Goal: Task Accomplishment & Management: Complete application form

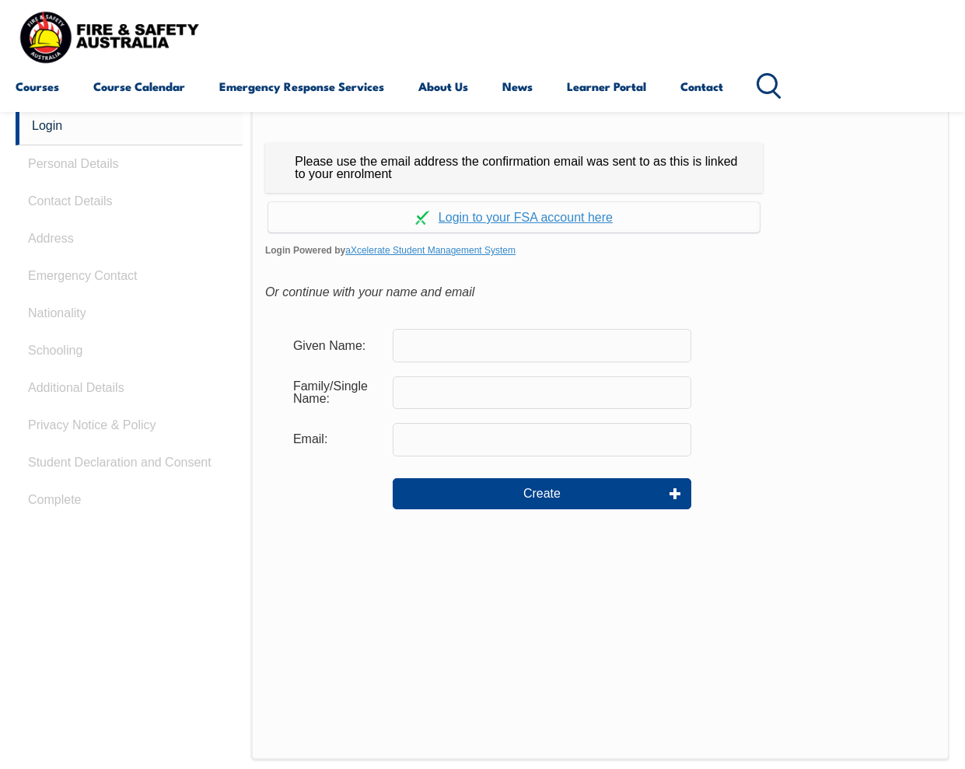
scroll to position [368, 0]
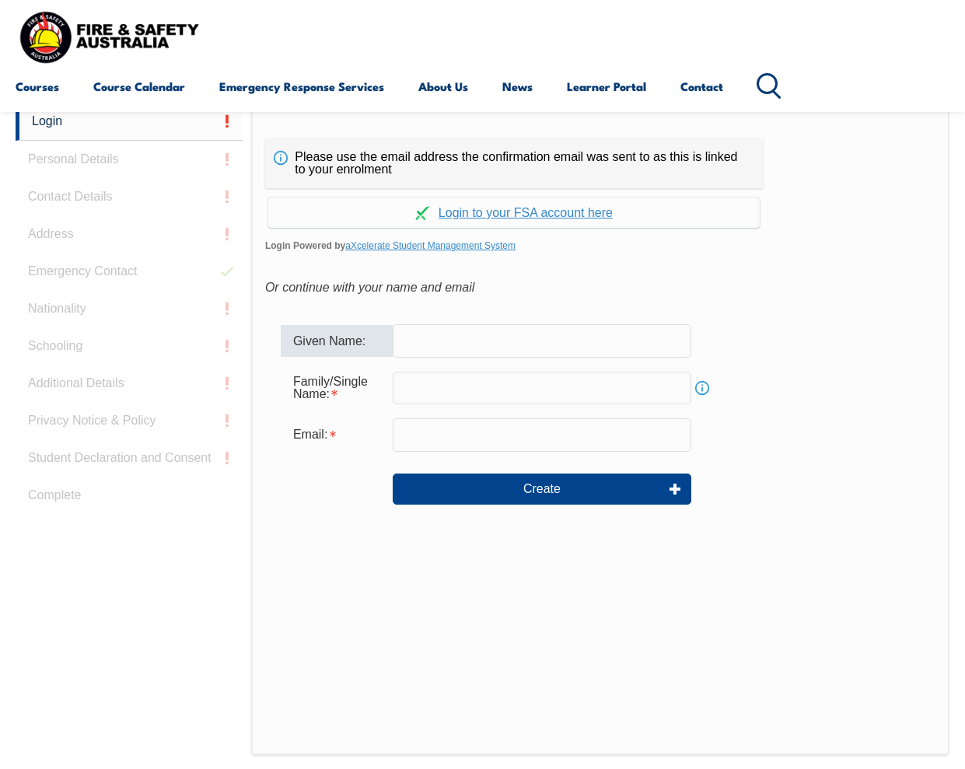
click at [536, 343] on input "text" at bounding box center [542, 340] width 298 height 33
type input "[PERSON_NAME]"
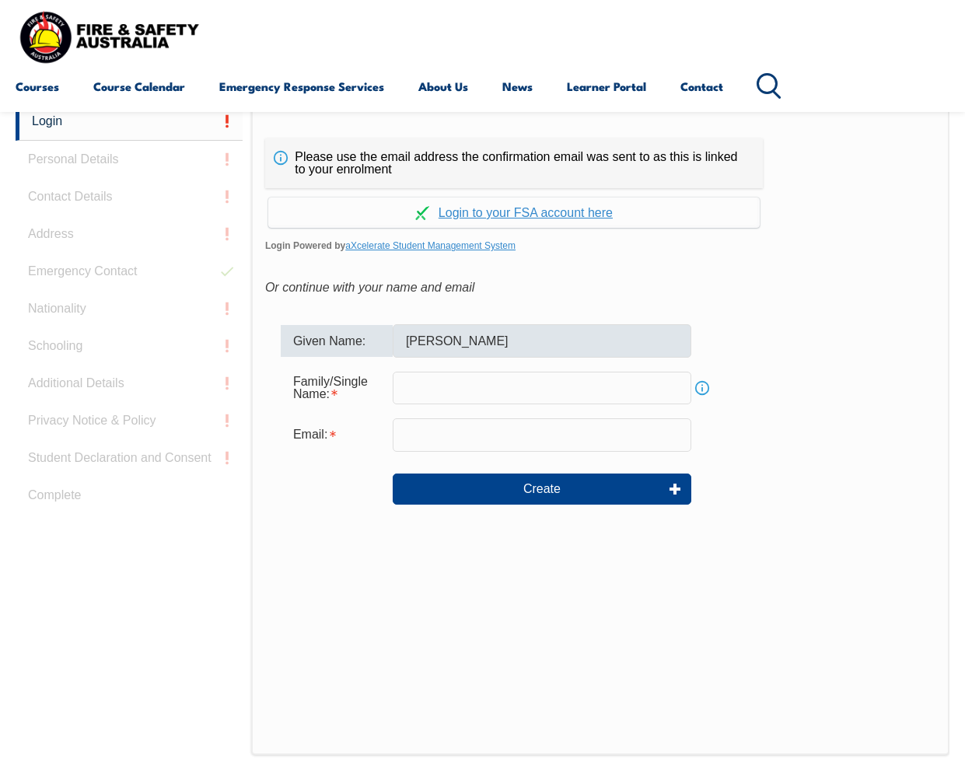
type input "chan"
type input "[EMAIL_ADDRESS][DOMAIN_NAME]"
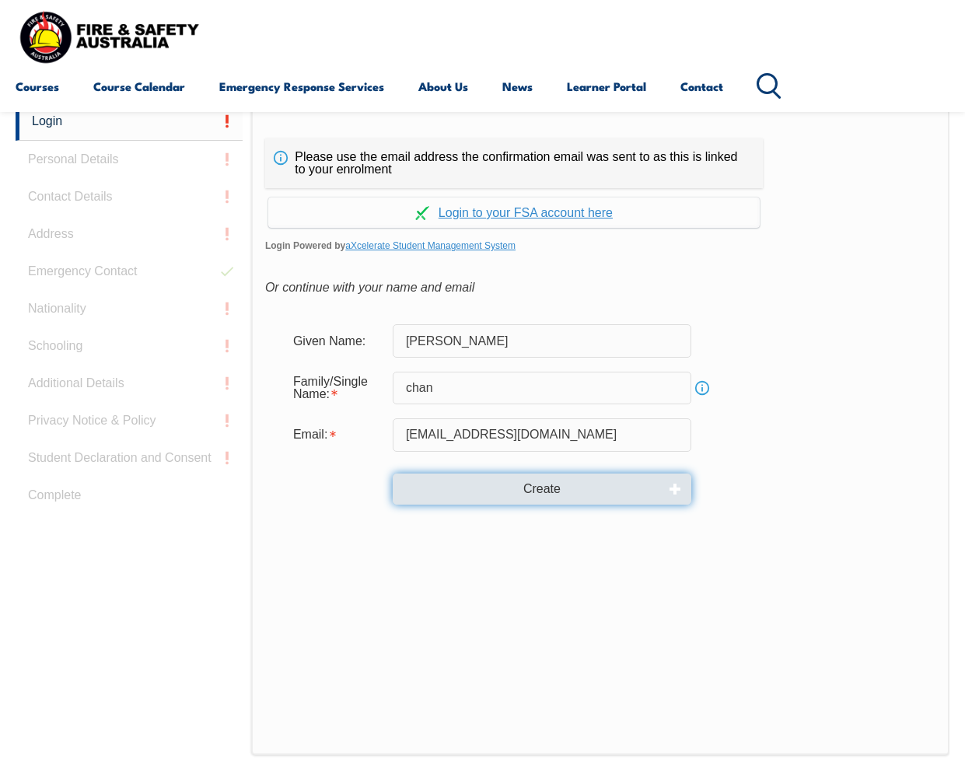
click at [508, 483] on button "Create" at bounding box center [542, 488] width 298 height 31
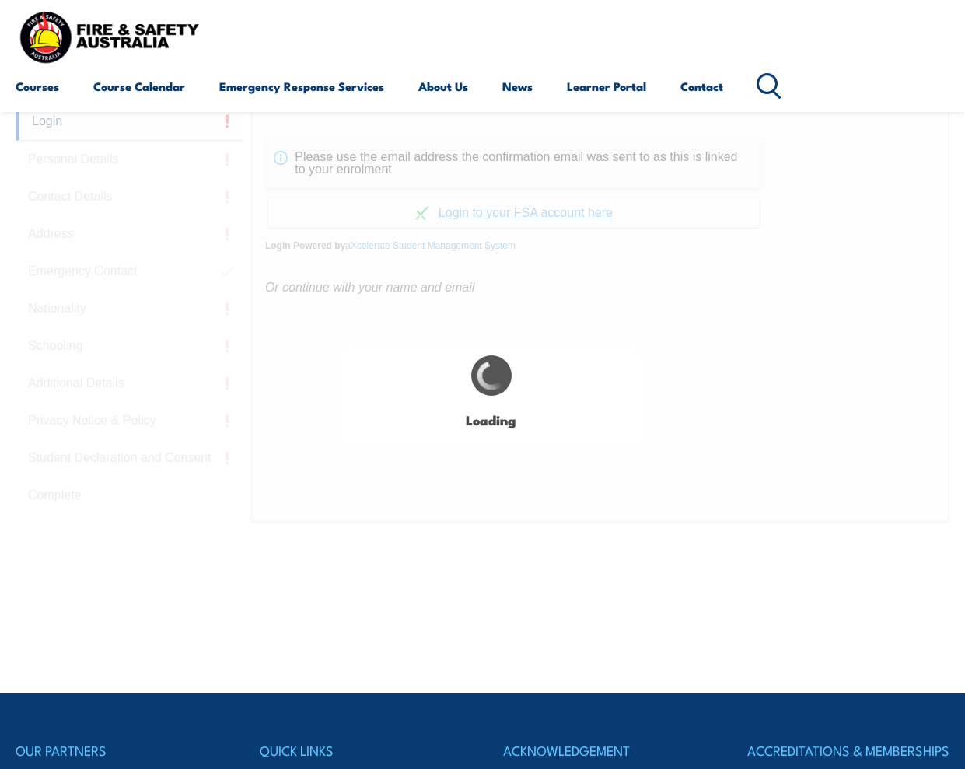
type input "[PERSON_NAME]"
type input "chan"
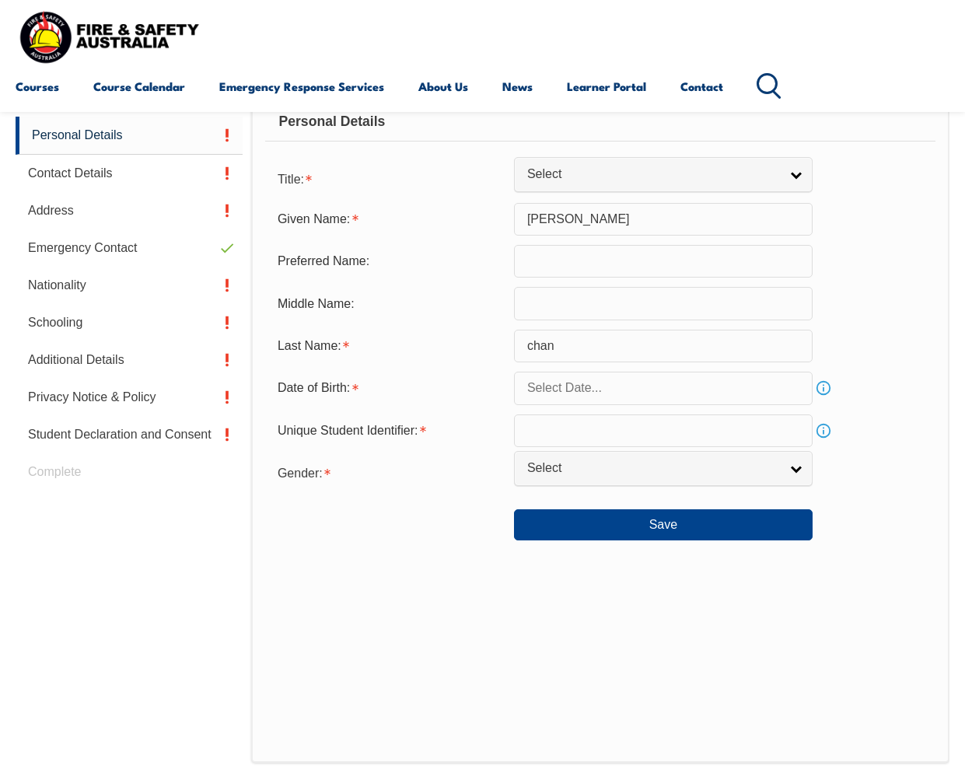
scroll to position [393, 0]
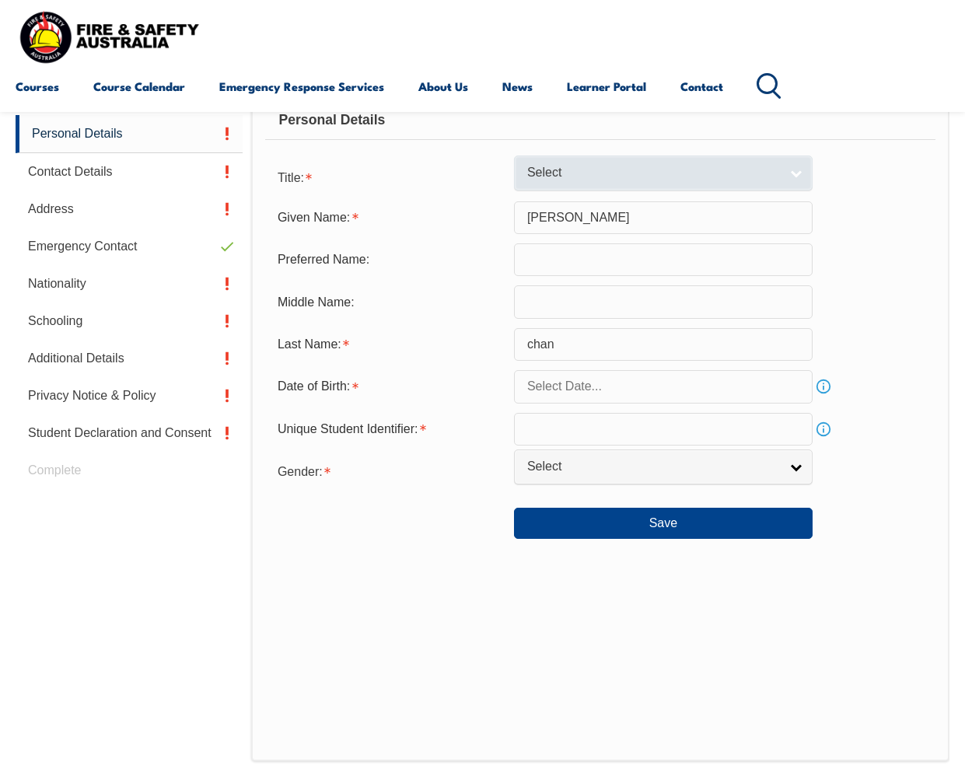
click at [609, 171] on span "Select" at bounding box center [653, 173] width 252 height 16
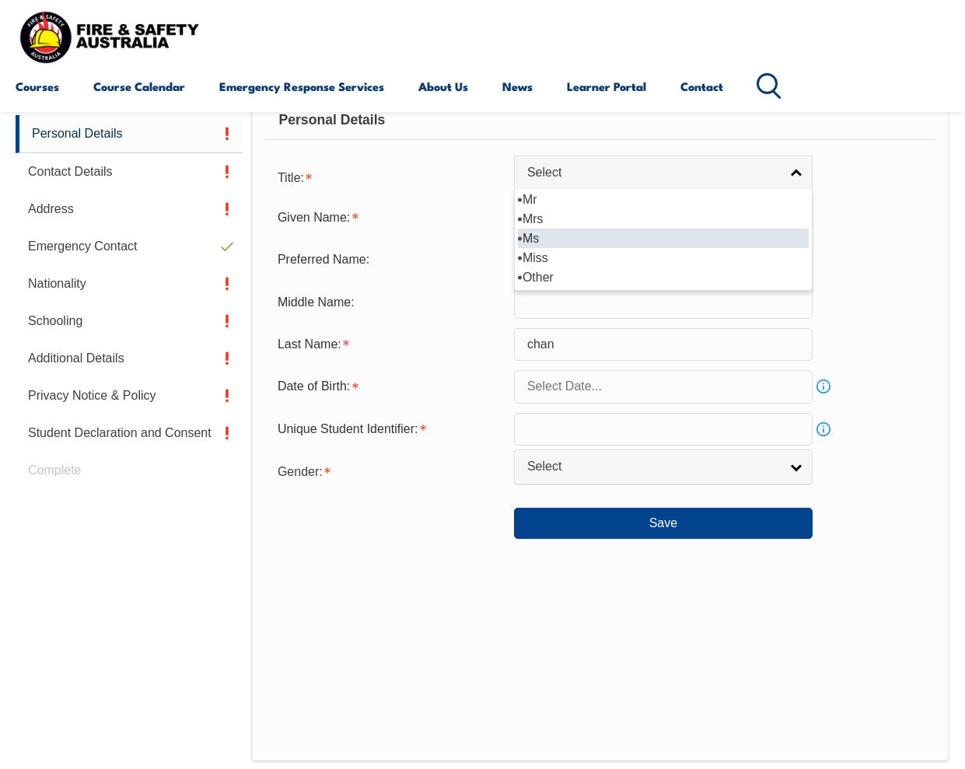
click at [576, 236] on li "Ms" at bounding box center [663, 238] width 291 height 19
select select "Ms"
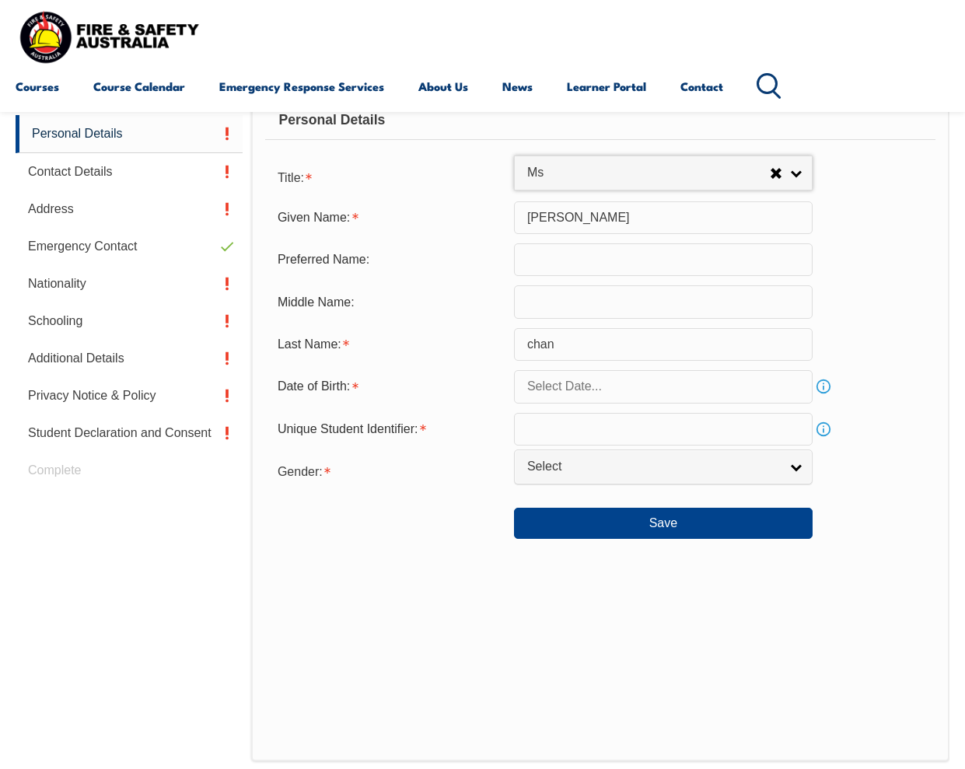
click at [578, 269] on input "text" at bounding box center [663, 259] width 298 height 33
type input "Crystal"
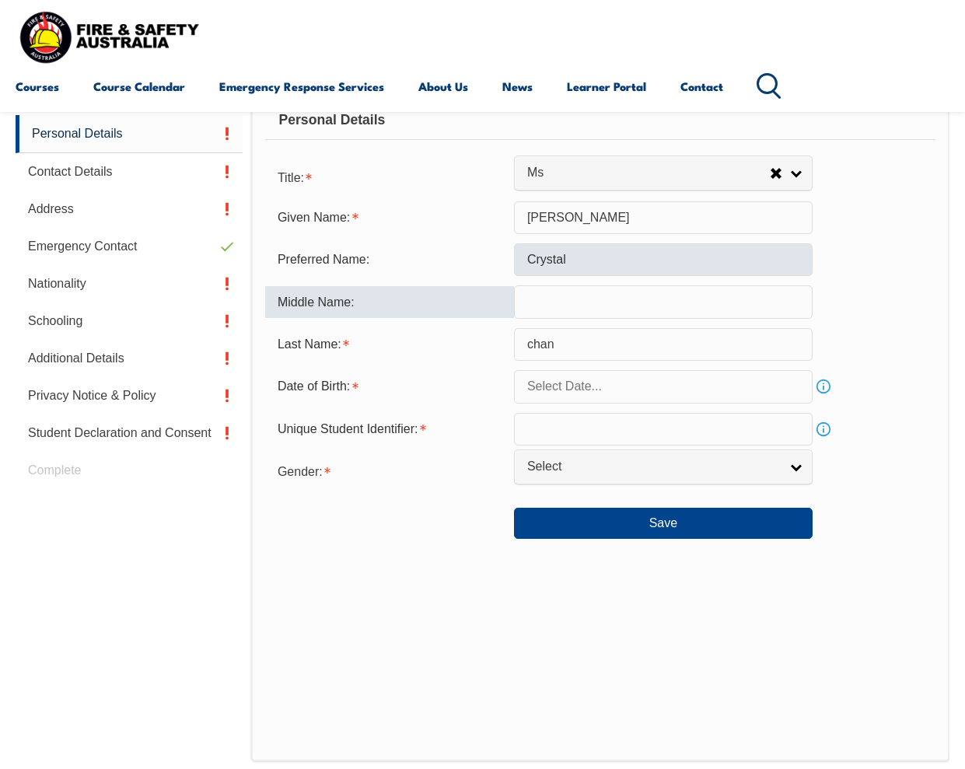
type input "C"
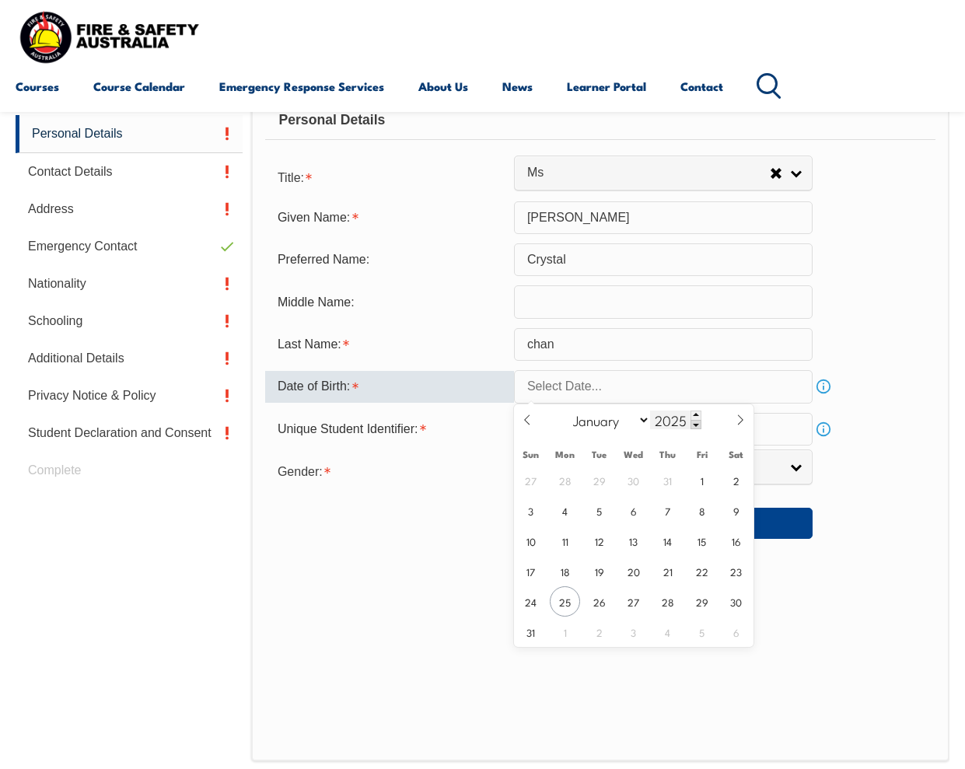
click at [671, 424] on input "2025" at bounding box center [675, 419] width 51 height 19
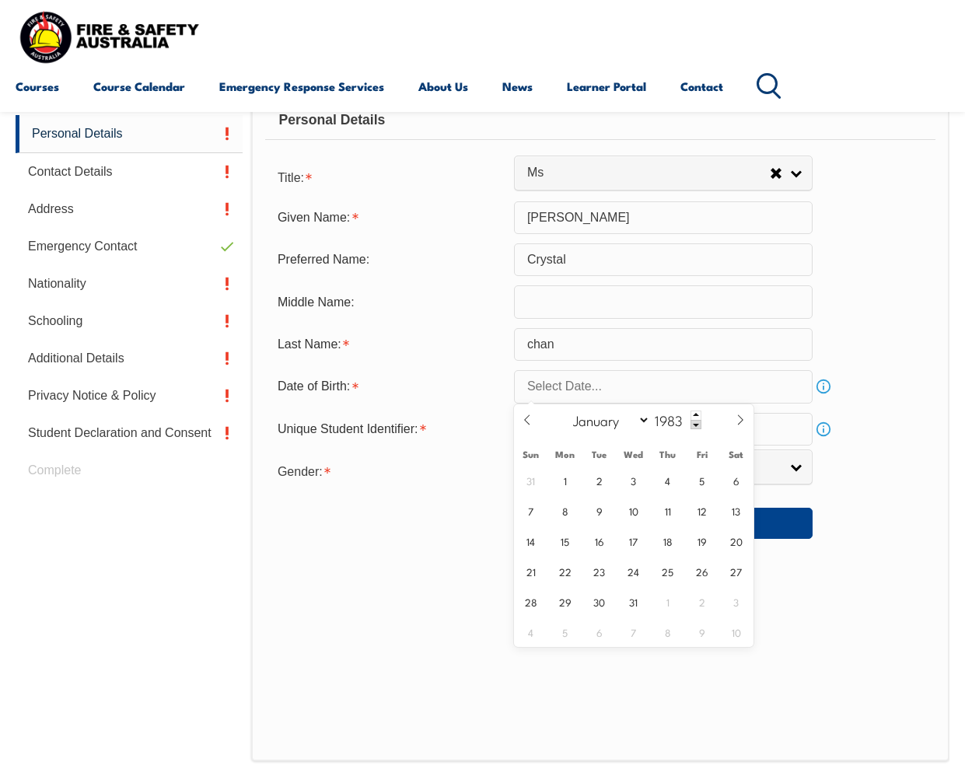
type input "1983"
click at [587, 430] on div "January February March April May June July August September October November [D…" at bounding box center [633, 420] width 180 height 32
click at [591, 422] on select "January February March April May June July August September October November De…" at bounding box center [608, 420] width 85 height 20
select select "11"
click at [566, 410] on select "January February March April May June July August September October November De…" at bounding box center [608, 420] width 85 height 20
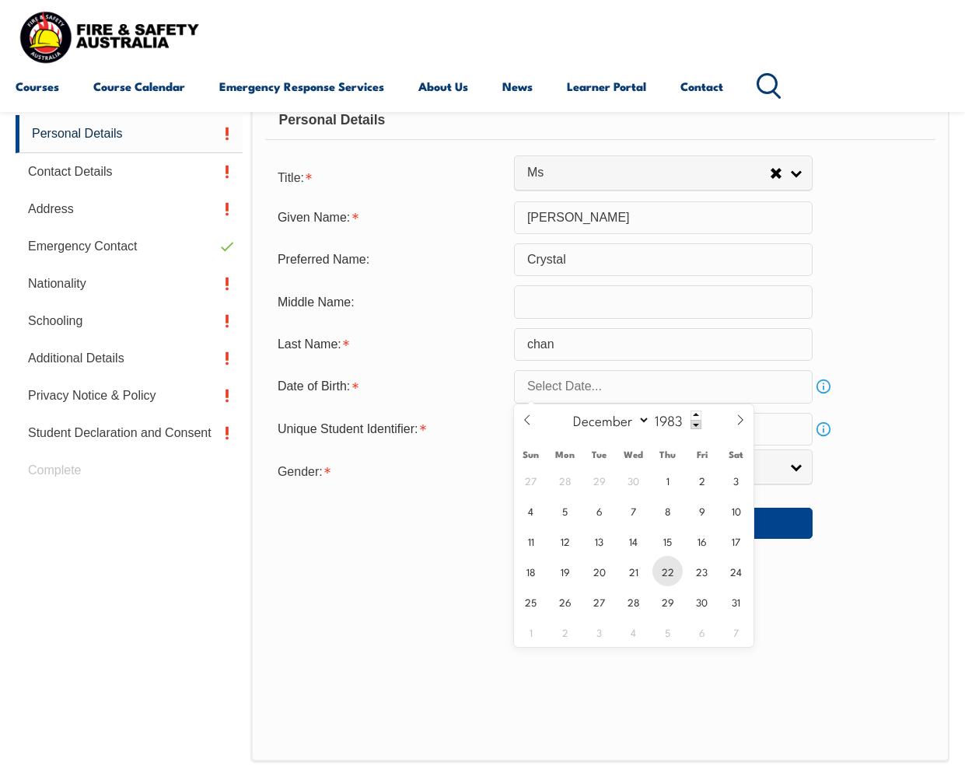
click at [671, 576] on span "22" at bounding box center [667, 571] width 30 height 30
type input "[DATE]"
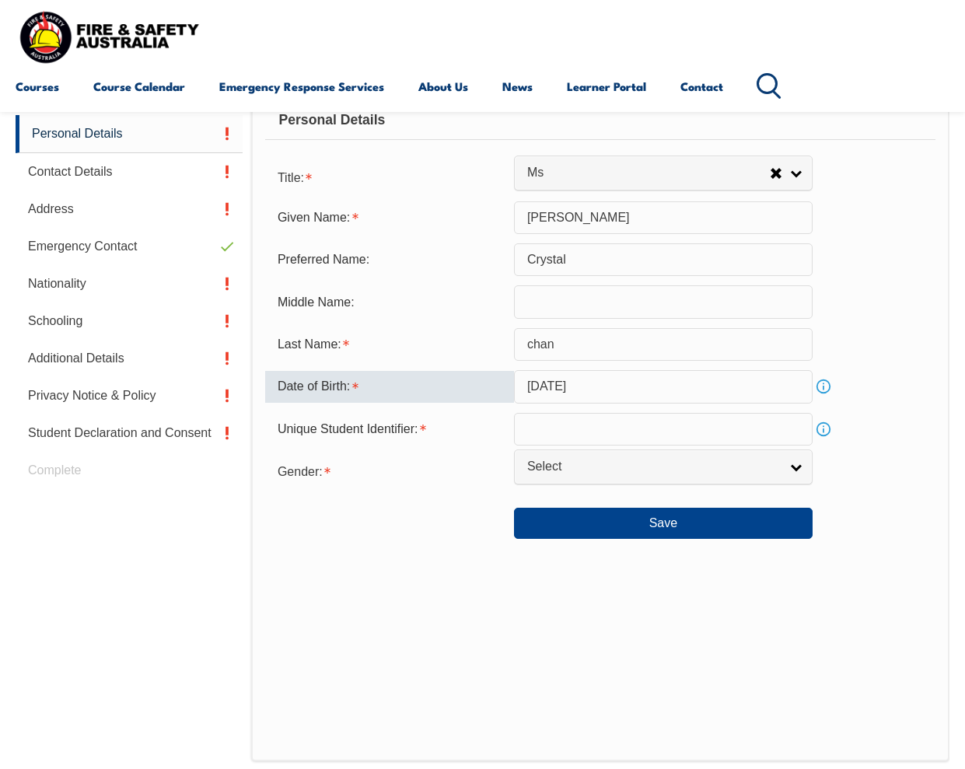
click at [647, 432] on input "text" at bounding box center [663, 429] width 298 height 33
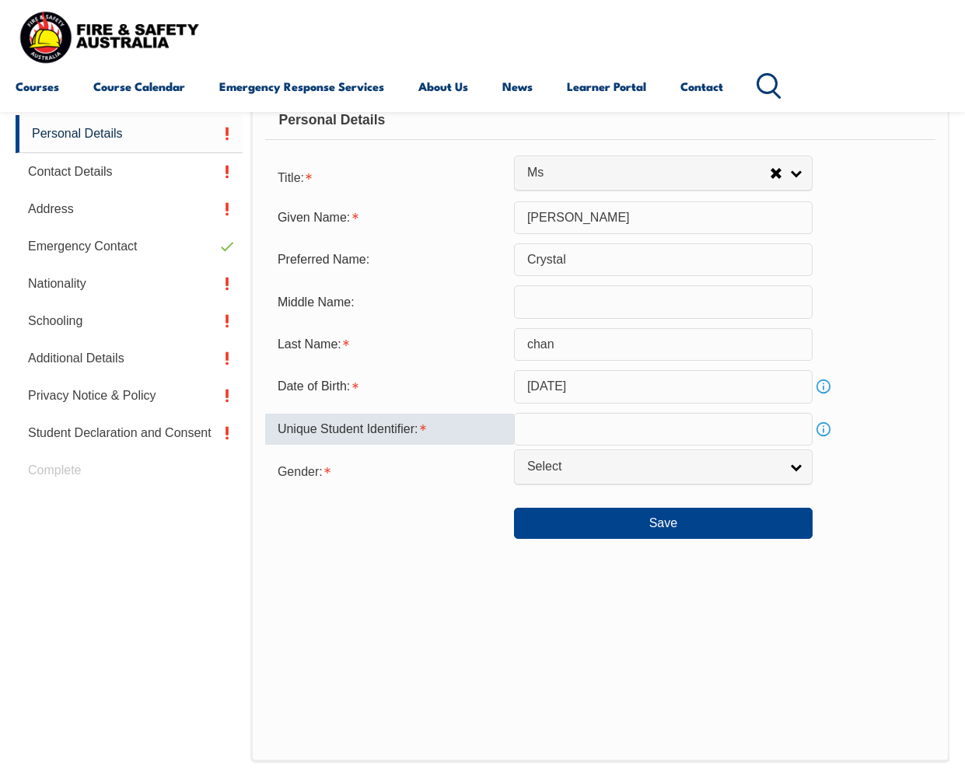
click at [559, 424] on input "text" at bounding box center [663, 429] width 298 height 33
paste input "WSSYRJR7RY"
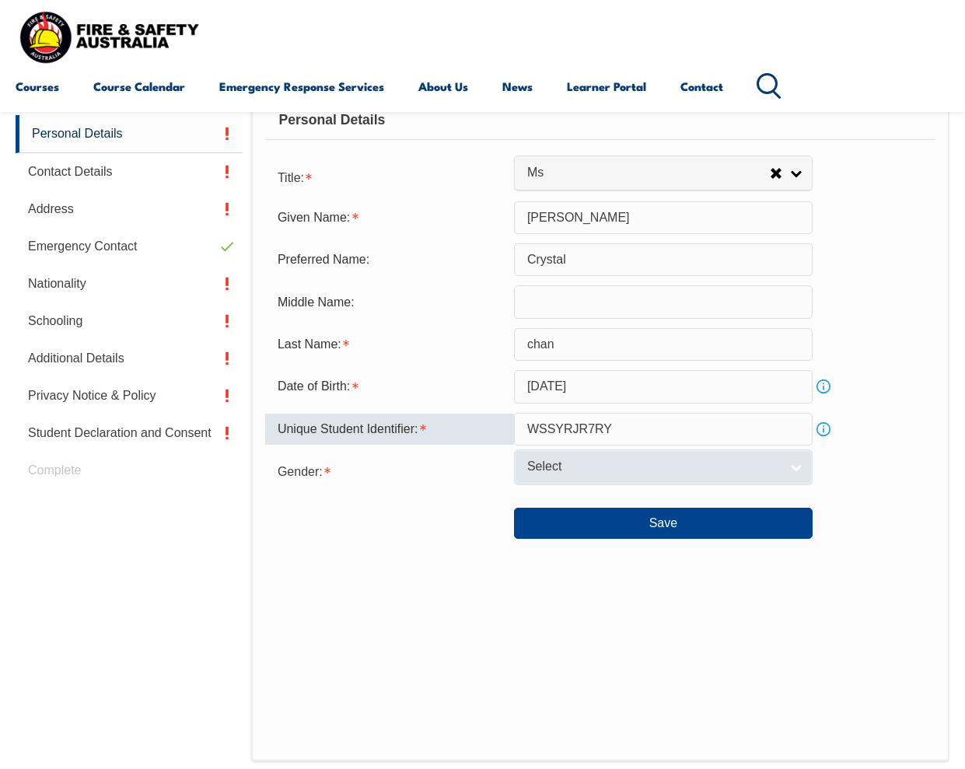
type input "WSSYRJR7RY"
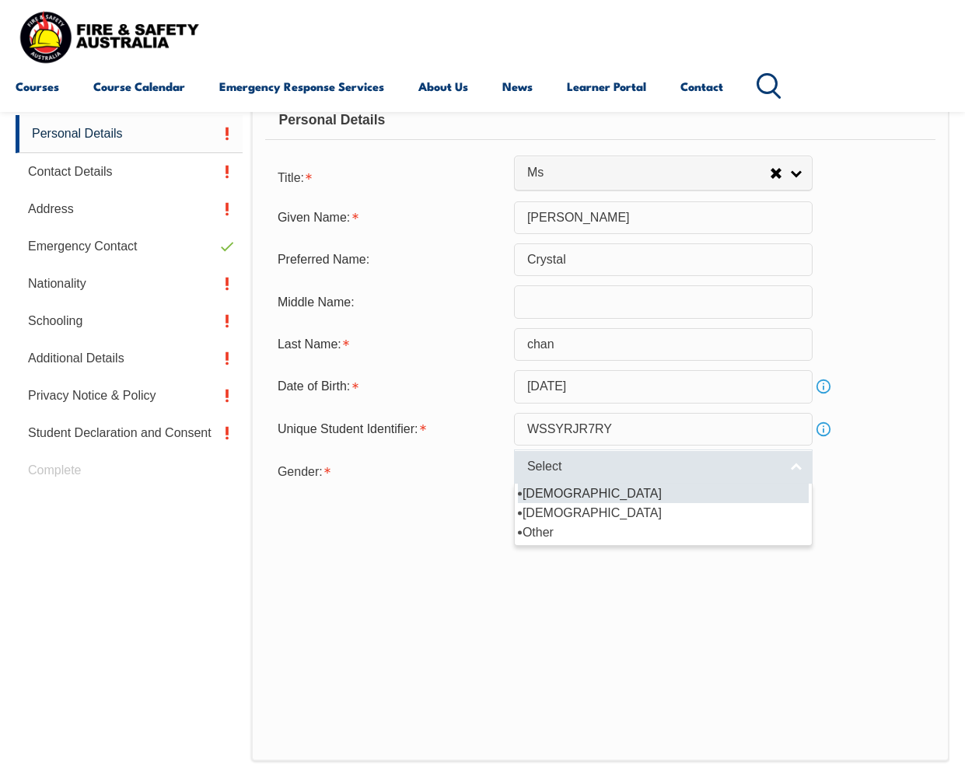
click at [633, 469] on span "Select" at bounding box center [653, 467] width 252 height 16
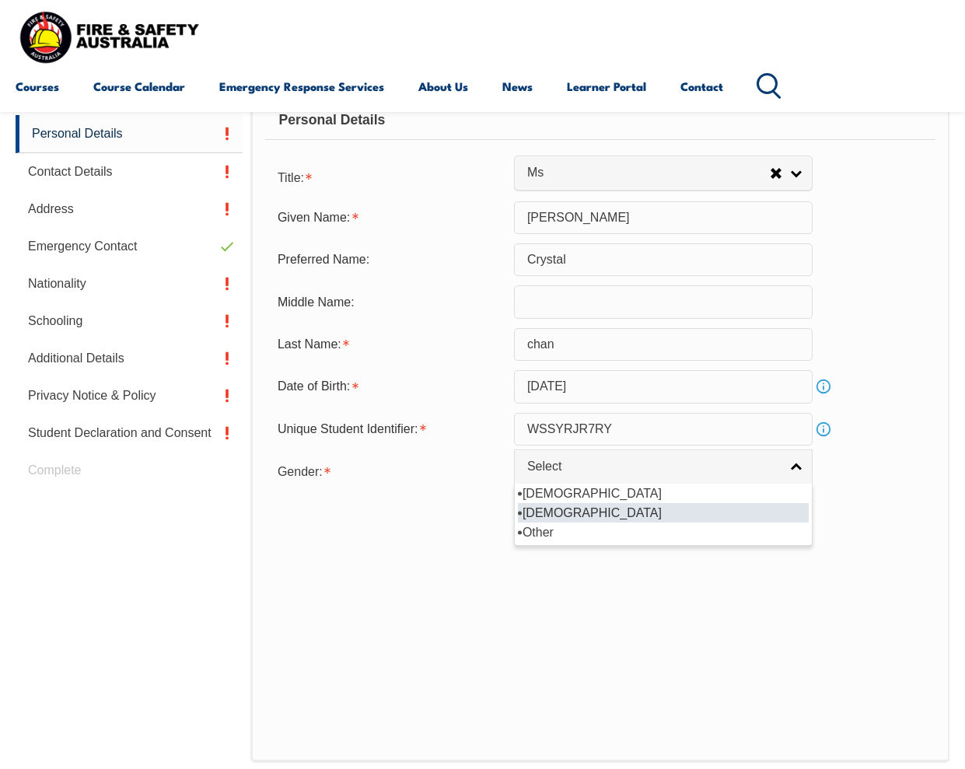
click at [619, 514] on li "[DEMOGRAPHIC_DATA]" at bounding box center [663, 512] width 291 height 19
select select "F"
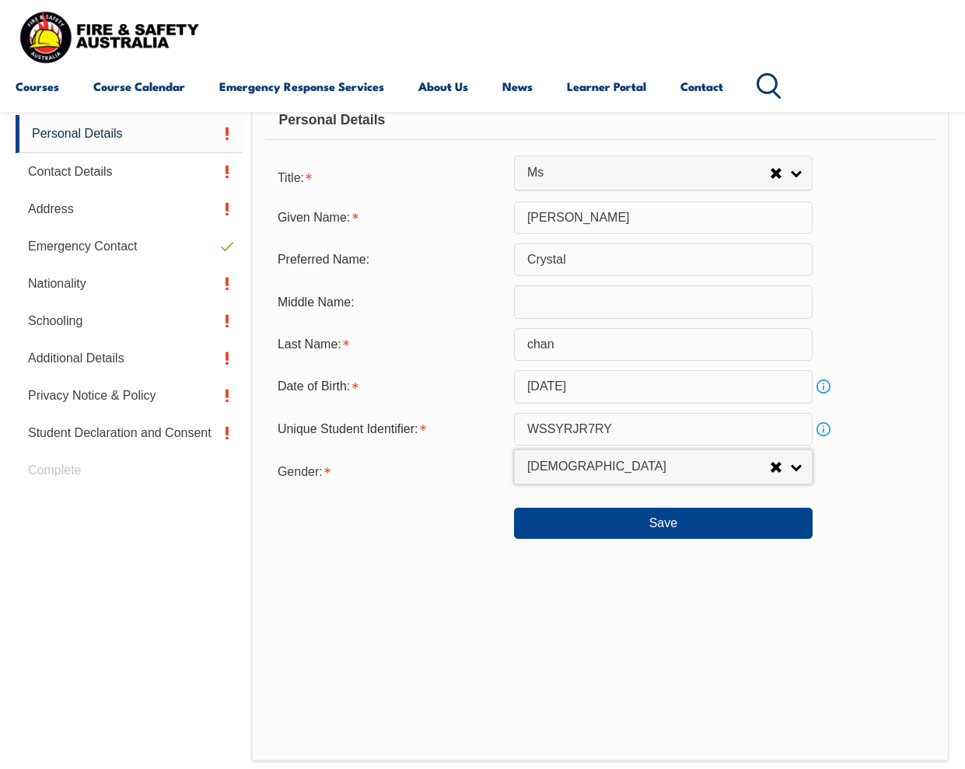
click at [471, 602] on div "Personal Details Title: Mr Mrs Ms Miss Other Ms Mr Mrs Ms Miss [PERSON_NAME] Gi…" at bounding box center [600, 419] width 698 height 683
click at [675, 522] on button "Save" at bounding box center [663, 523] width 298 height 31
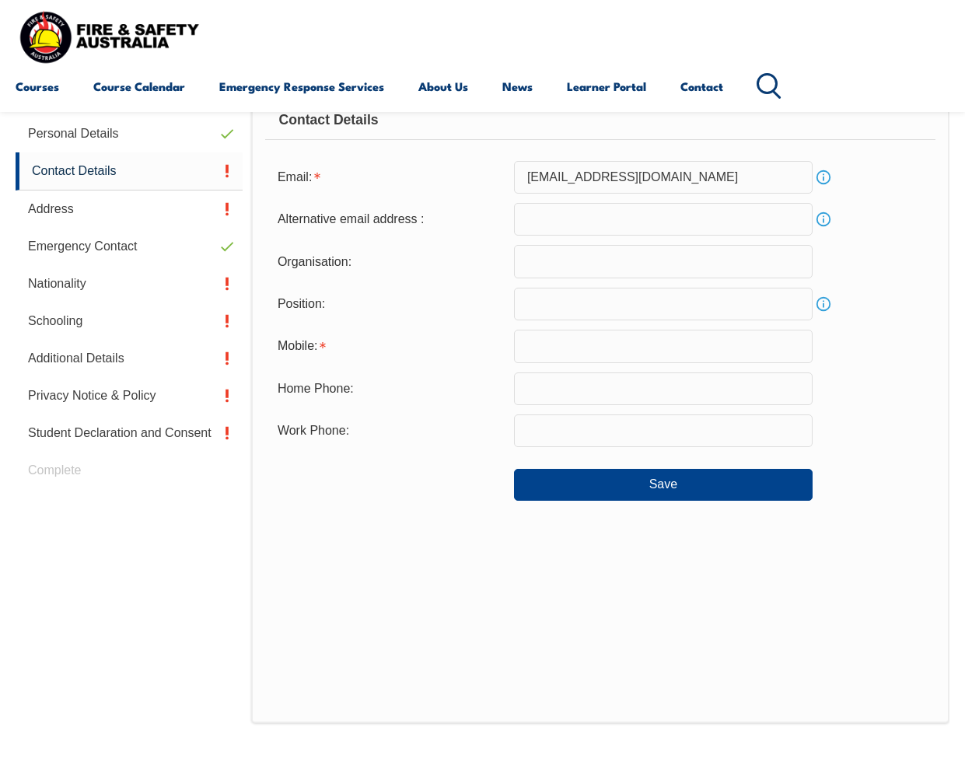
click at [602, 230] on input "email" at bounding box center [663, 219] width 298 height 33
type input "[EMAIL_ADDRESS][DOMAIN_NAME]"
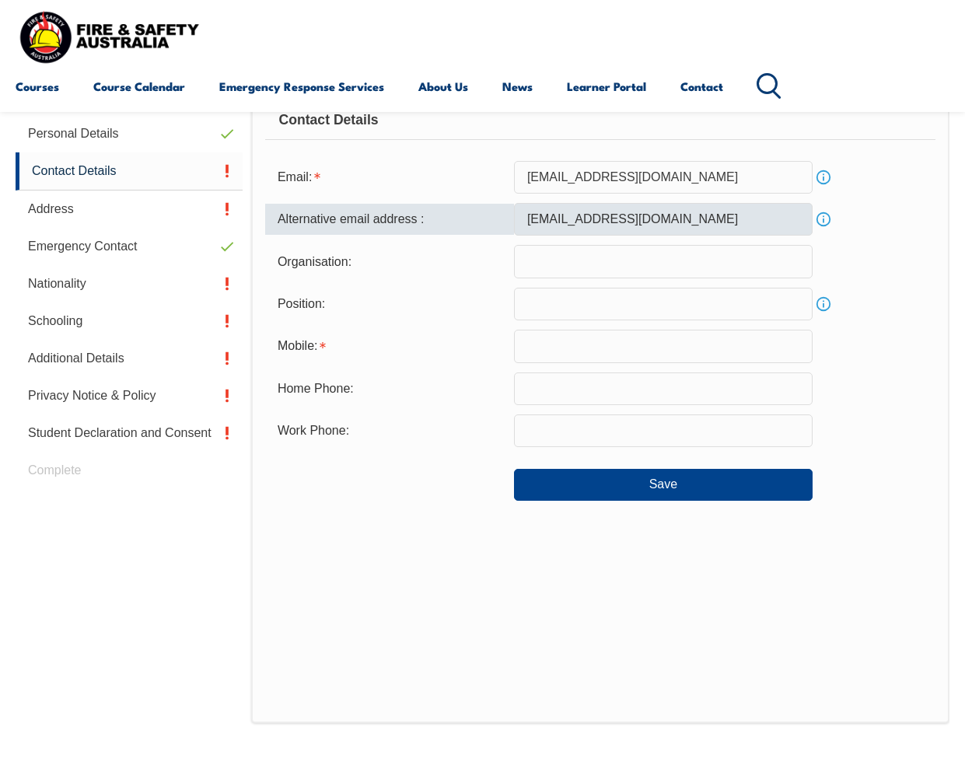
type input "[PERSON_NAME] LIMITED"
type input "0479126369"
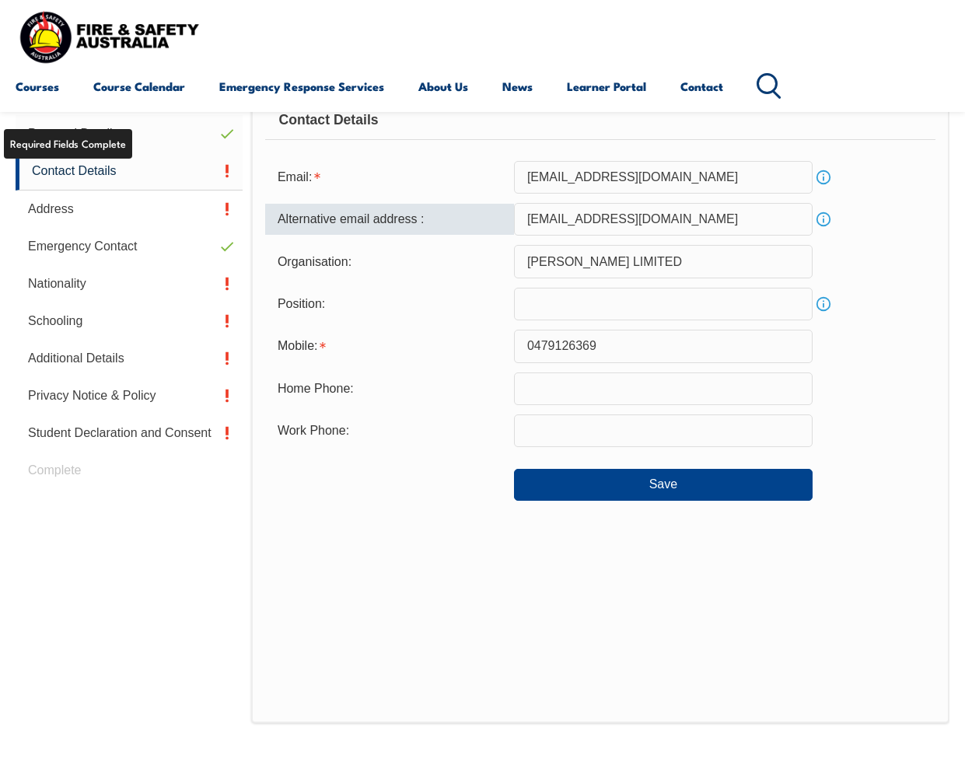
click at [51, 139] on link "Personal Details" at bounding box center [129, 133] width 227 height 37
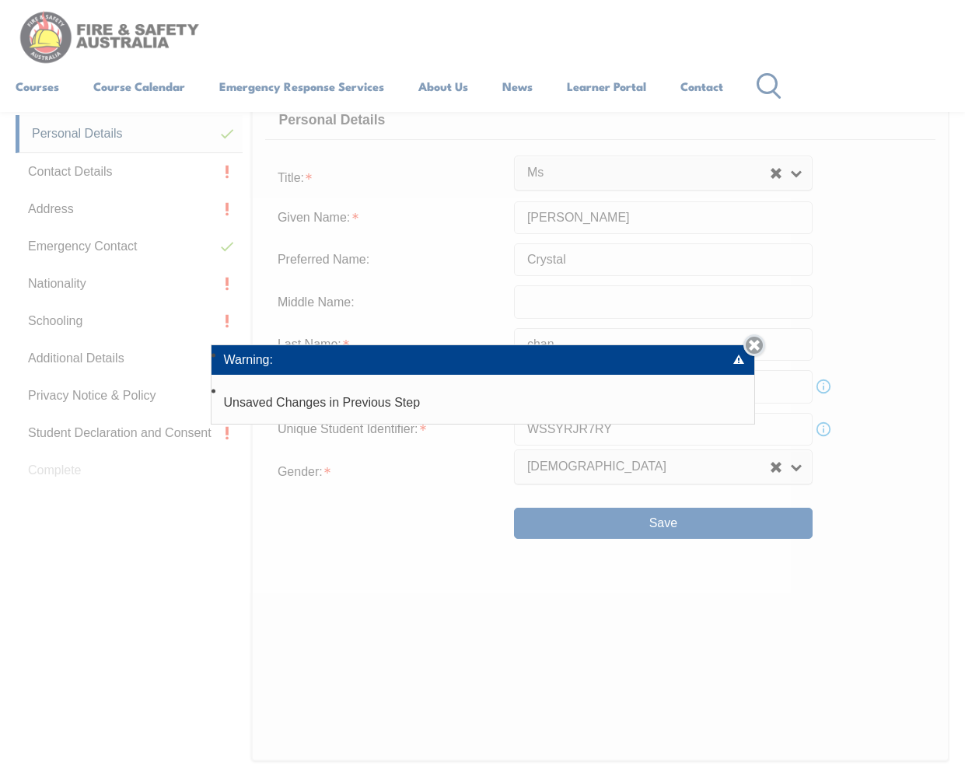
click at [761, 343] on link "Close" at bounding box center [754, 345] width 22 height 22
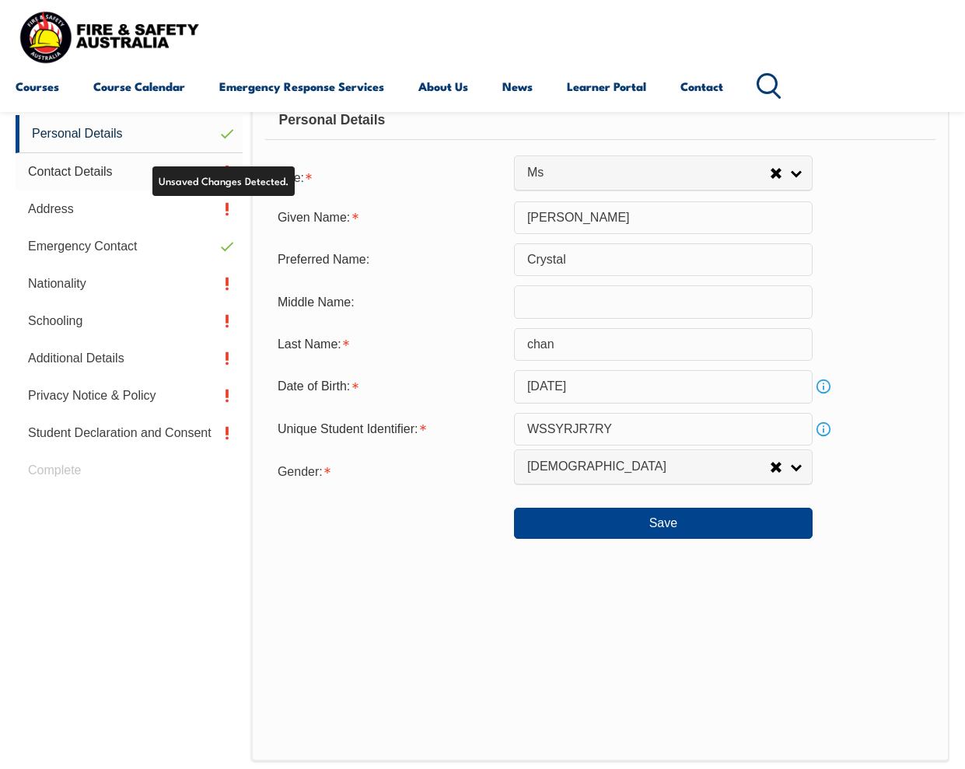
click at [93, 181] on link "Contact Details" at bounding box center [129, 171] width 227 height 37
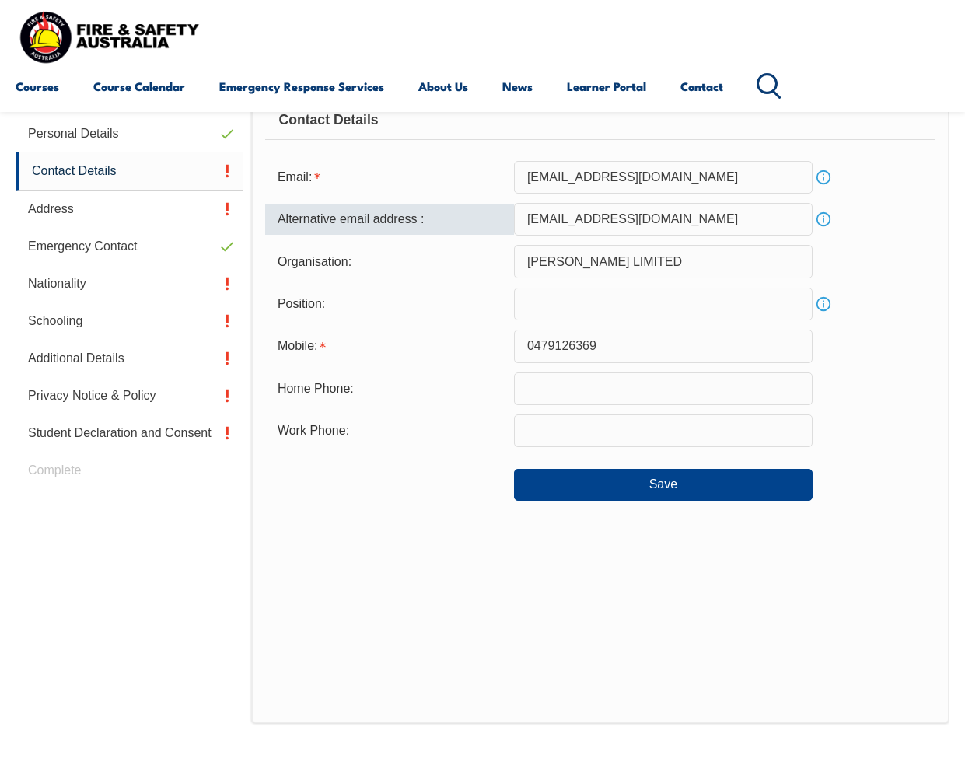
click at [673, 230] on input "[EMAIL_ADDRESS][DOMAIN_NAME]" at bounding box center [663, 219] width 298 height 33
drag, startPoint x: 686, startPoint y: 217, endPoint x: 348, endPoint y: 208, distance: 338.2
click at [348, 208] on div "Alternative email address : [EMAIL_ADDRESS][DOMAIN_NAME] Info" at bounding box center [600, 219] width 670 height 33
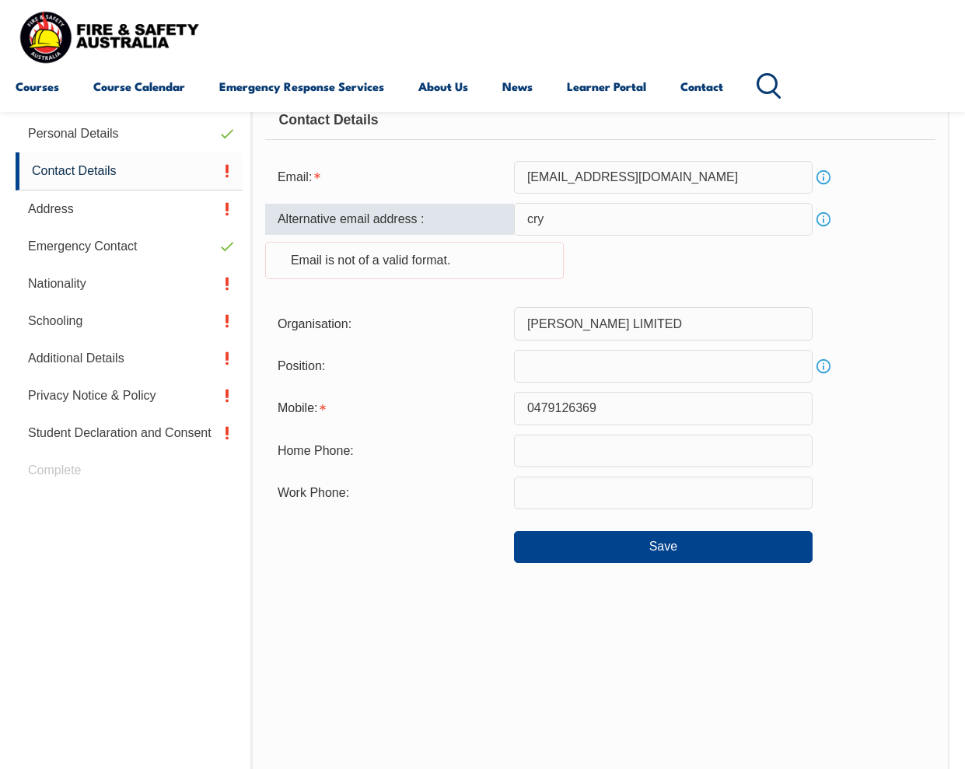
type input "[EMAIL_ADDRESS][PERSON_NAME][DOMAIN_NAME]"
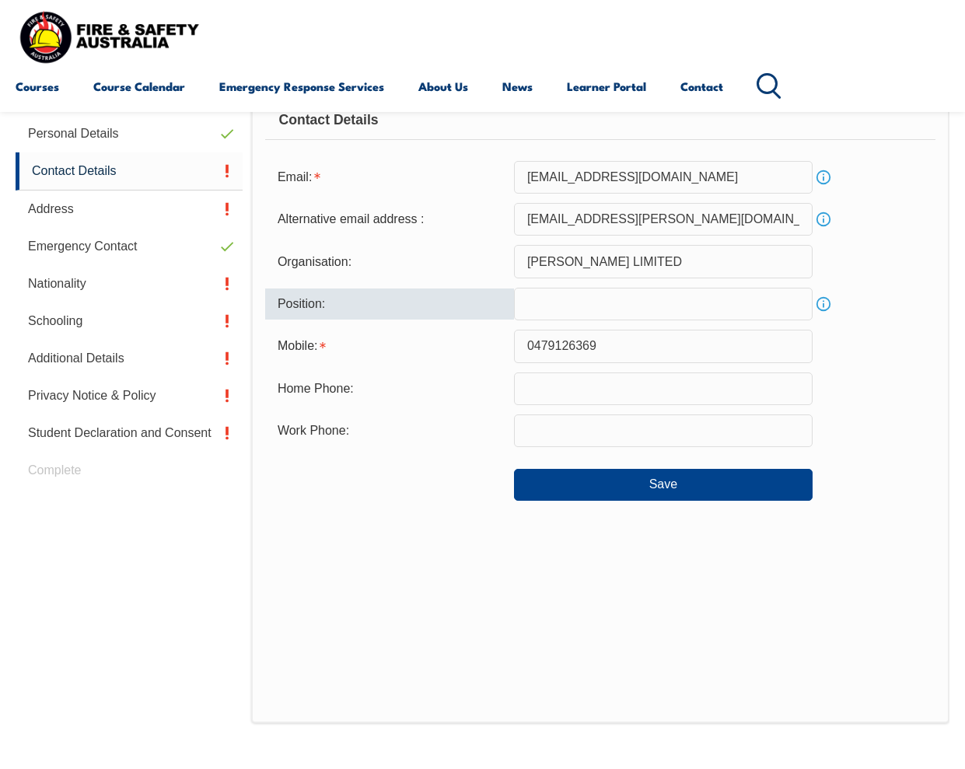
click at [689, 305] on input "text" at bounding box center [663, 304] width 298 height 33
type input "Senior Project Manager"
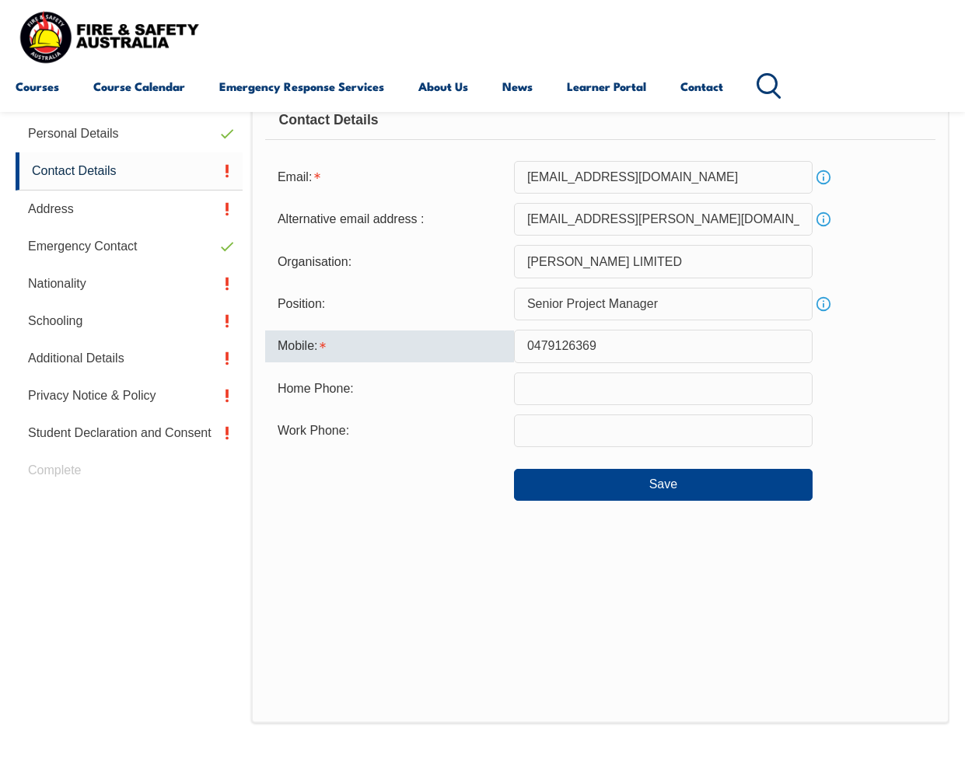
click at [619, 392] on input "text" at bounding box center [663, 388] width 298 height 33
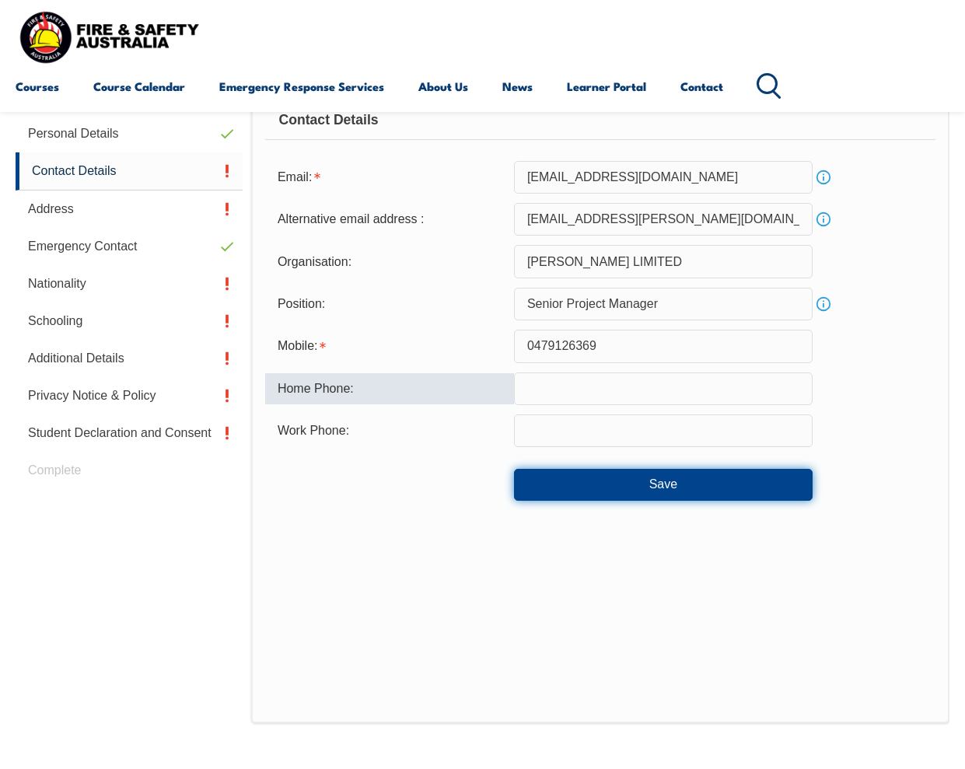
click at [804, 493] on button "Save" at bounding box center [663, 484] width 298 height 31
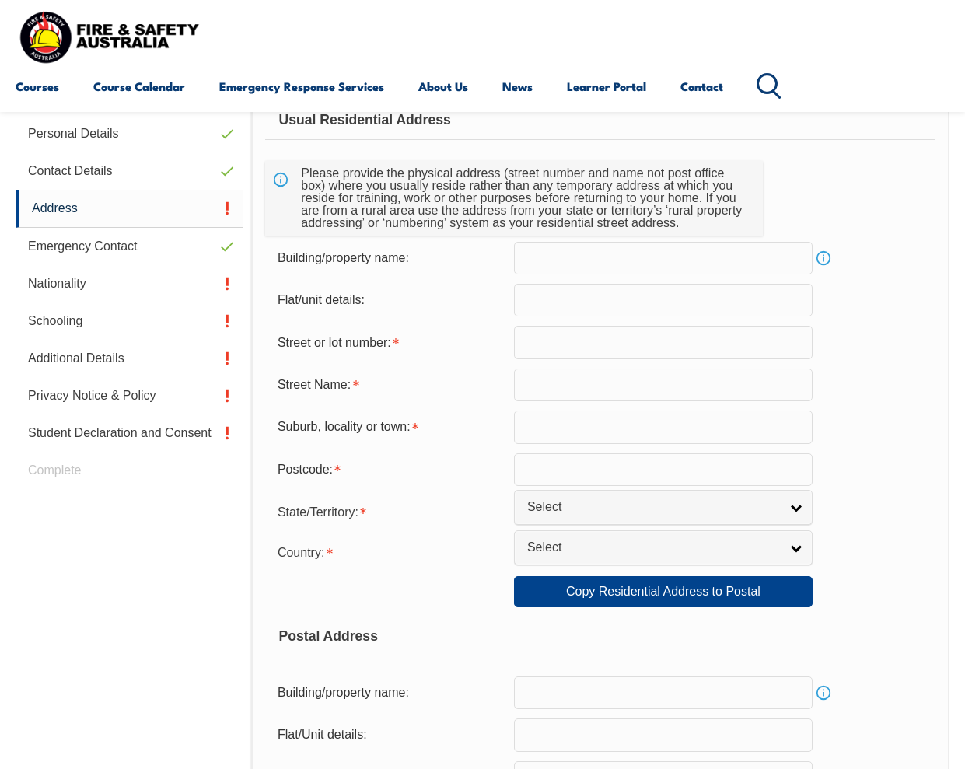
click at [660, 354] on input "text" at bounding box center [663, 342] width 298 height 33
click at [647, 299] on input "text" at bounding box center [663, 300] width 298 height 33
click at [658, 266] on input "text" at bounding box center [663, 258] width 298 height 33
type input "T"
click at [563, 263] on input "text" at bounding box center [663, 258] width 298 height 33
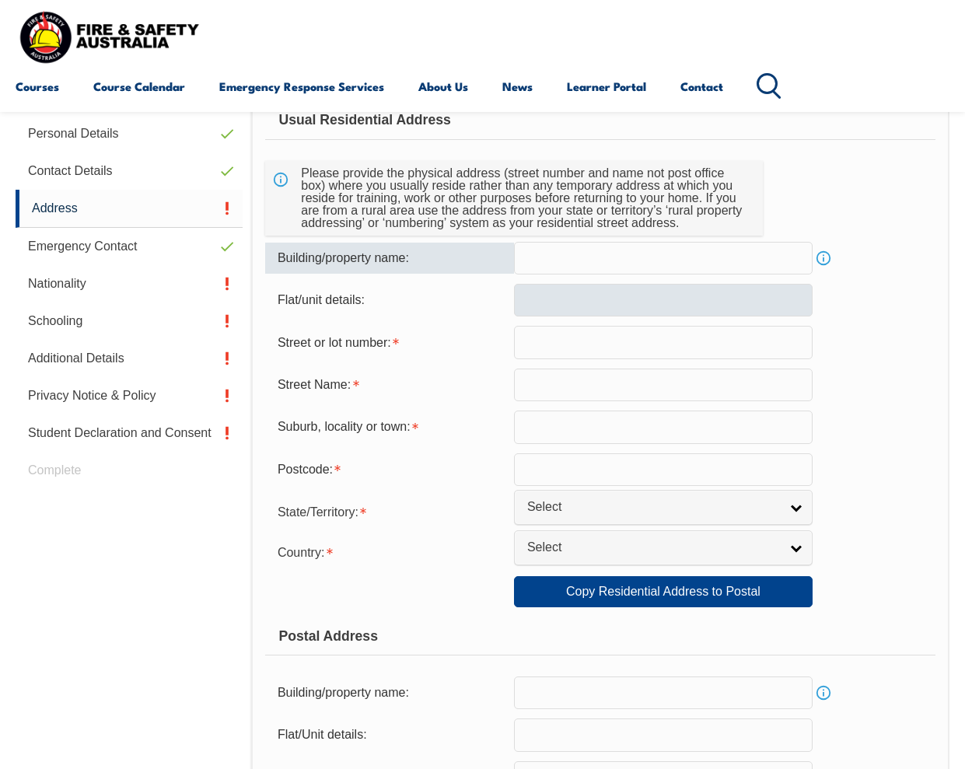
paste input "[GEOGRAPHIC_DATA][PERSON_NAME], [STREET_ADDRESS]"
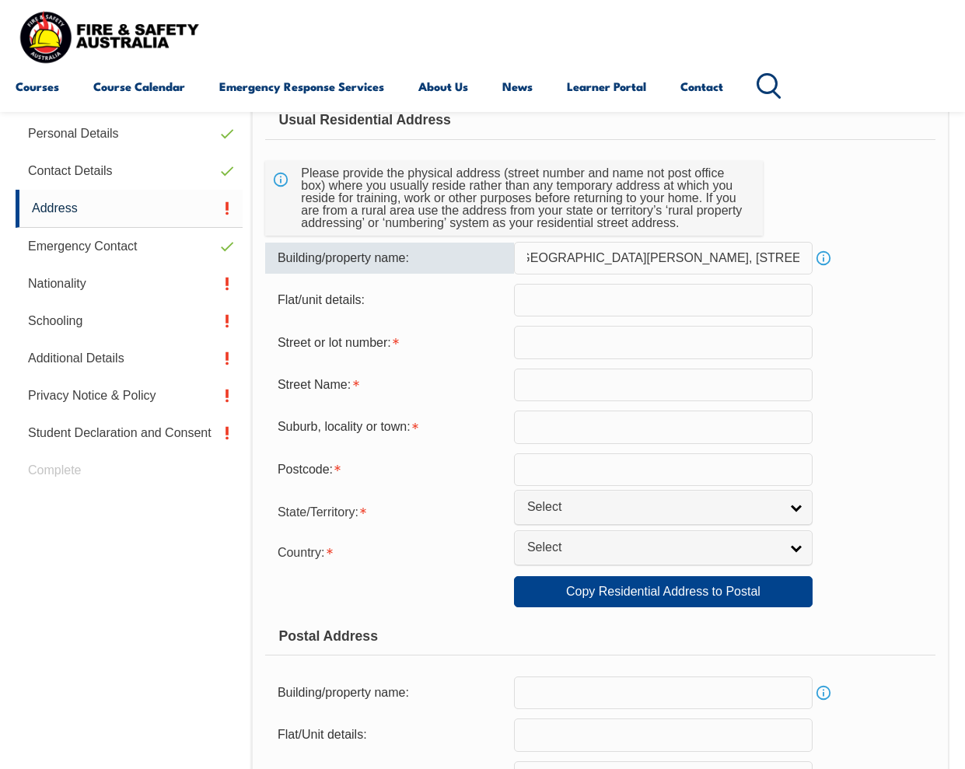
scroll to position [0, 11]
drag, startPoint x: 681, startPoint y: 256, endPoint x: 961, endPoint y: 267, distance: 280.0
click at [960, 267] on section "Login Personal Details Contact Details Address Emergency Contact Nationality Sc…" at bounding box center [482, 748] width 965 height 1484
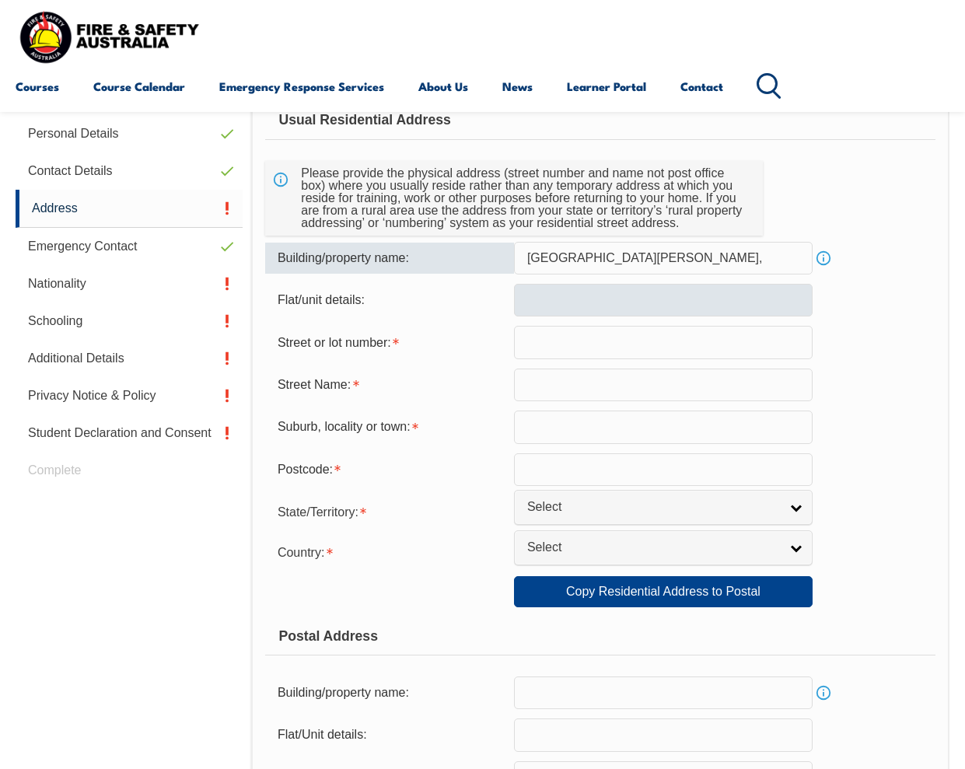
scroll to position [0, 0]
type input "Ground [GEOGRAPHIC_DATA][PERSON_NAME]"
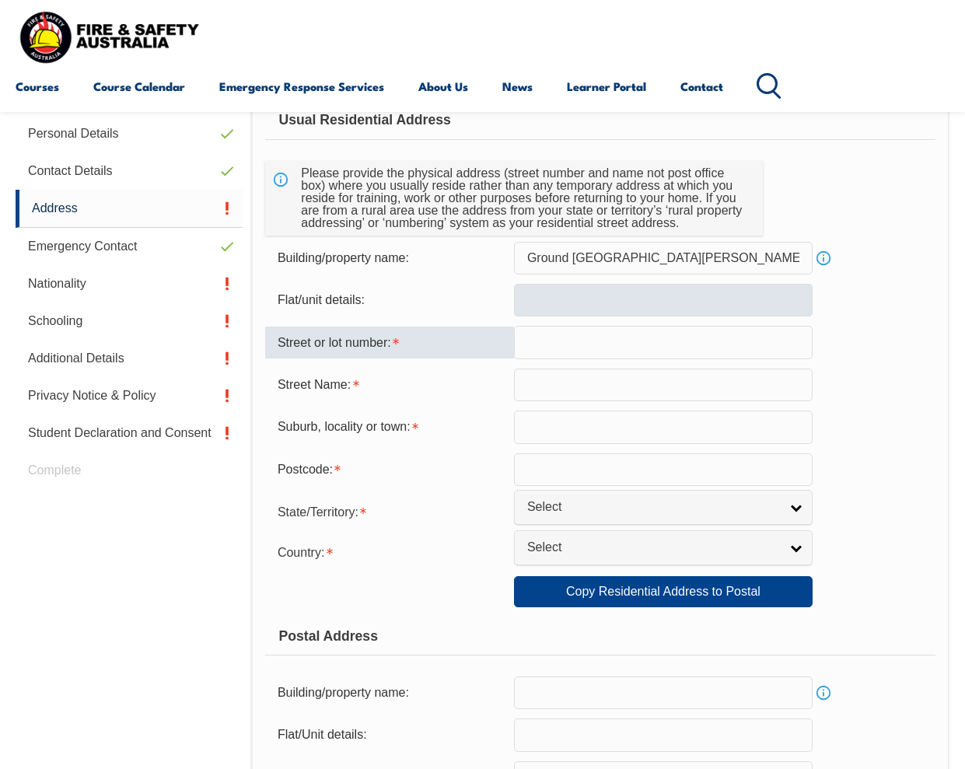
paste input "[STREET_ADDRESS]"
type input "60"
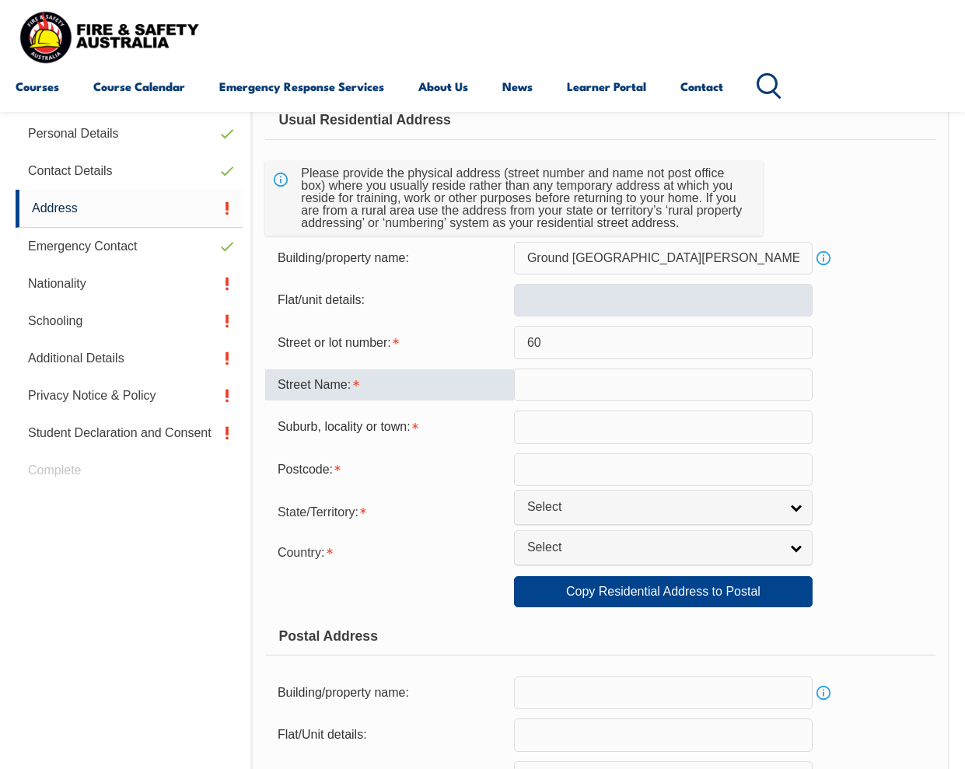
paste input "Flinders"
type input "[GEOGRAPHIC_DATA]"
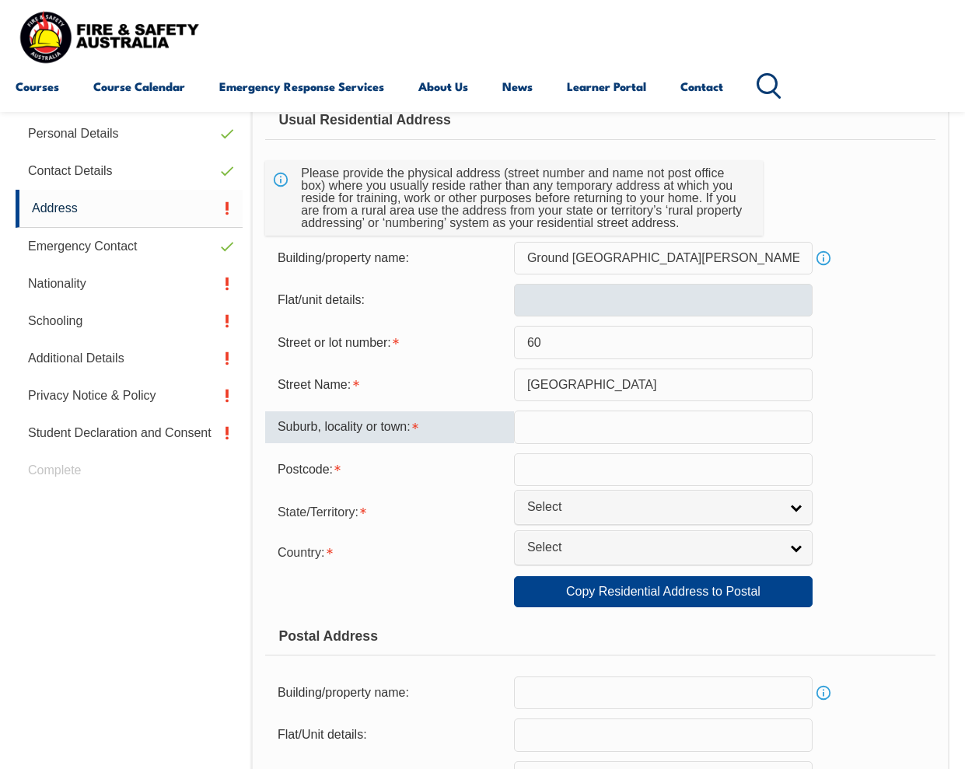
type input "a"
type input "[GEOGRAPHIC_DATA]"
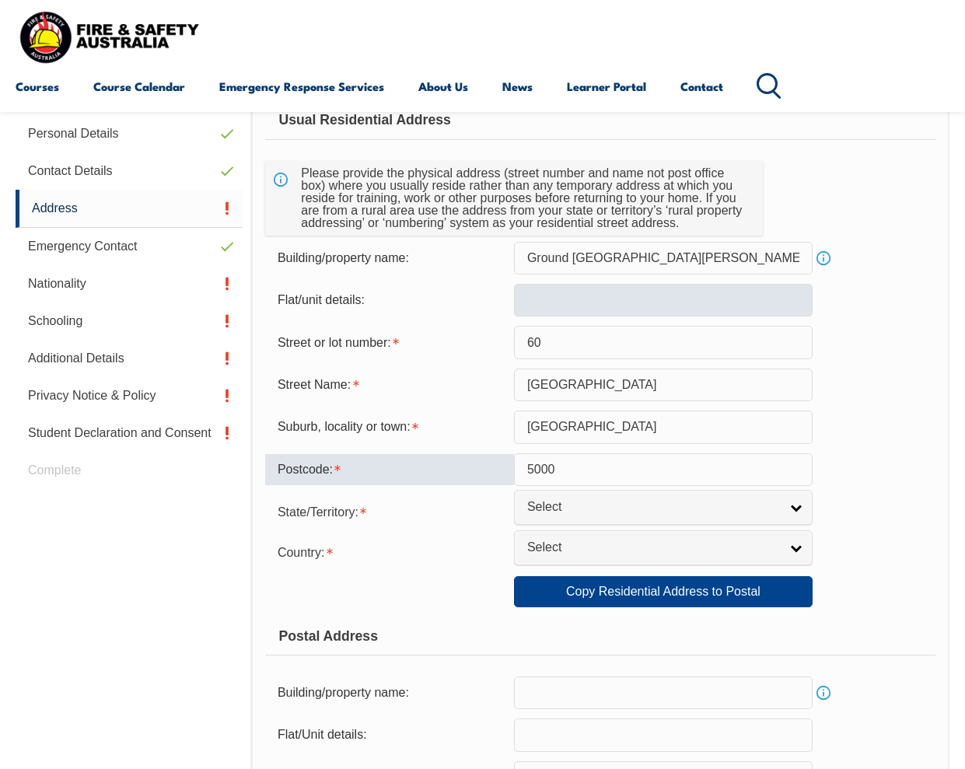
type input "5000"
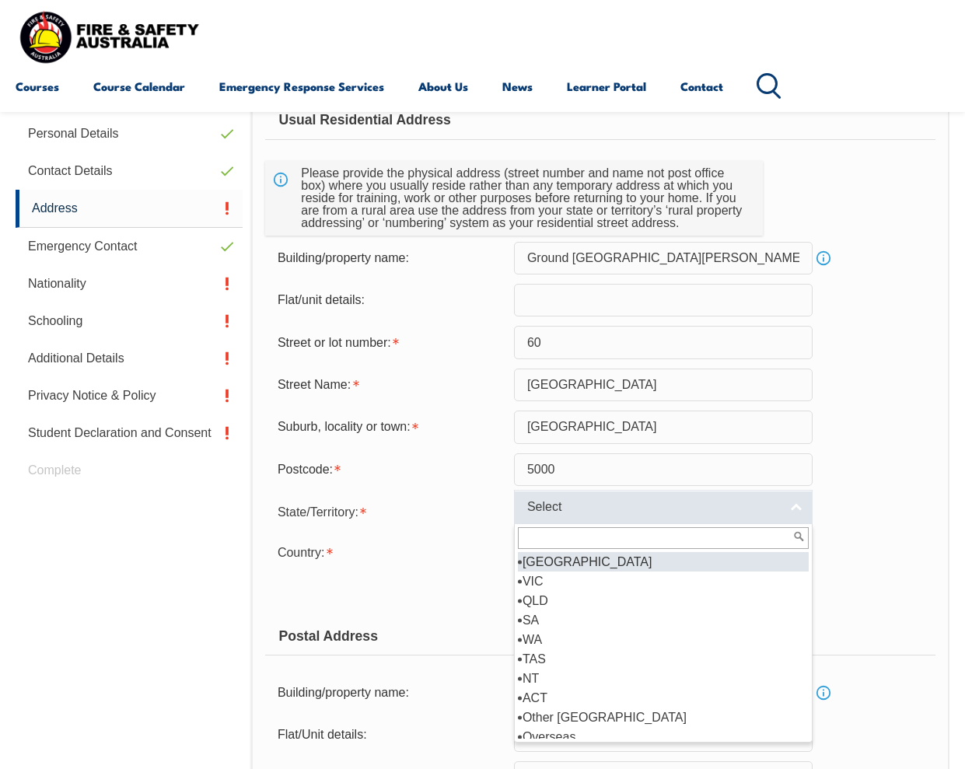
click at [612, 509] on span "Select" at bounding box center [653, 507] width 252 height 16
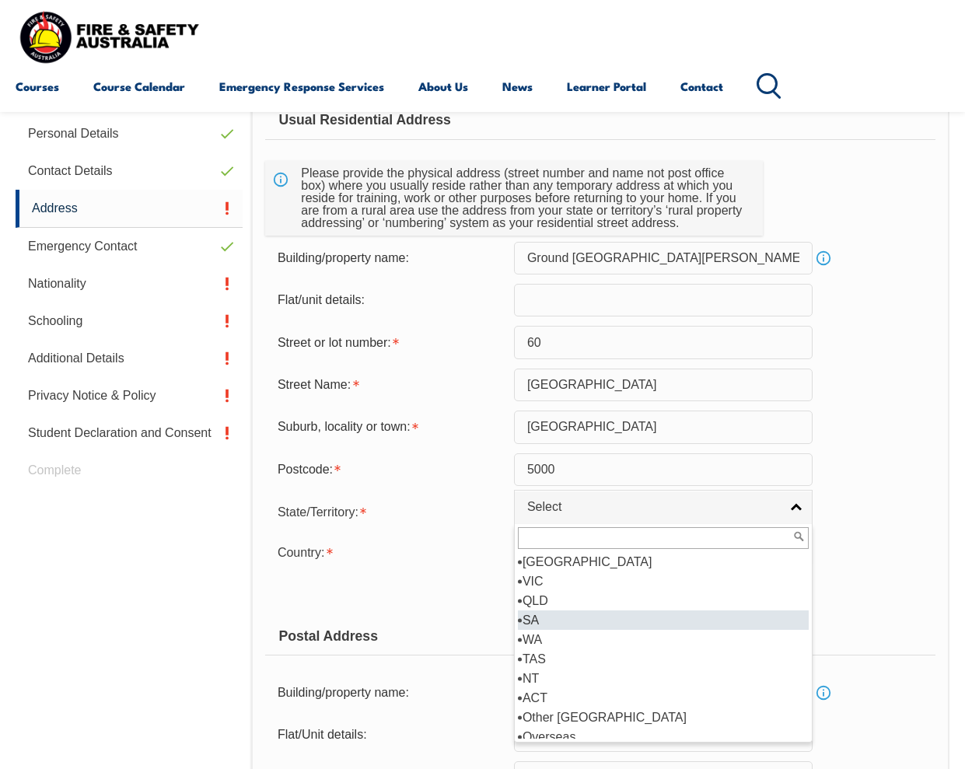
click at [590, 619] on li "SA" at bounding box center [663, 619] width 291 height 19
select select "SA"
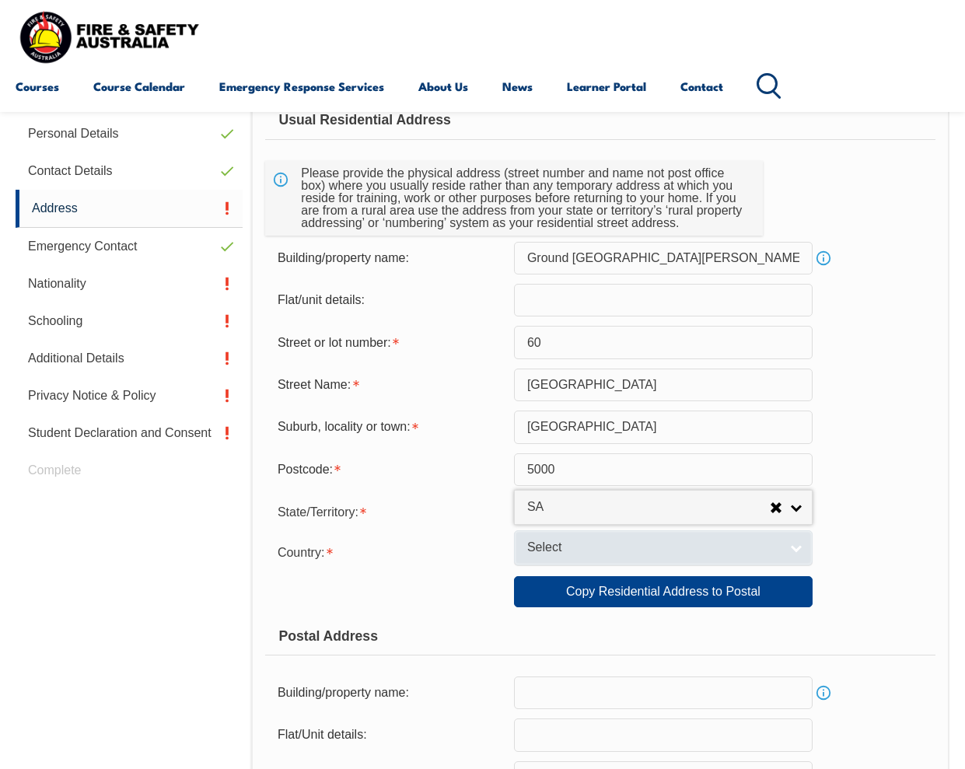
click at [602, 545] on span "Select" at bounding box center [653, 547] width 252 height 16
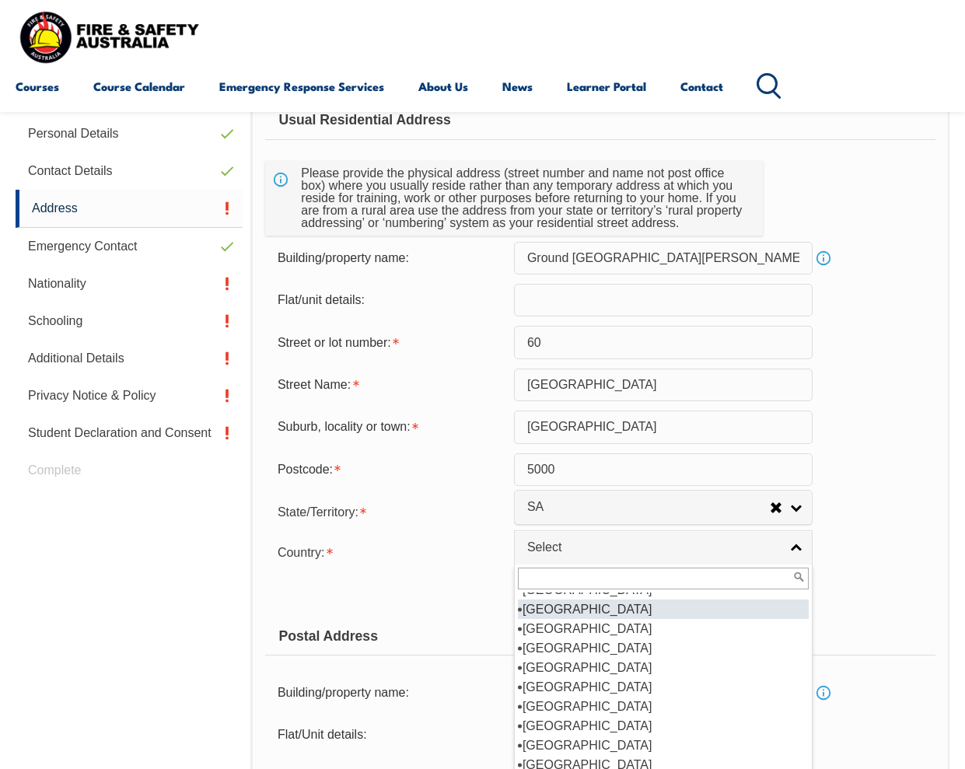
scroll to position [253, 0]
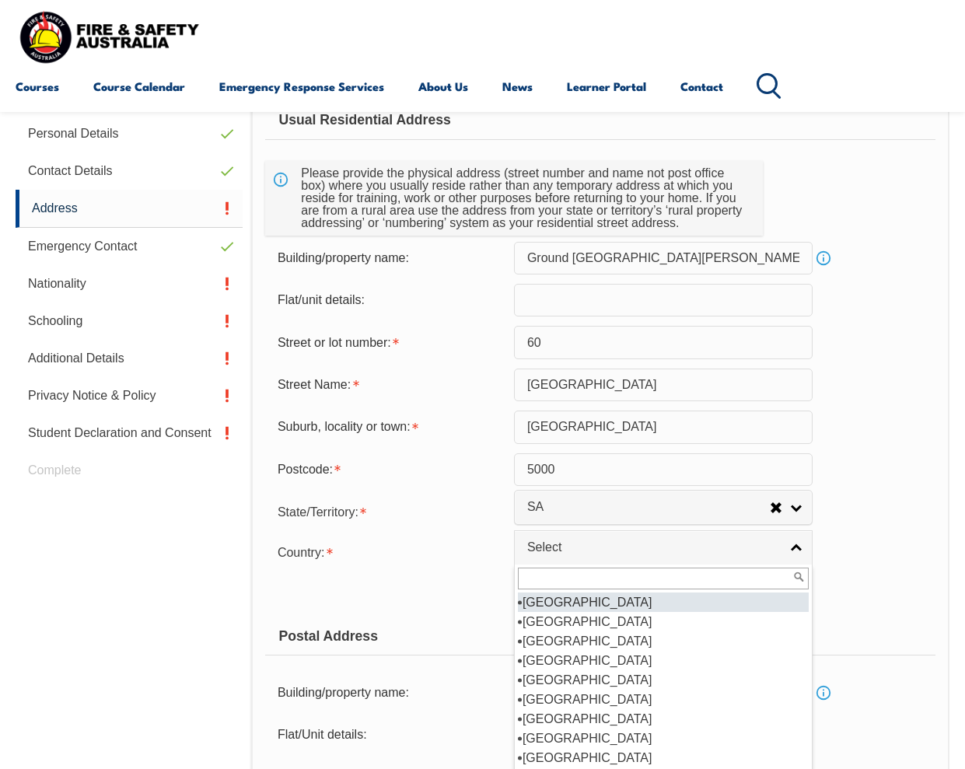
click at [696, 604] on li "[GEOGRAPHIC_DATA]" at bounding box center [663, 601] width 291 height 19
select select "1101"
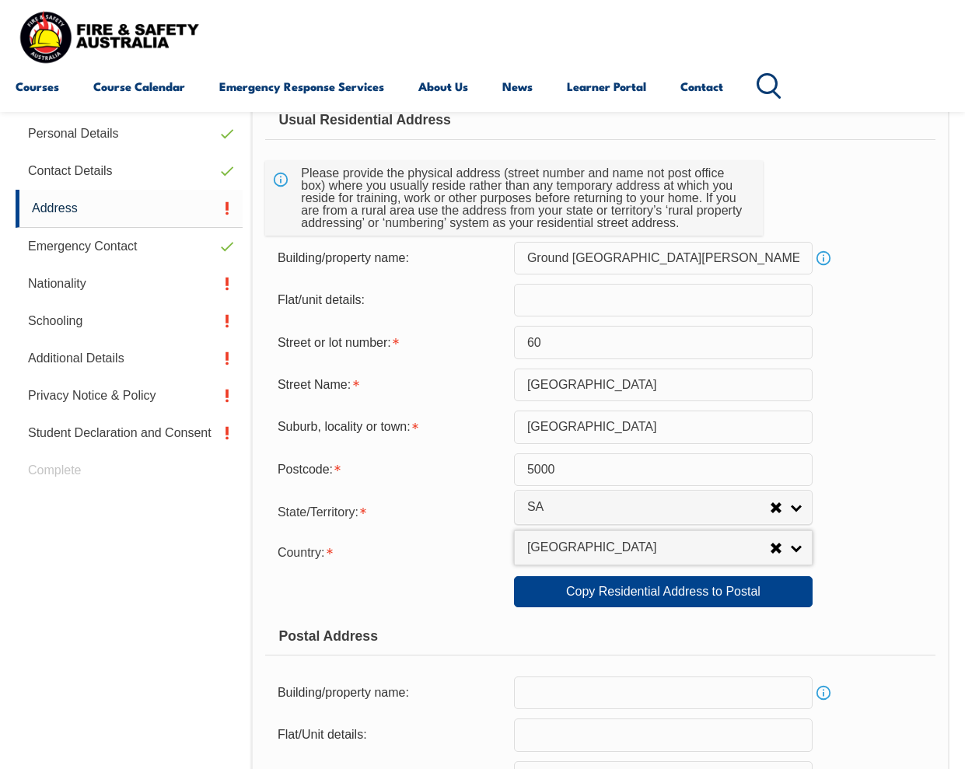
click at [455, 620] on div "Postal Address" at bounding box center [600, 635] width 670 height 39
click at [585, 599] on link "Copy Residential Address to Postal" at bounding box center [663, 591] width 298 height 31
type input "Ground [GEOGRAPHIC_DATA][PERSON_NAME]"
type input "60"
type input "[GEOGRAPHIC_DATA]"
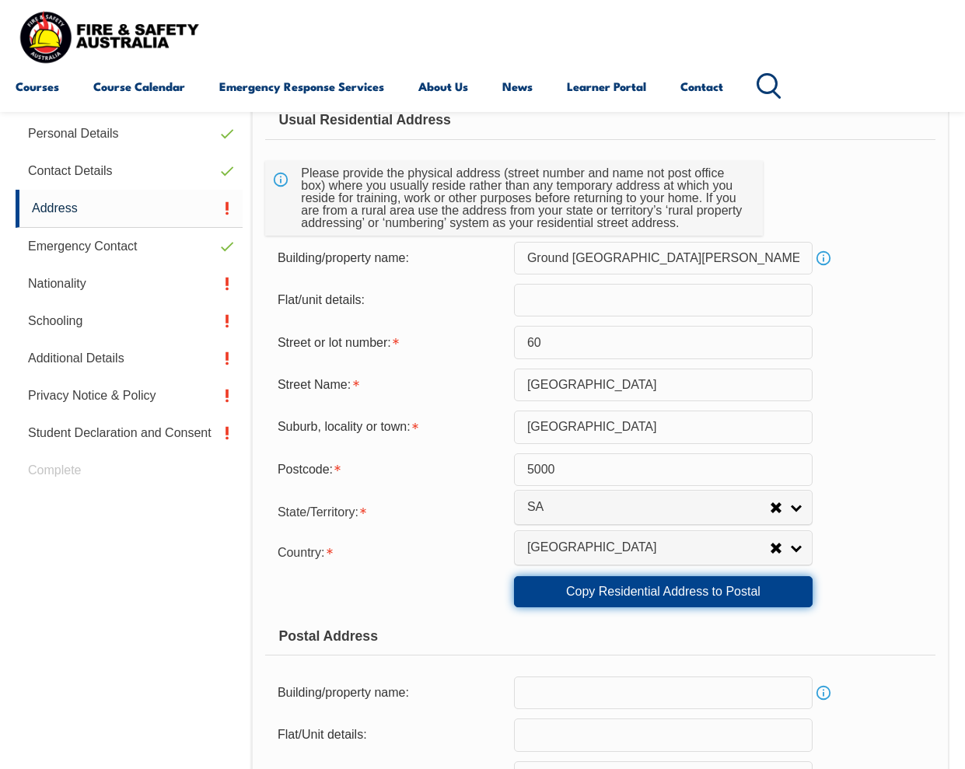
type input "[GEOGRAPHIC_DATA]"
select select "SA"
type input "5000"
select select "1101"
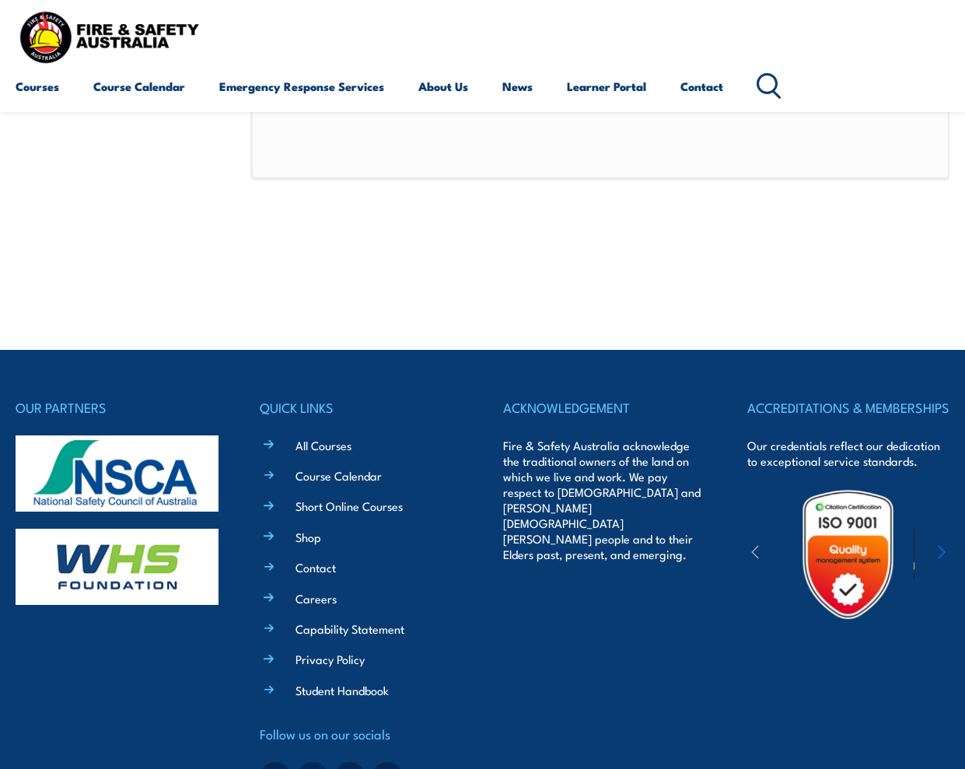
scroll to position [962, 0]
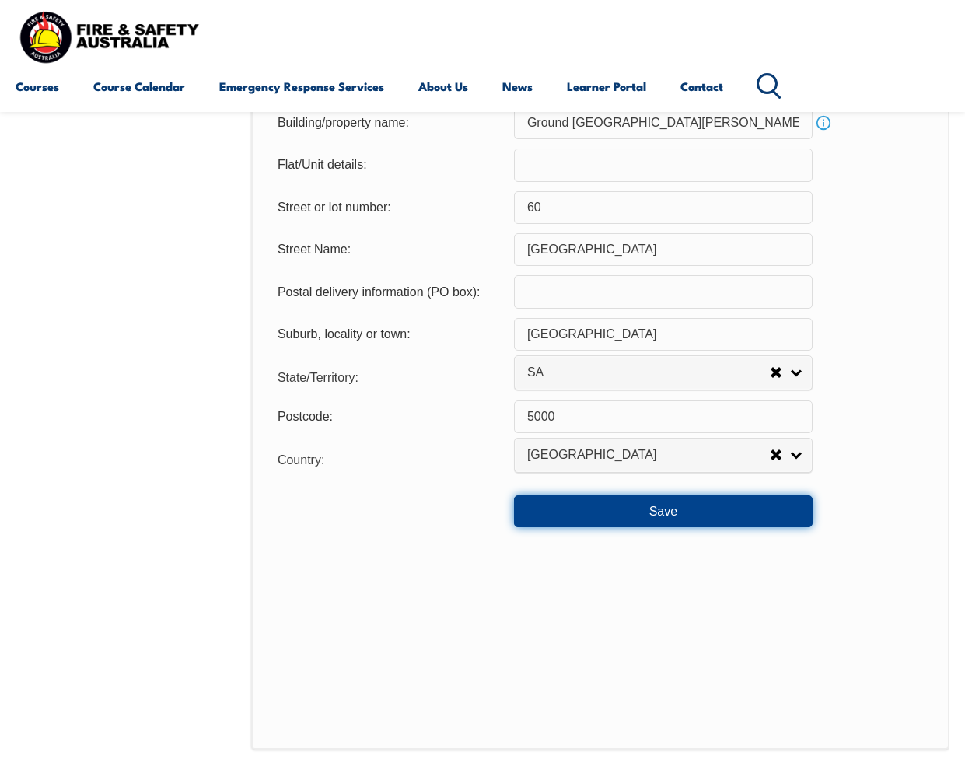
click at [664, 508] on button "Save" at bounding box center [663, 510] width 298 height 31
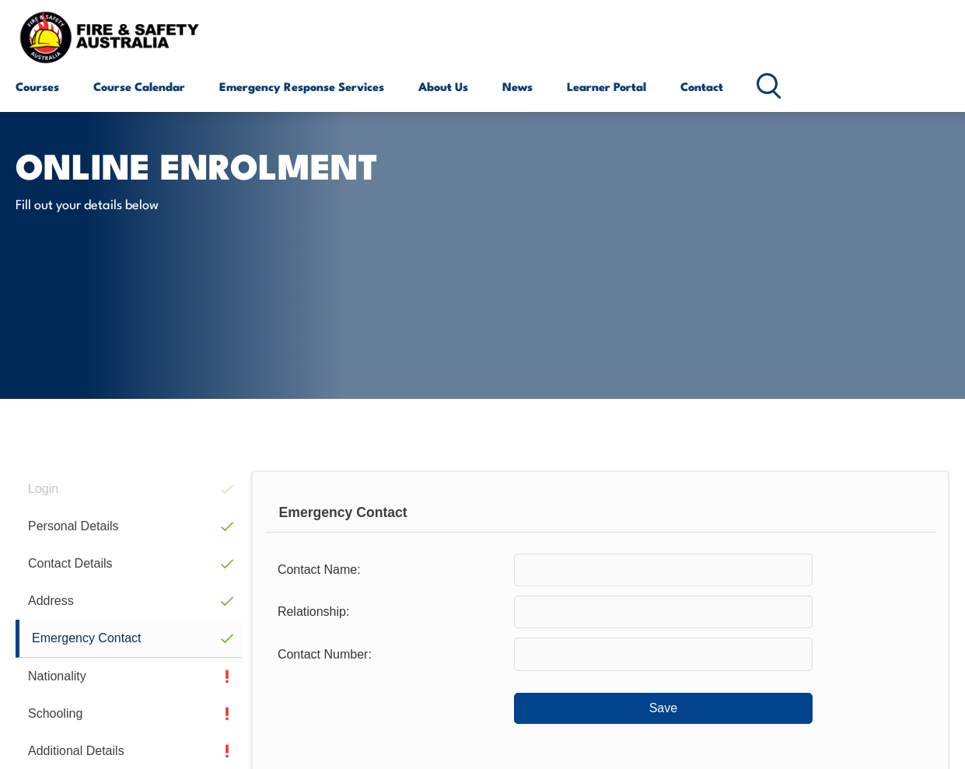
scroll to position [285, 0]
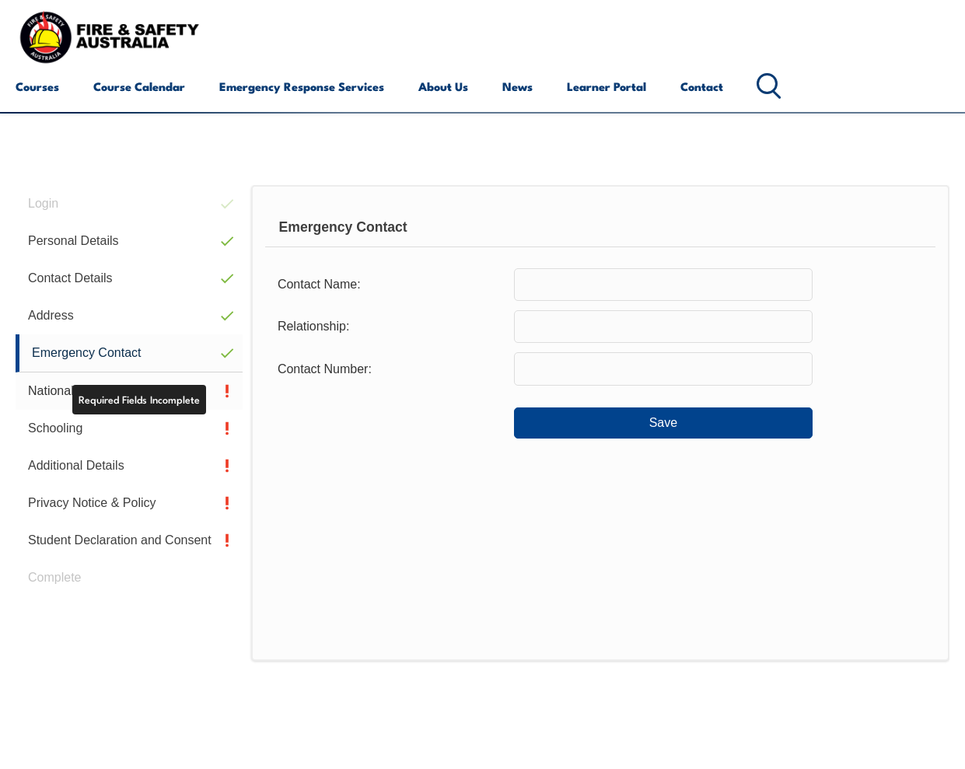
click at [50, 390] on link "Nationality" at bounding box center [129, 390] width 227 height 37
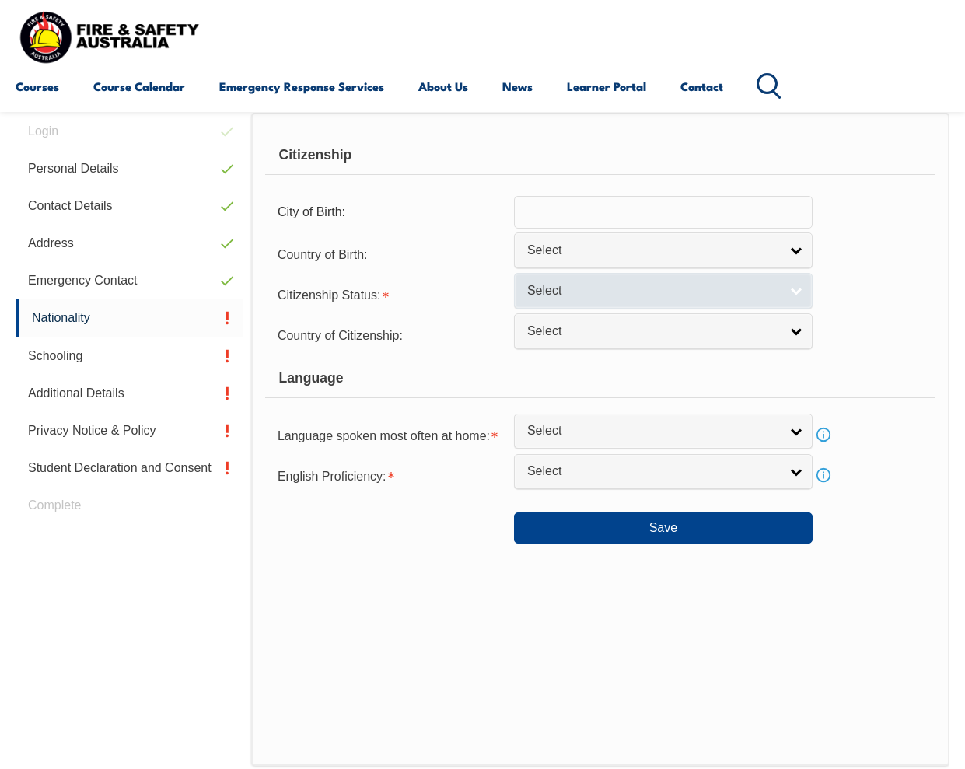
scroll to position [393, 0]
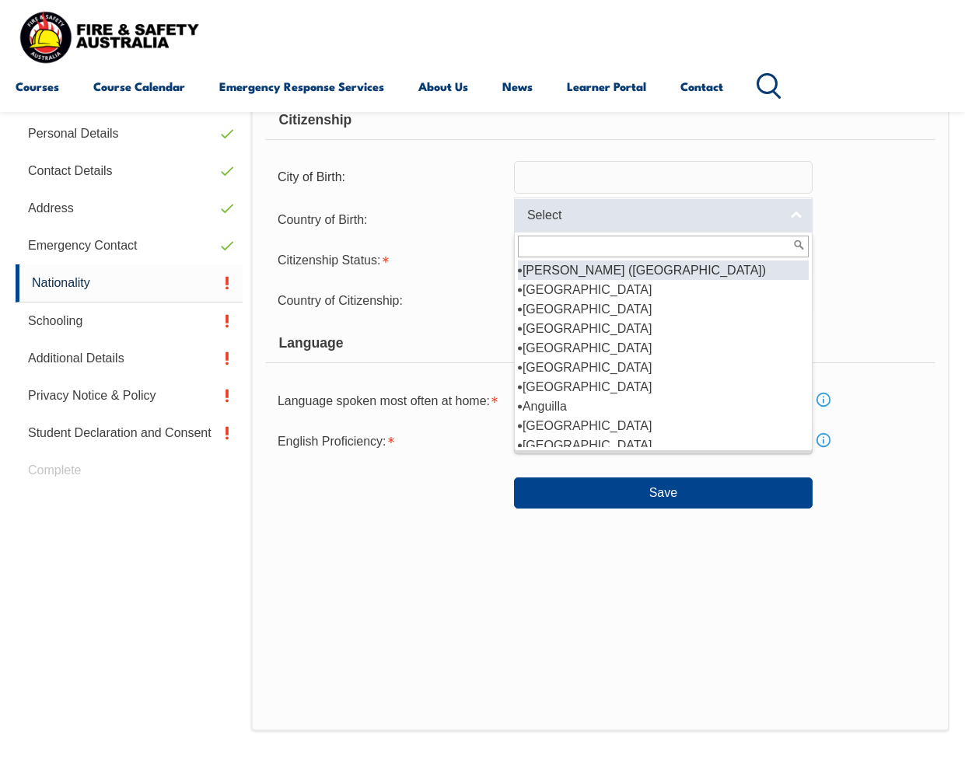
click at [690, 222] on span "Select" at bounding box center [653, 216] width 252 height 16
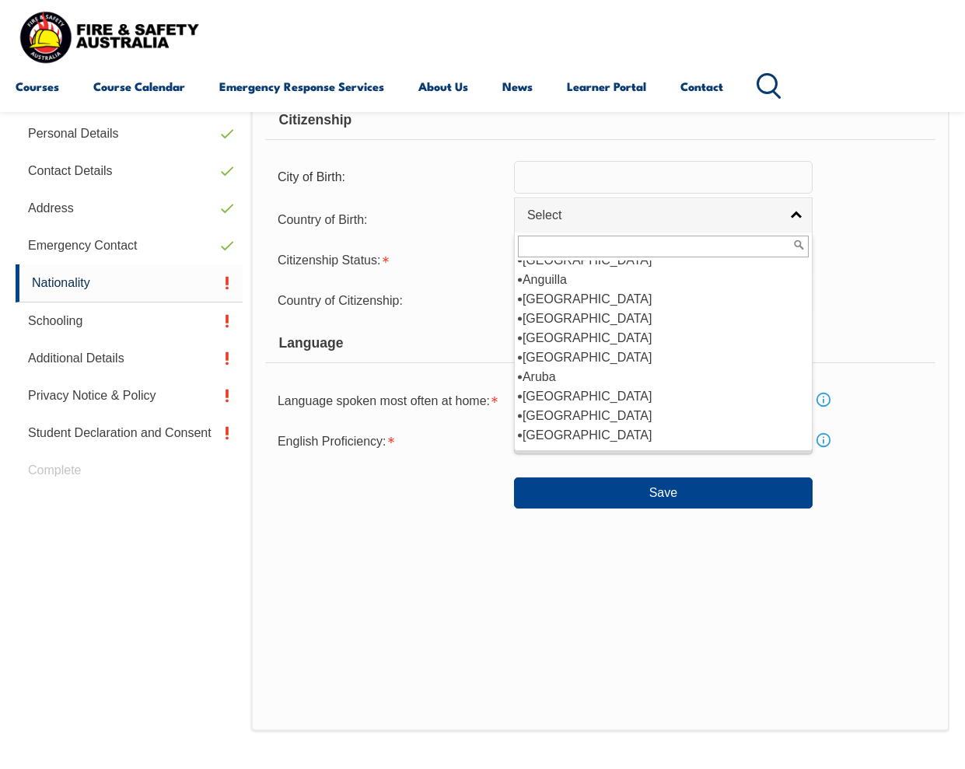
scroll to position [163, 0]
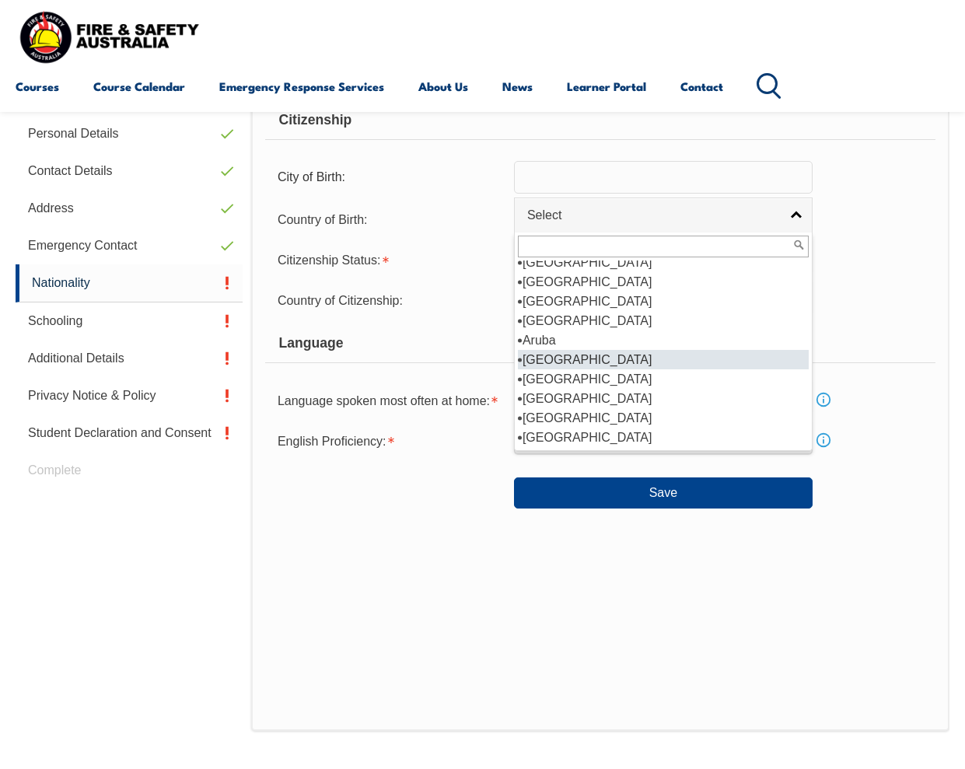
click at [651, 360] on li "[GEOGRAPHIC_DATA]" at bounding box center [663, 359] width 291 height 19
select select "1101"
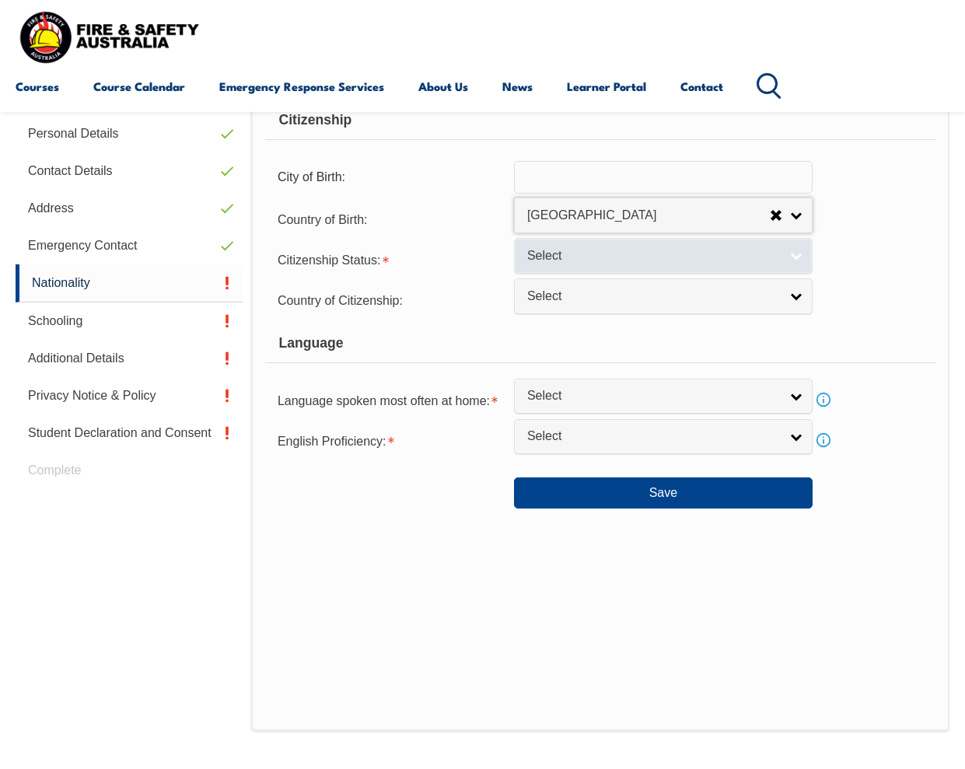
click at [602, 254] on span "Select" at bounding box center [653, 256] width 252 height 16
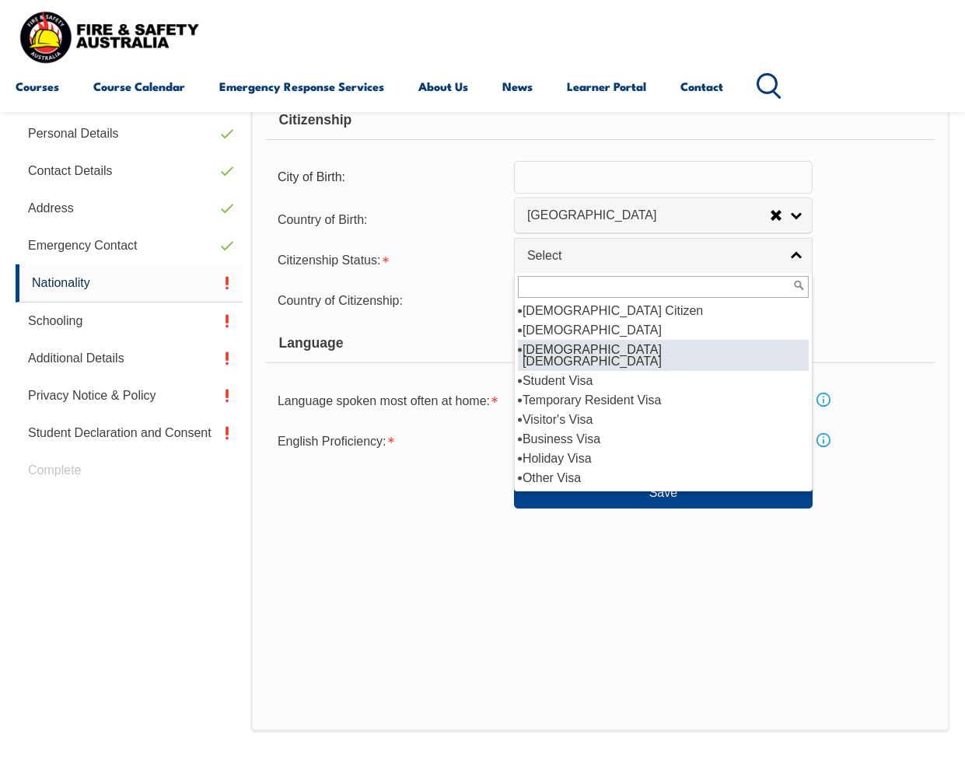
click at [608, 346] on li "[DEMOGRAPHIC_DATA] [DEMOGRAPHIC_DATA]" at bounding box center [663, 355] width 291 height 31
select select "3"
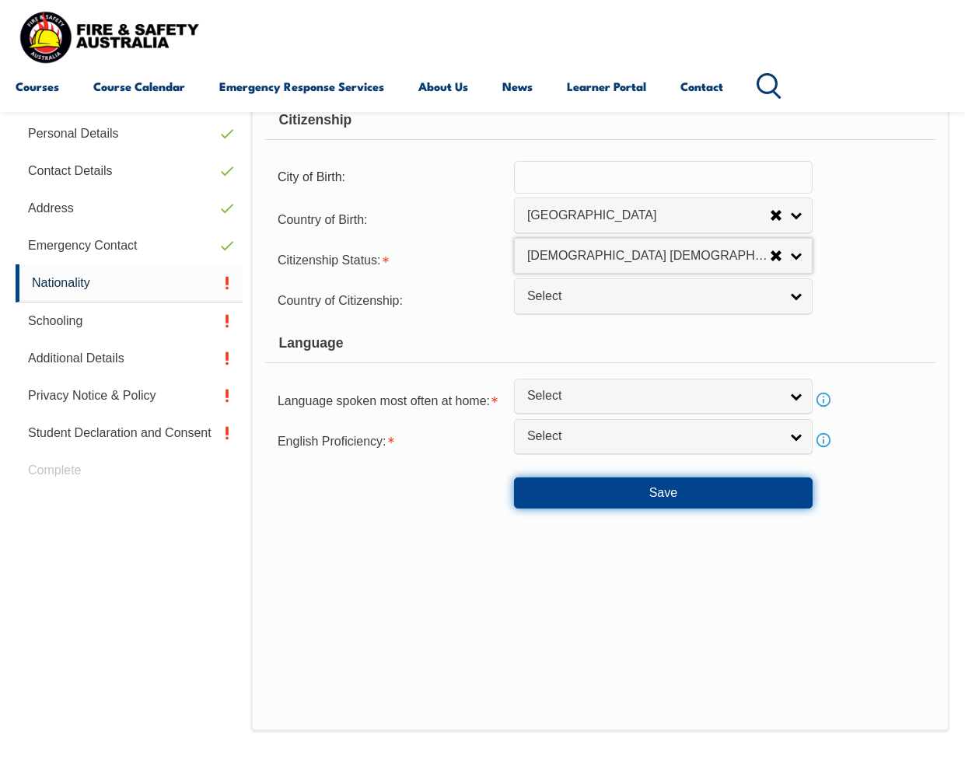
click at [699, 501] on button "Save" at bounding box center [663, 492] width 298 height 31
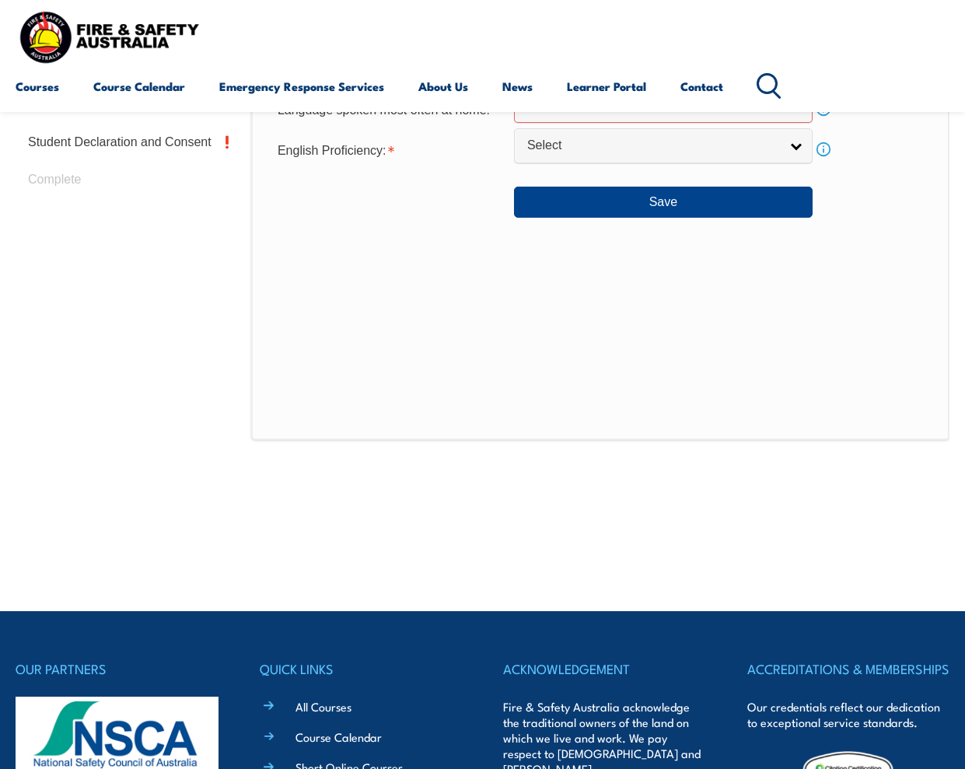
scroll to position [692, 0]
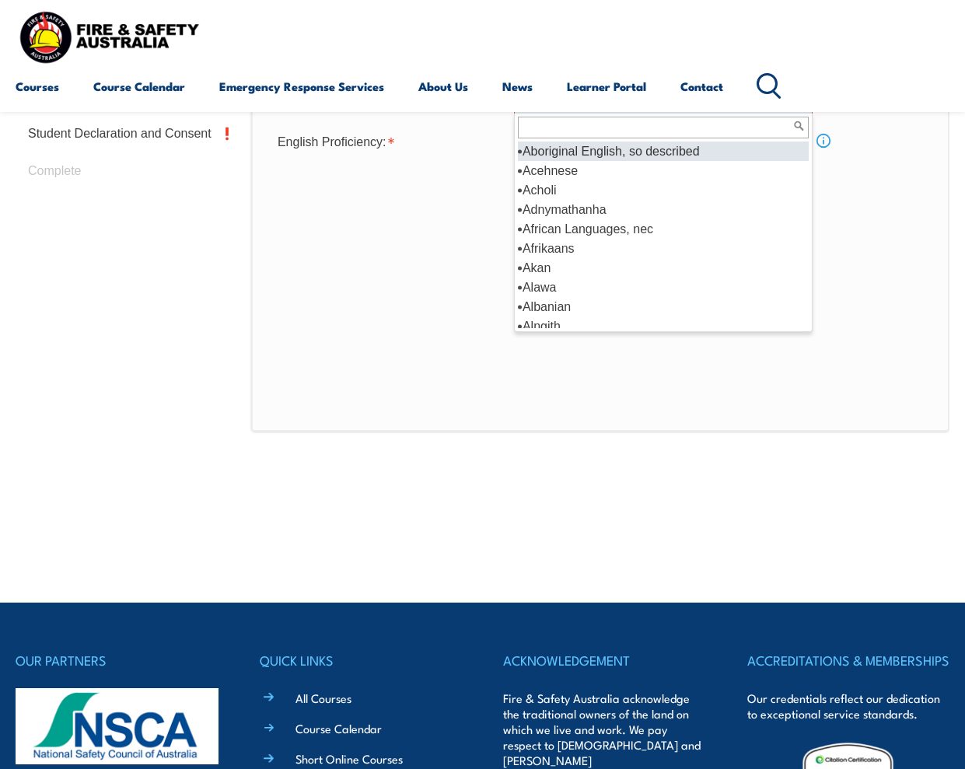
click at [546, 114] on div "Select Aboriginal English, so described Acehnese Acholi Adnymathanha African La…" at bounding box center [663, 96] width 298 height 35
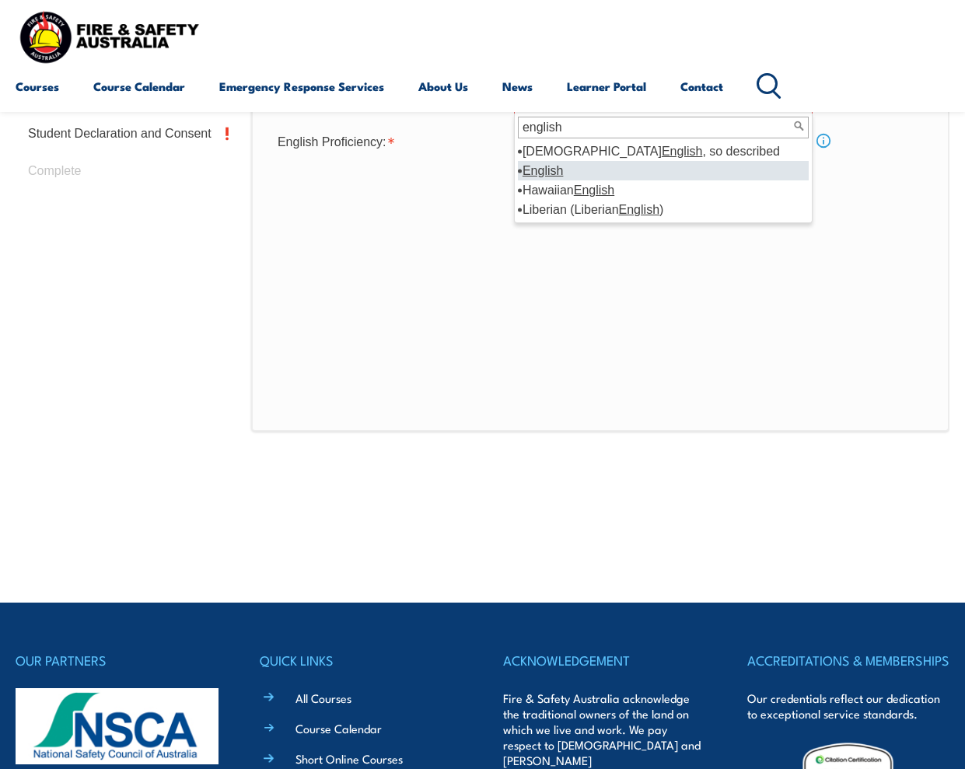
type input "english"
click at [551, 171] on em "English" at bounding box center [542, 170] width 40 height 13
select select "1201"
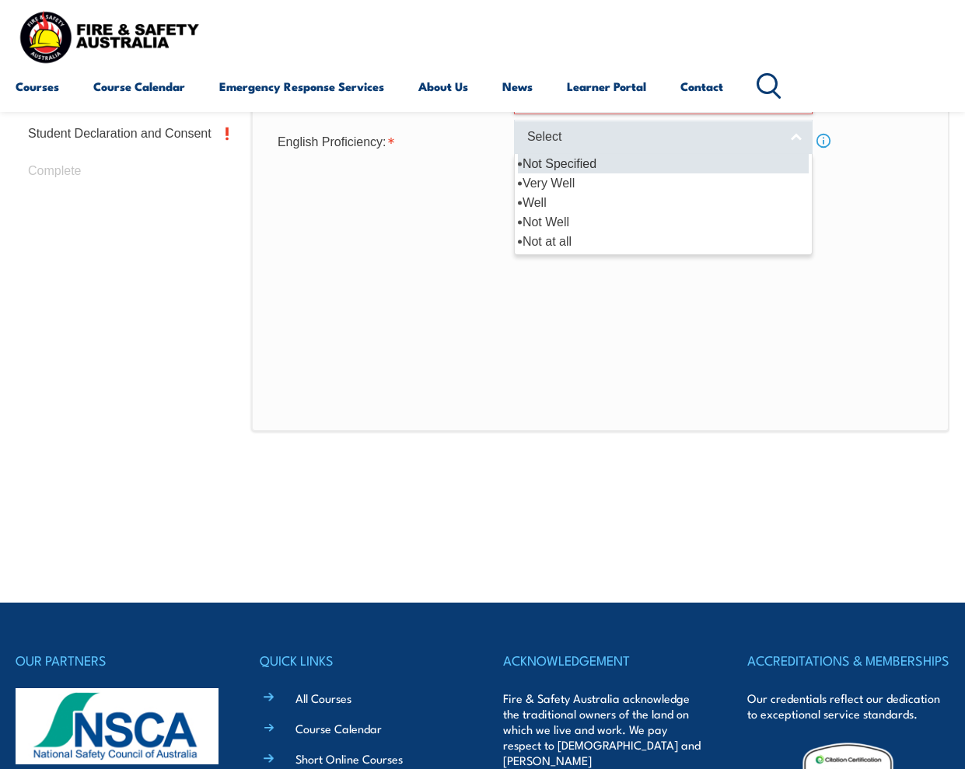
click at [677, 136] on span "Select" at bounding box center [653, 137] width 252 height 16
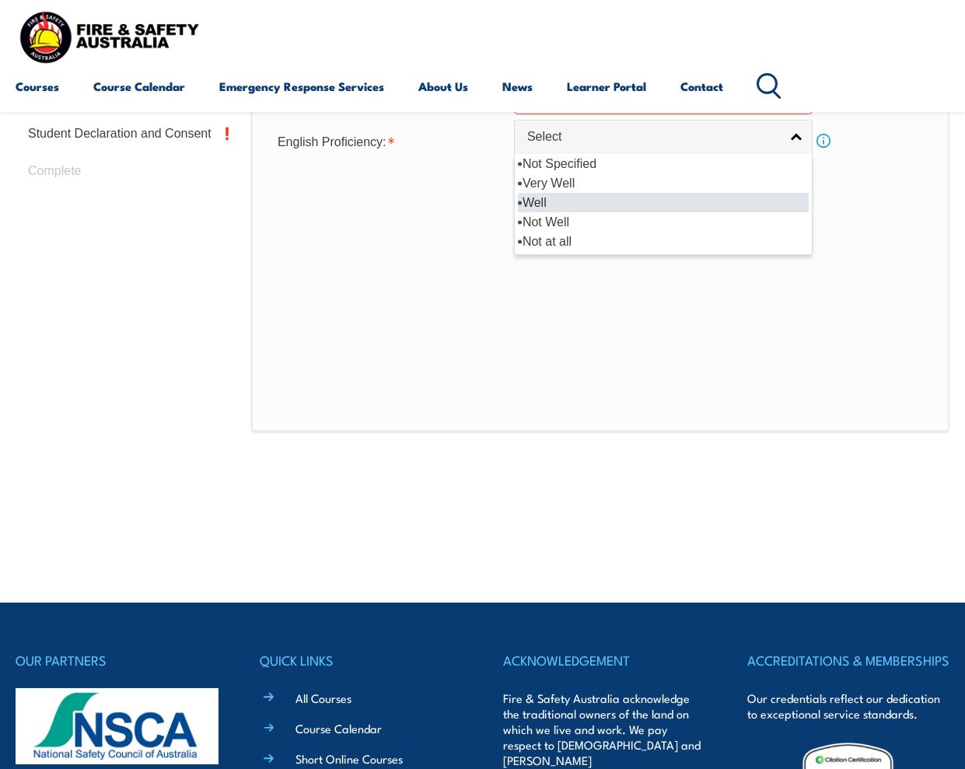
click at [599, 204] on li "Well" at bounding box center [663, 202] width 291 height 19
select select "2"
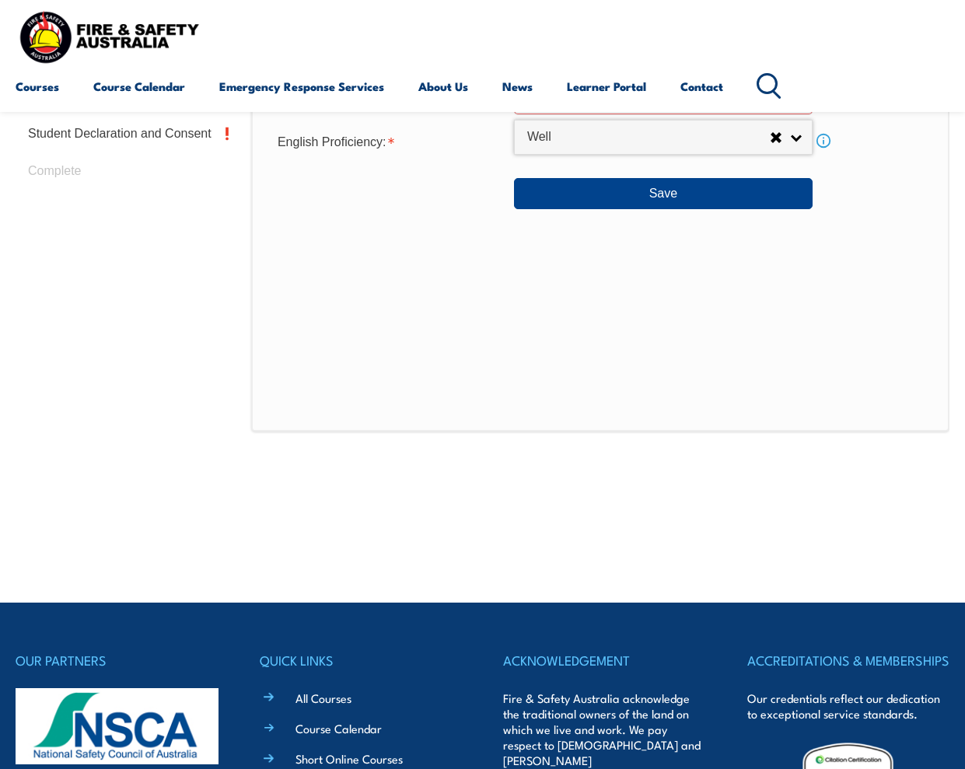
click at [602, 323] on div "Citizenship City of Birth: Country of Birth: [GEOGRAPHIC_DATA] ([DEMOGRAPHIC_DA…" at bounding box center [600, 104] width 698 height 653
click at [680, 192] on button "Save" at bounding box center [663, 193] width 298 height 31
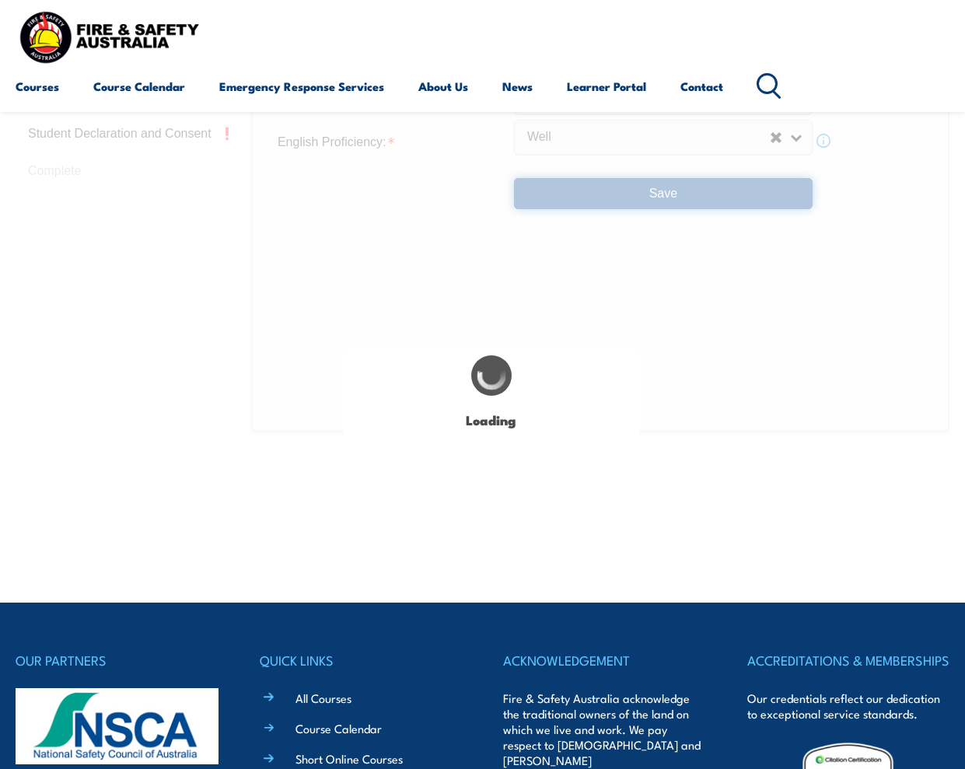
select select "false"
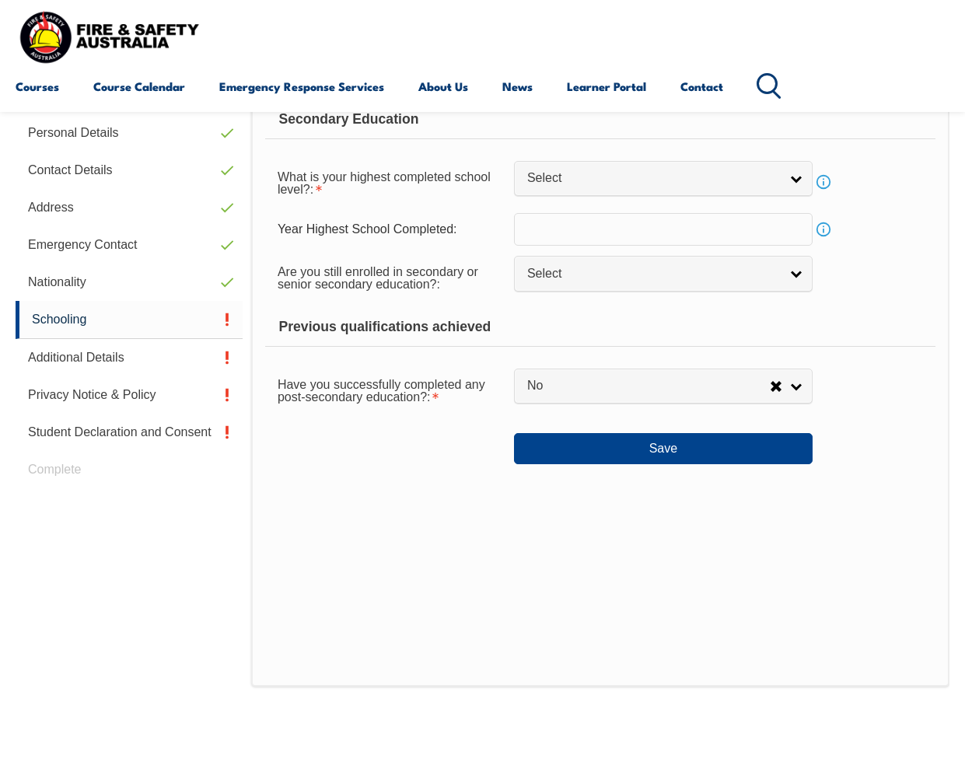
scroll to position [393, 0]
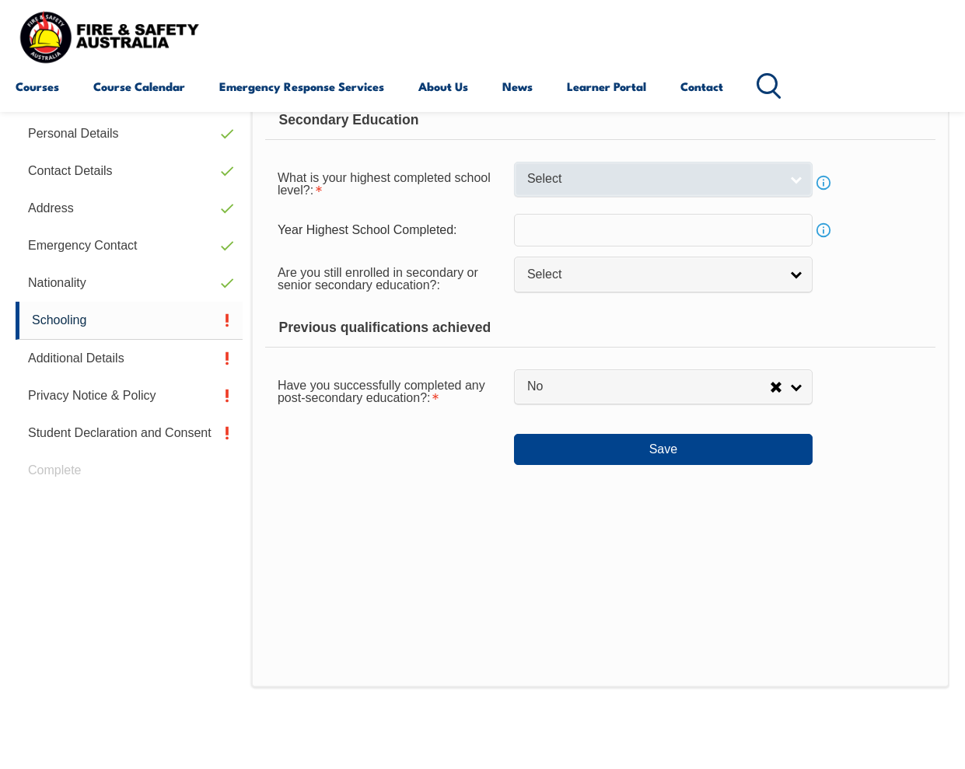
click at [703, 180] on span "Select" at bounding box center [653, 179] width 252 height 16
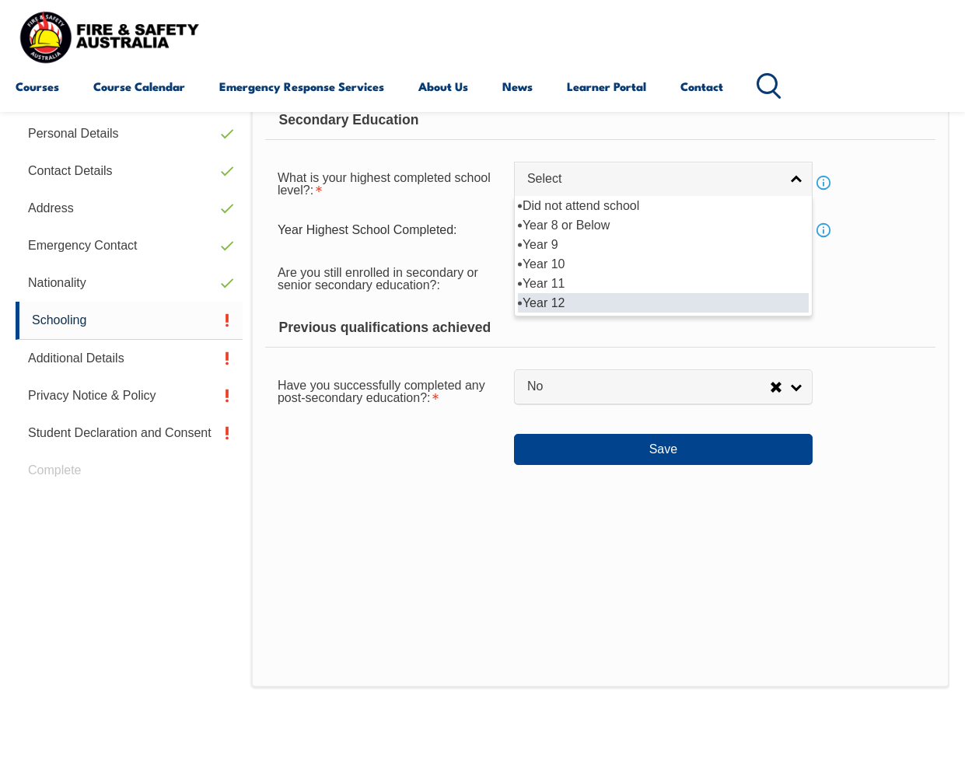
click at [582, 303] on li "Year 12" at bounding box center [663, 302] width 291 height 19
select select "12"
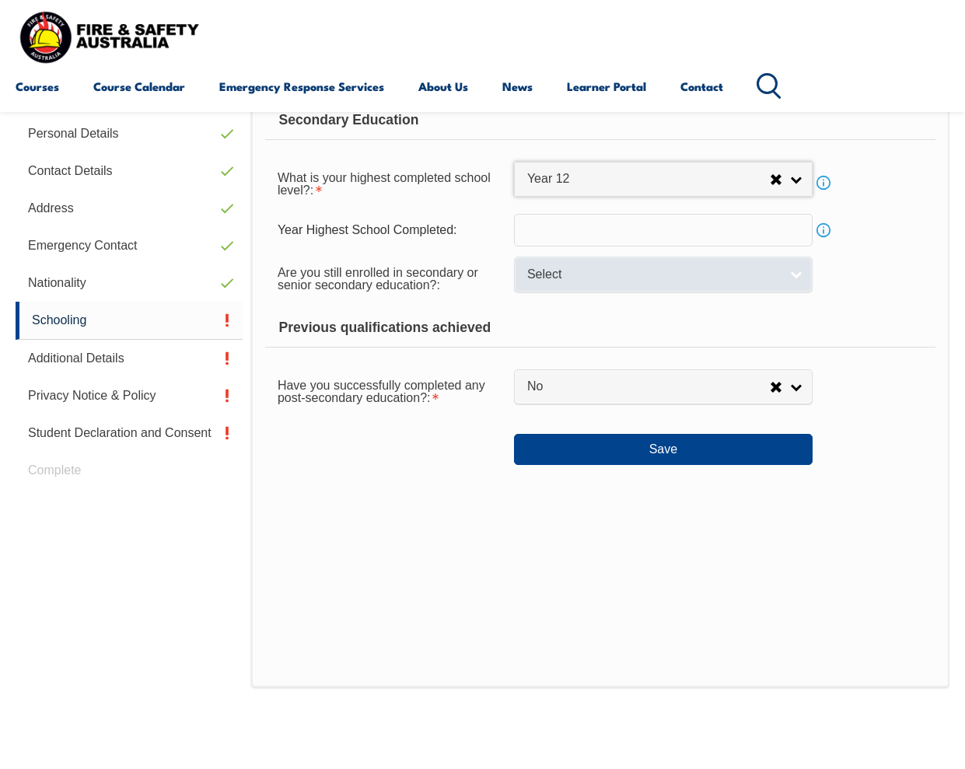
click at [755, 272] on span "Select" at bounding box center [653, 275] width 252 height 16
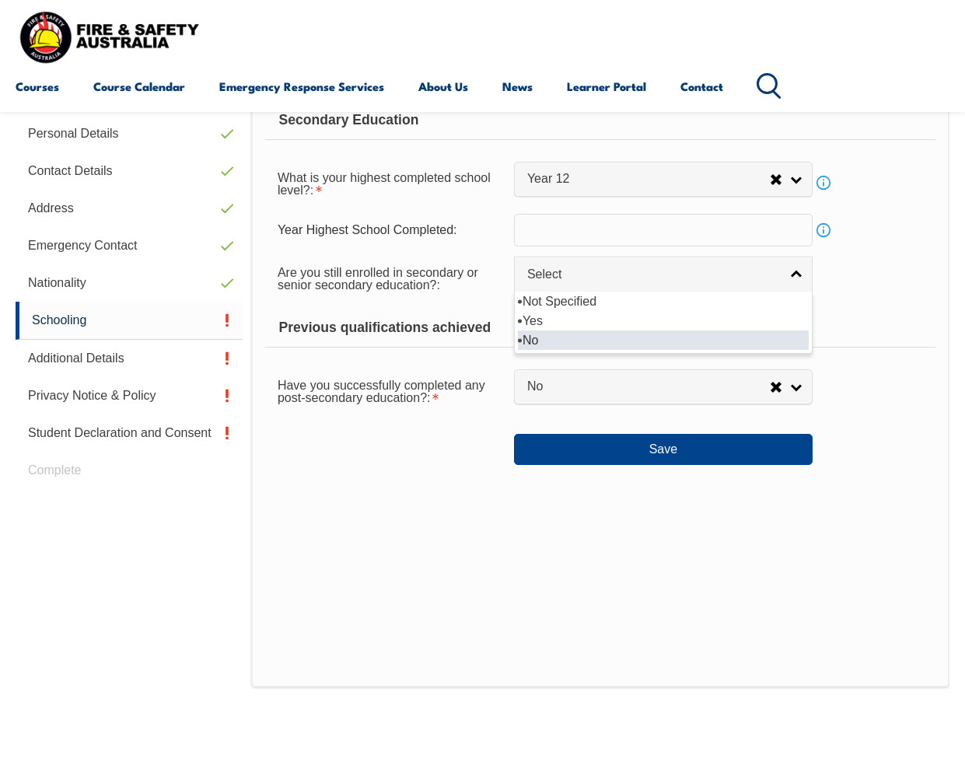
click at [605, 340] on li "No" at bounding box center [663, 339] width 291 height 19
select select "false"
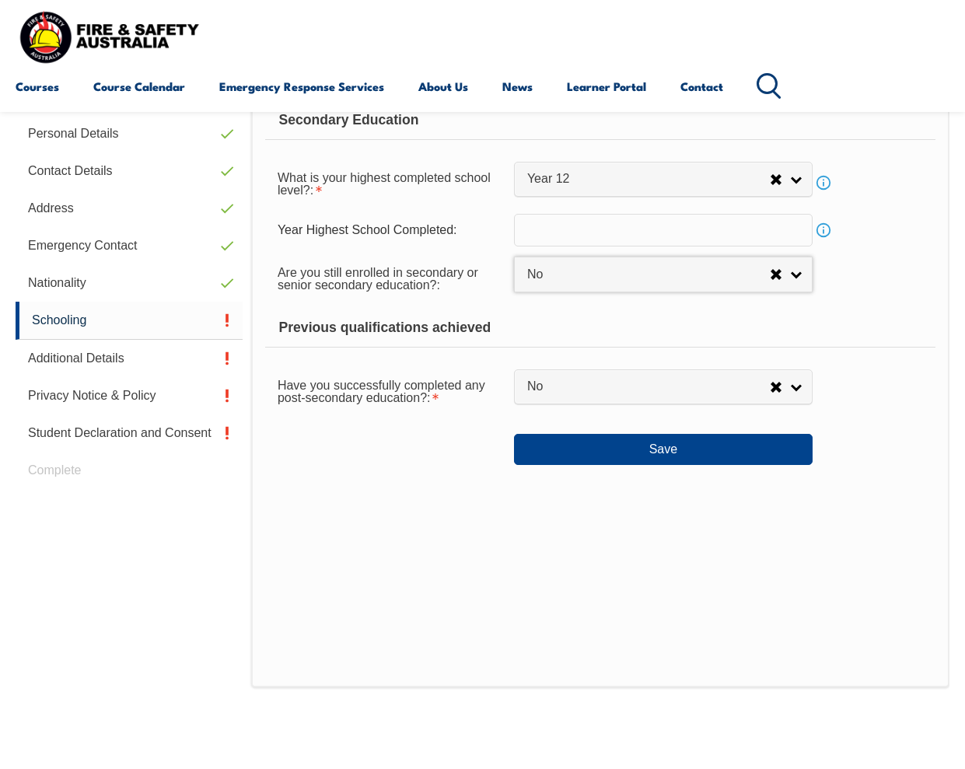
click at [905, 318] on div "Previous qualifications achieved" at bounding box center [600, 328] width 670 height 39
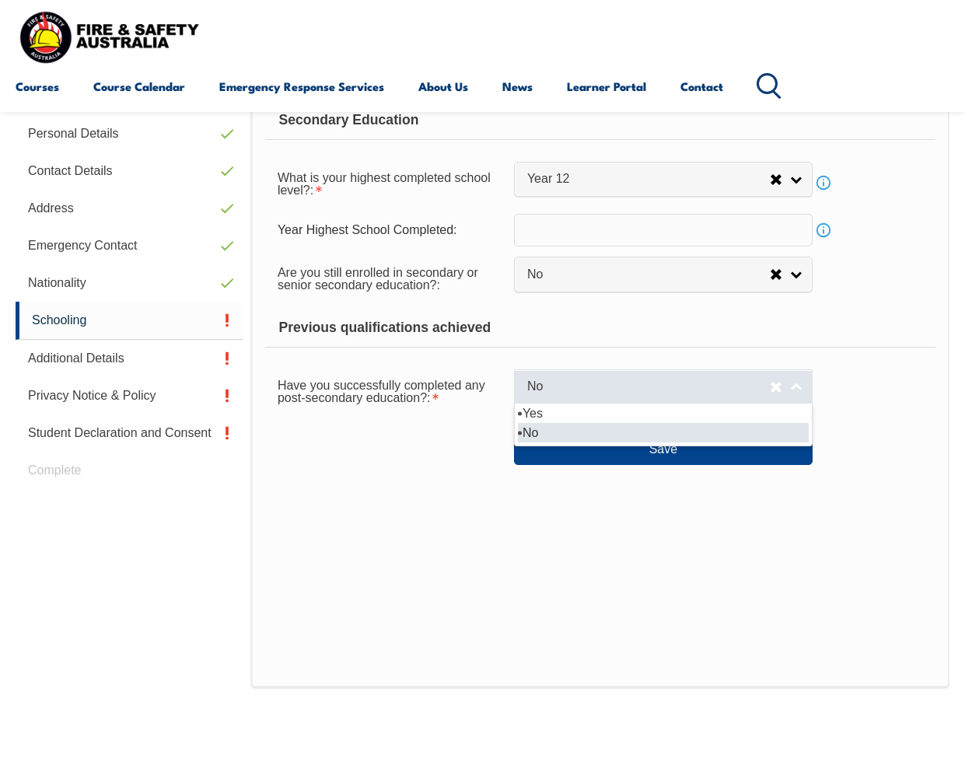
click at [714, 392] on span "No" at bounding box center [648, 387] width 243 height 16
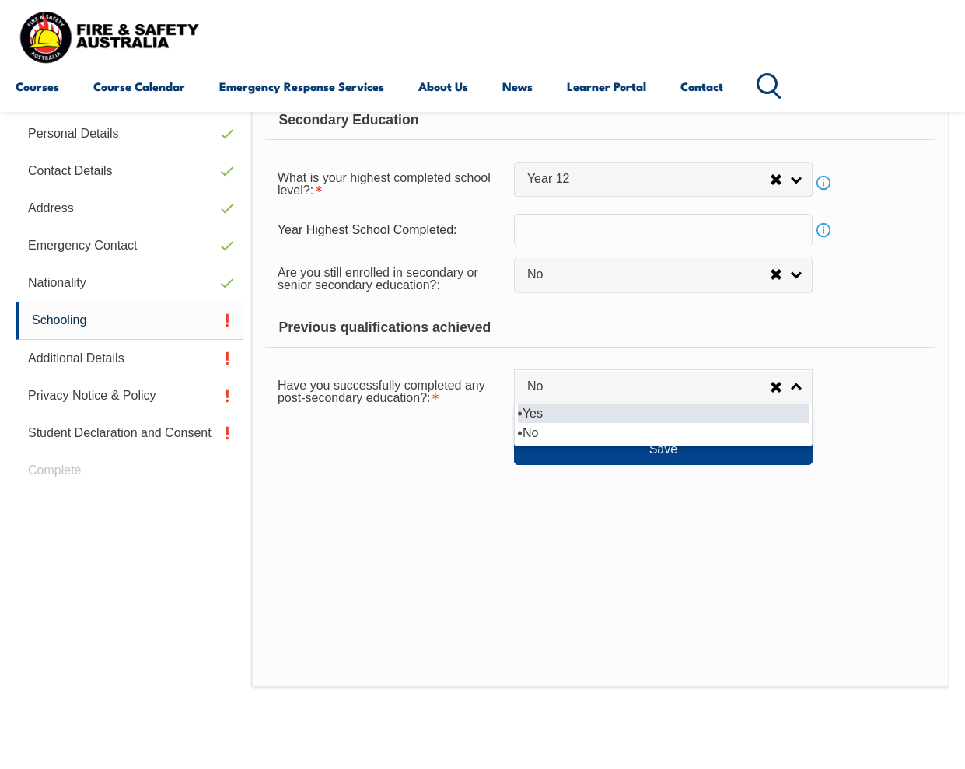
click at [658, 419] on li "Yes" at bounding box center [663, 412] width 291 height 19
select select "true"
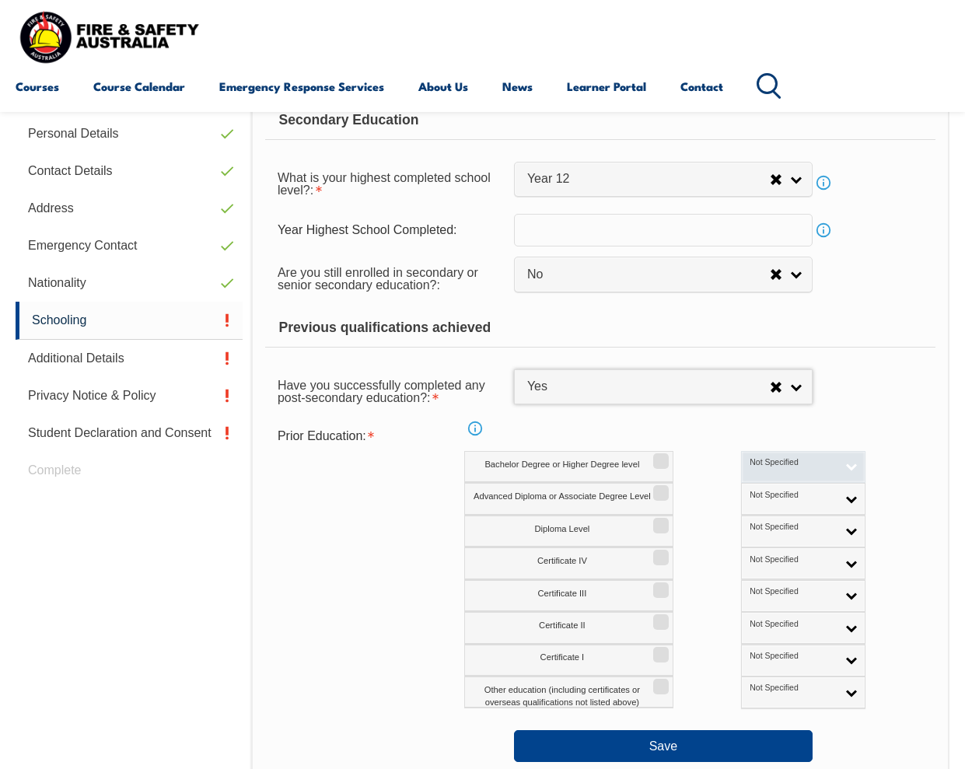
click at [773, 472] on link "Not Specified" at bounding box center [803, 467] width 124 height 32
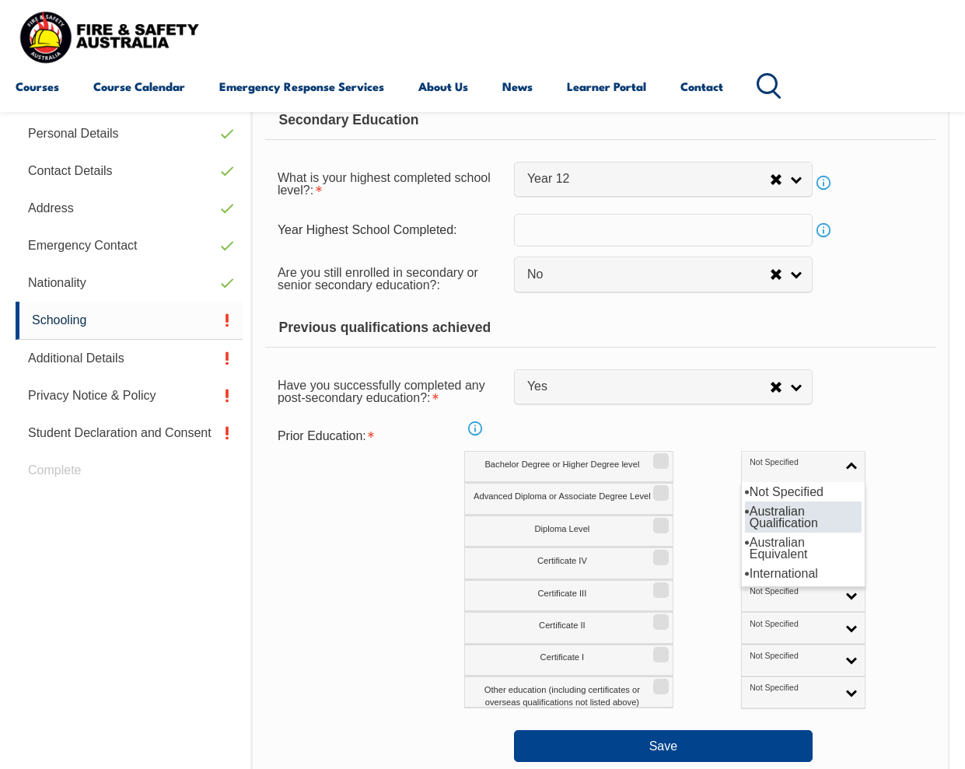
click at [745, 523] on li "Australian Qualification" at bounding box center [803, 516] width 117 height 31
click at [852, 483] on div "Advanced Diploma or Associate Degree Level Not Specified Australian Qualificati…" at bounding box center [698, 499] width 469 height 32
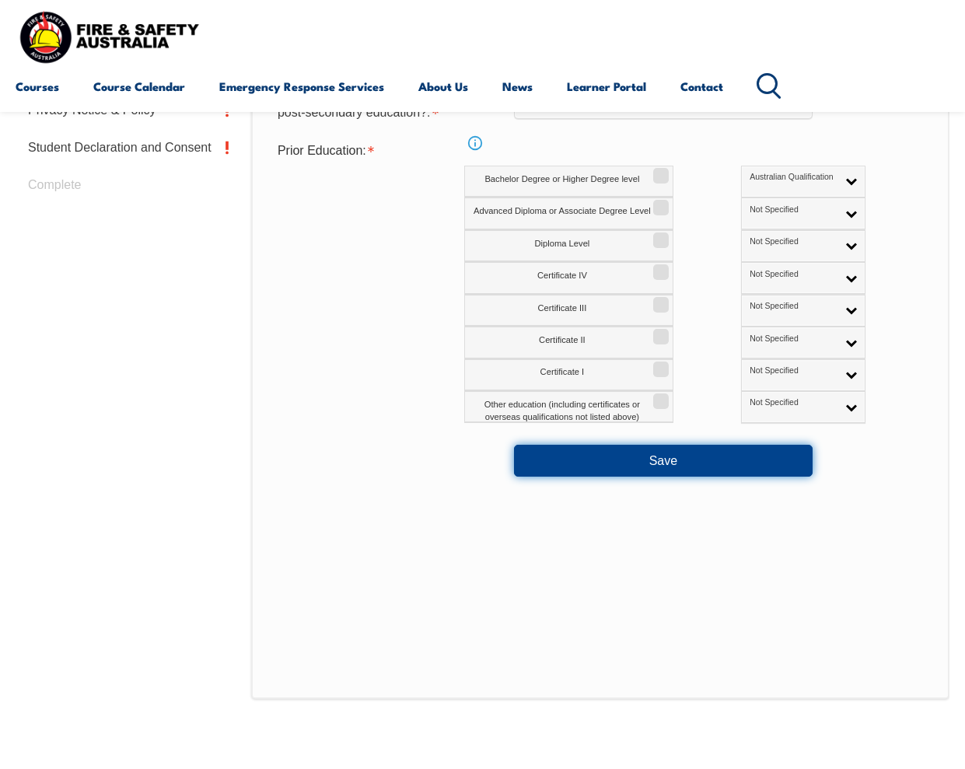
click at [666, 463] on button "Save" at bounding box center [663, 460] width 298 height 31
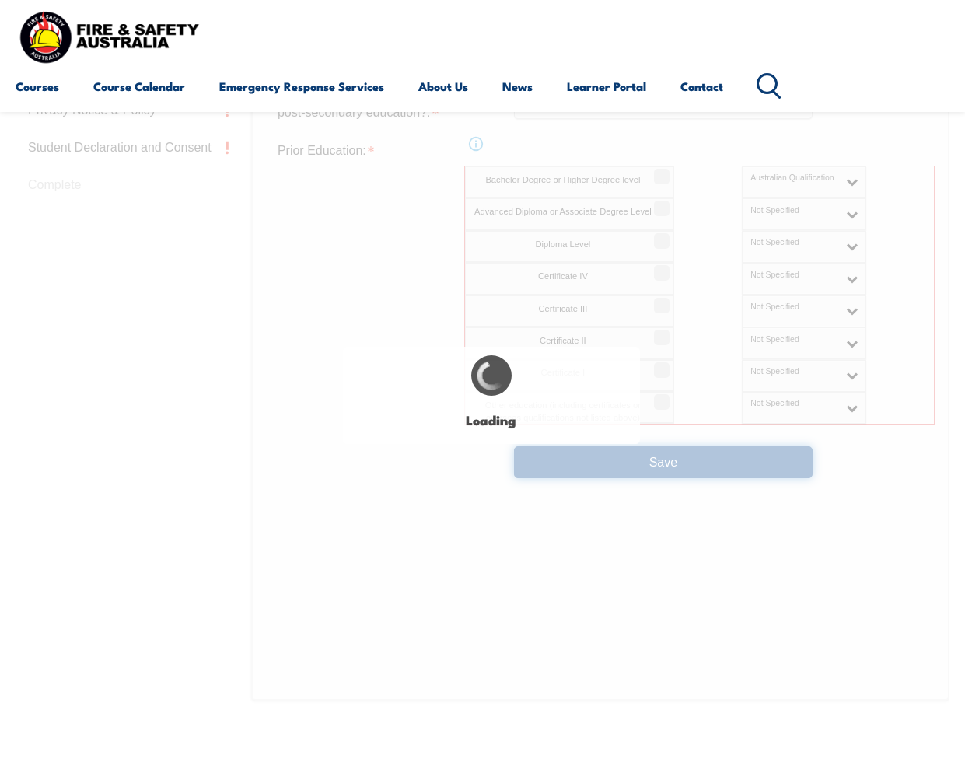
select select "false"
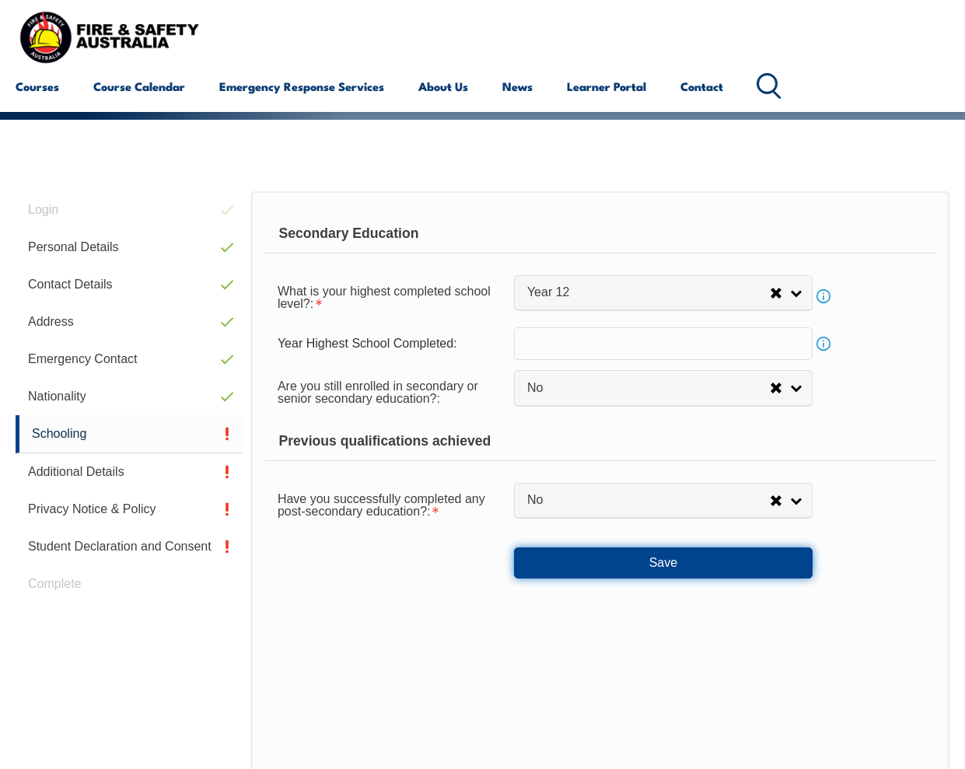
scroll to position [285, 0]
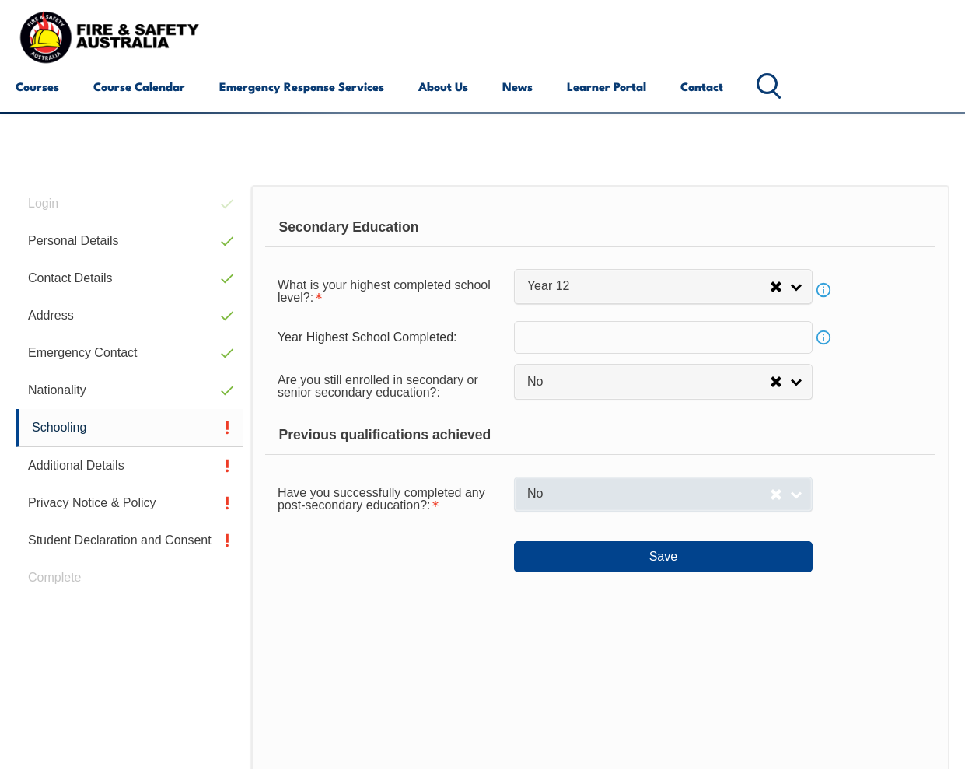
click at [670, 502] on span "No" at bounding box center [648, 494] width 243 height 16
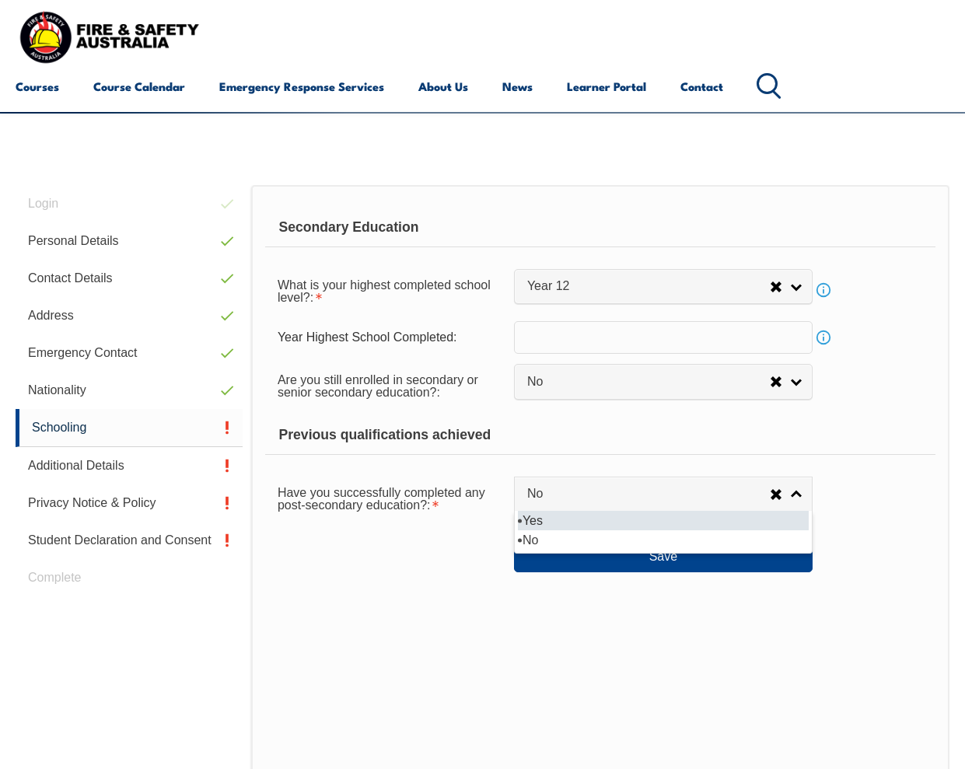
click at [592, 524] on li "Yes" at bounding box center [663, 520] width 291 height 19
select select "true"
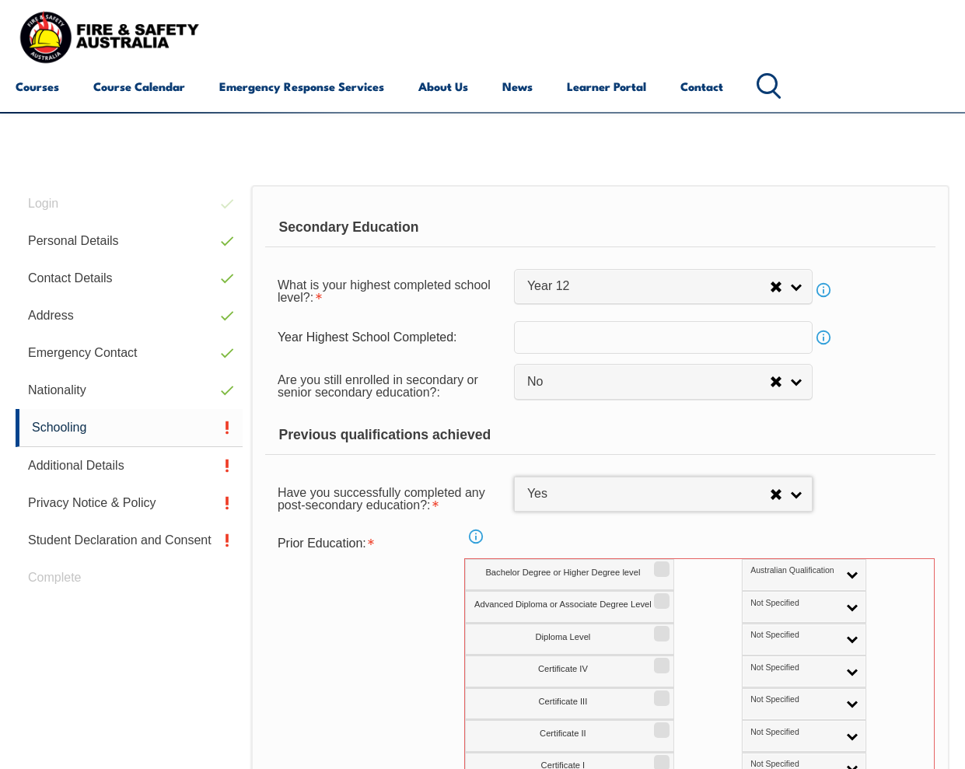
click at [888, 500] on div "Have you successfully completed any post-secondary education?: Yes No Yes Yes No" at bounding box center [600, 498] width 670 height 44
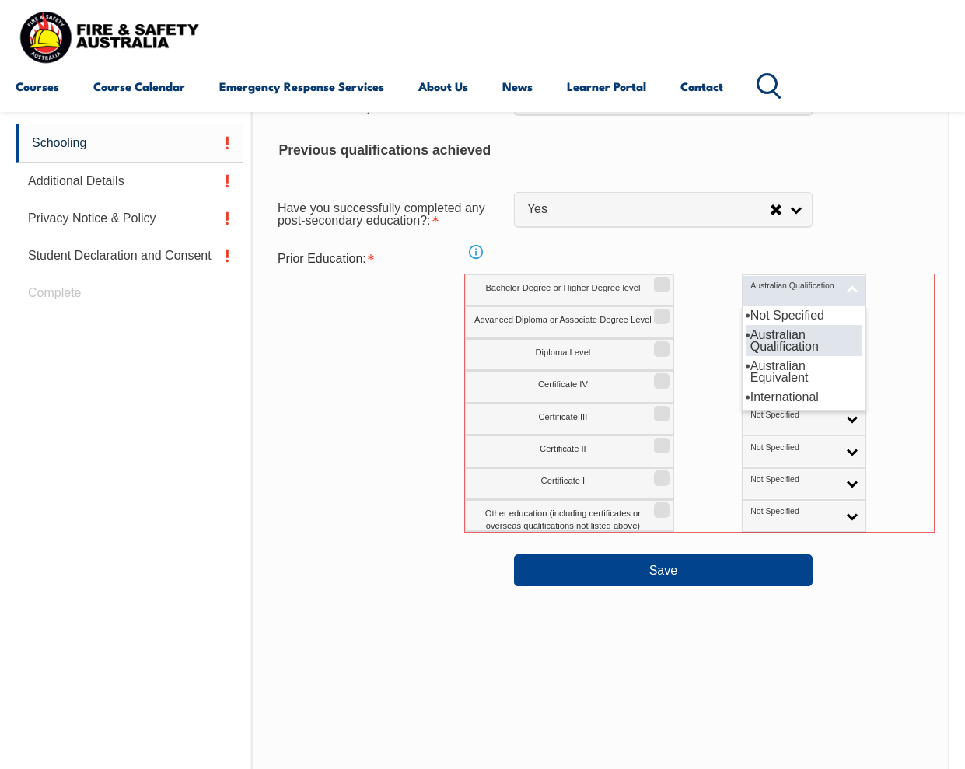
click at [779, 287] on link "Australian Qualification" at bounding box center [804, 290] width 124 height 32
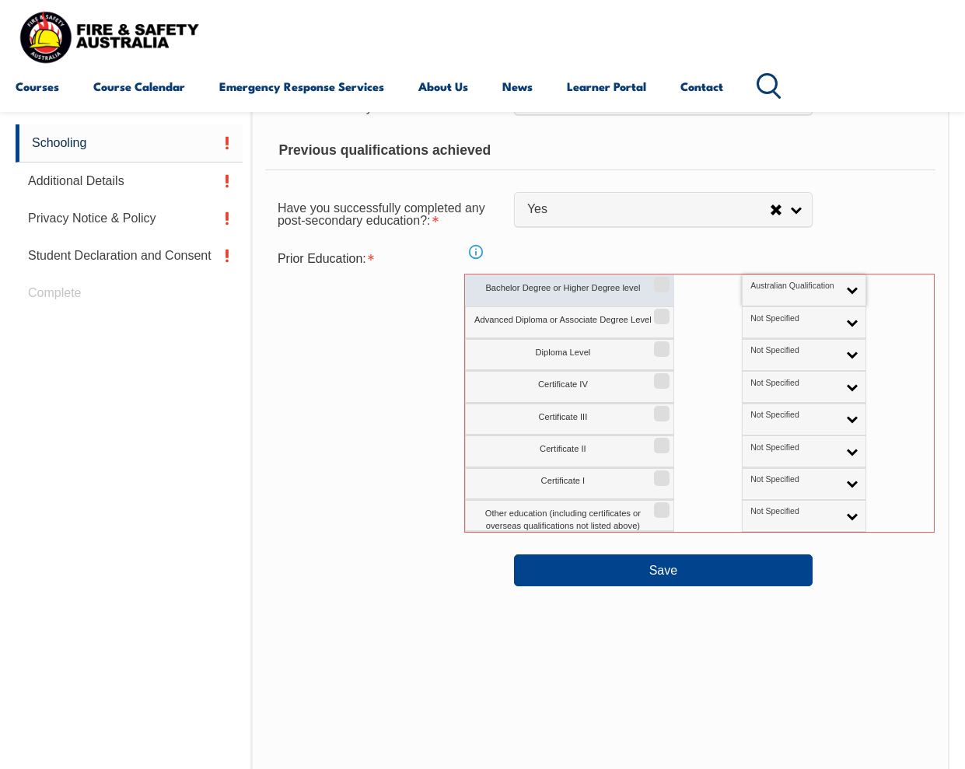
click at [658, 280] on input "Bachelor Degree or Higher Degree level" at bounding box center [658, 279] width 9 height 2
checkbox input "true"
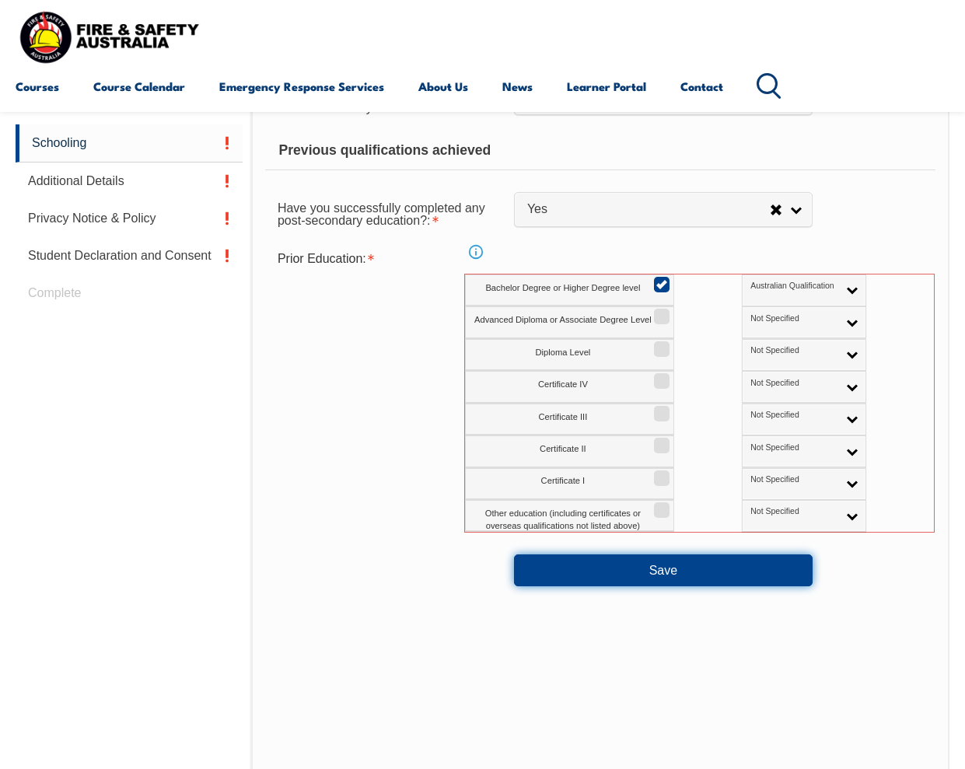
click at [641, 565] on button "Save" at bounding box center [663, 569] width 298 height 31
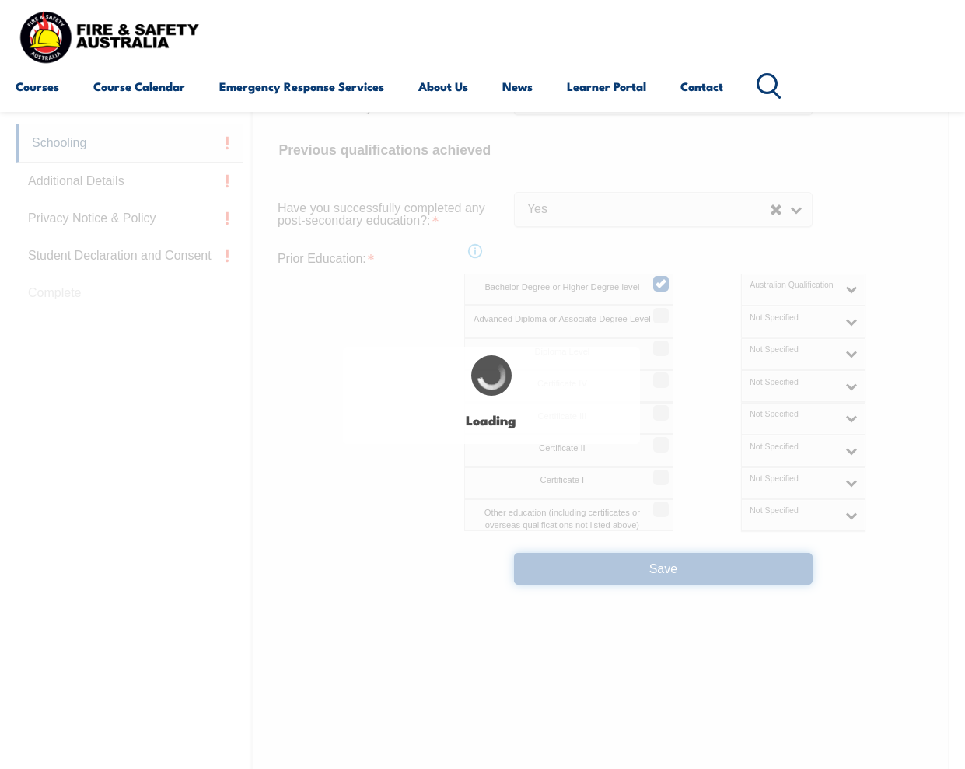
select select
select select "false"
select select "true"
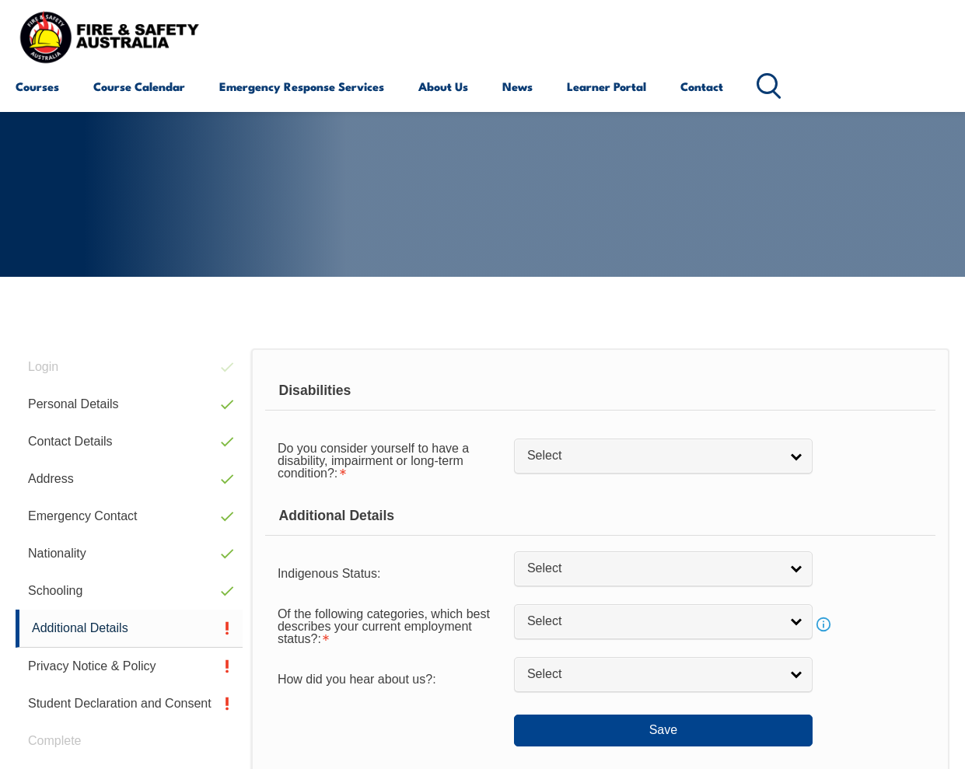
scroll to position [107, 0]
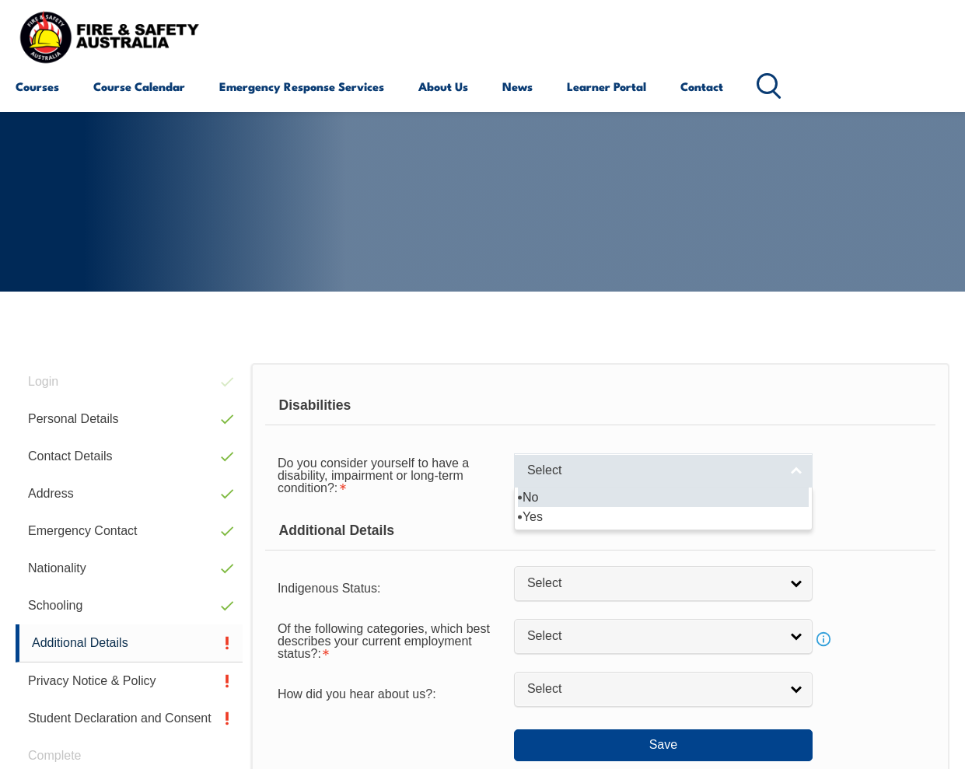
click at [582, 472] on span "Select" at bounding box center [653, 470] width 252 height 16
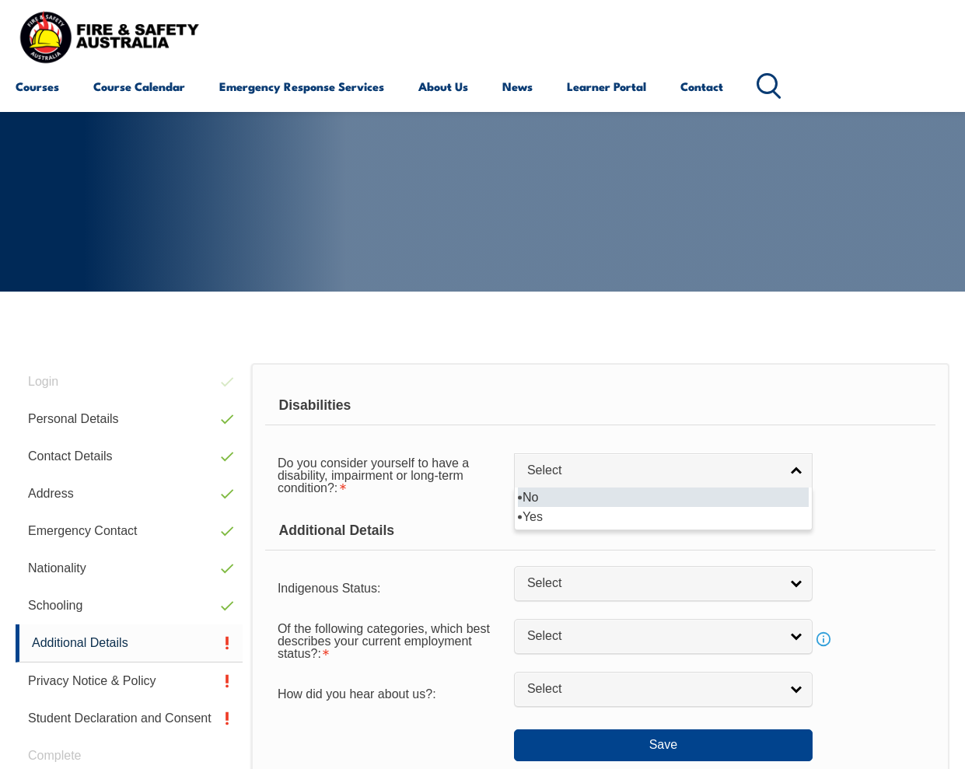
click at [598, 497] on li "No" at bounding box center [663, 496] width 291 height 19
select select "false"
click at [898, 480] on div "Do you consider yourself to have a disability, impairment or long-term conditio…" at bounding box center [600, 474] width 670 height 56
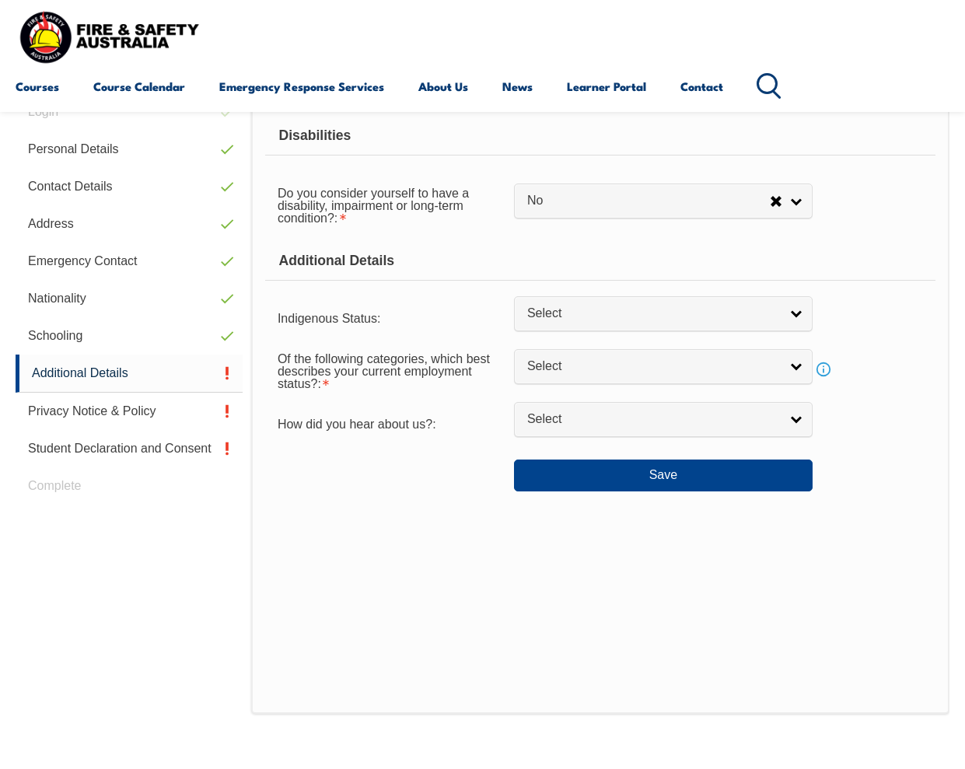
scroll to position [393, 0]
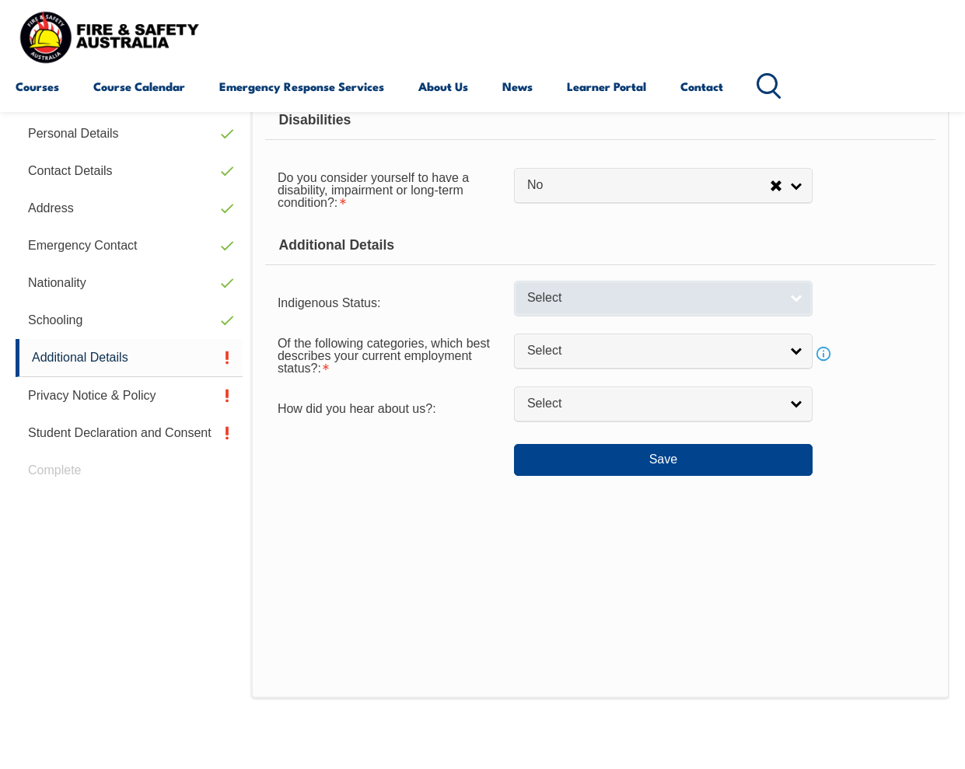
click at [636, 309] on link "Select" at bounding box center [663, 298] width 298 height 35
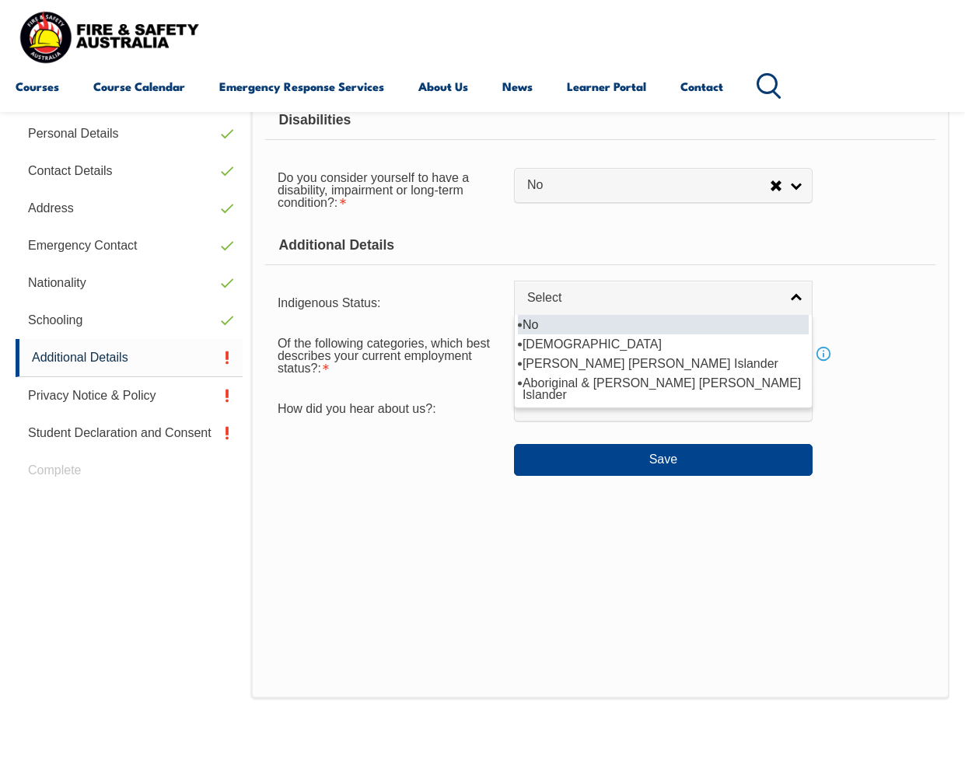
click at [625, 328] on li "No" at bounding box center [663, 324] width 291 height 19
select select "4"
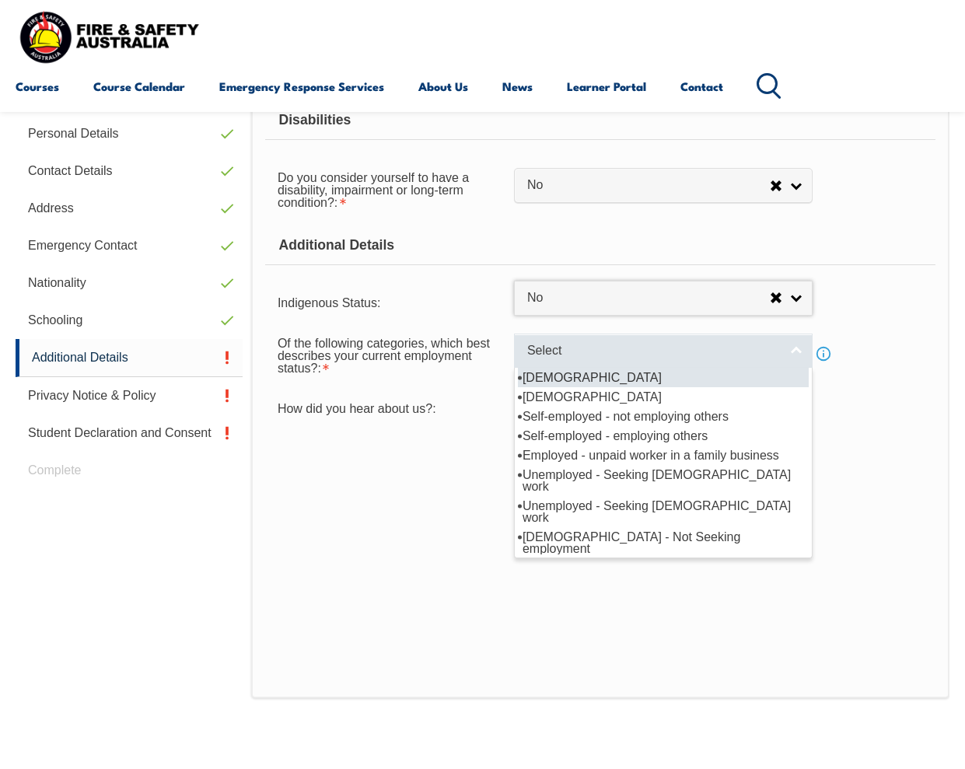
click at [664, 360] on link "Select" at bounding box center [663, 350] width 298 height 35
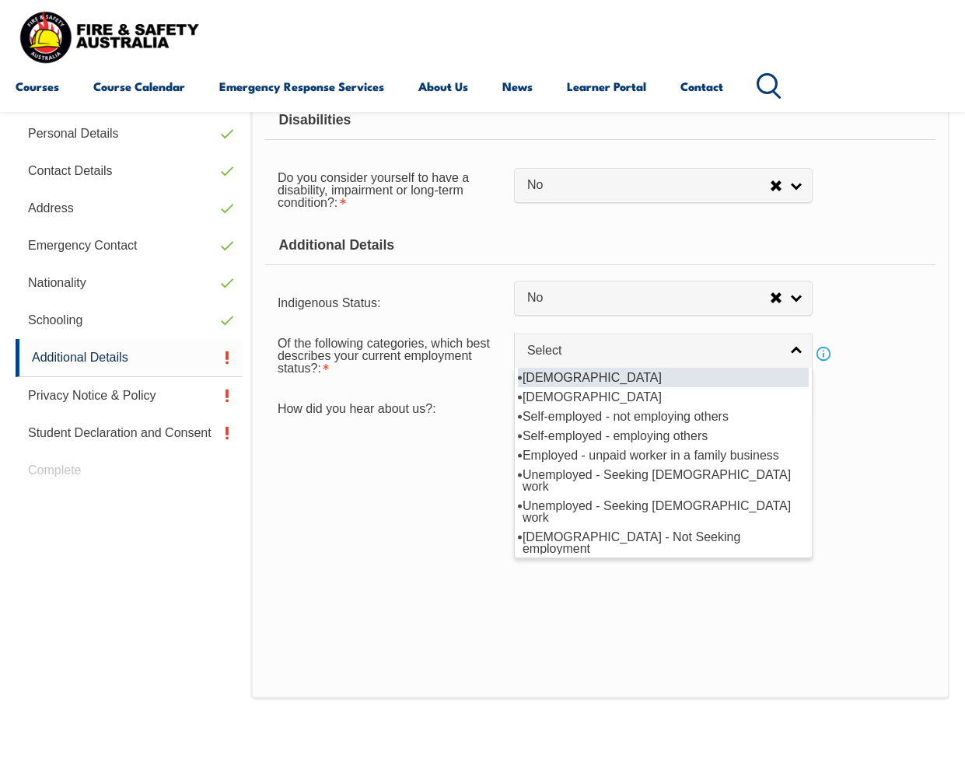
click at [653, 382] on li "[DEMOGRAPHIC_DATA]" at bounding box center [663, 377] width 291 height 19
select select "1"
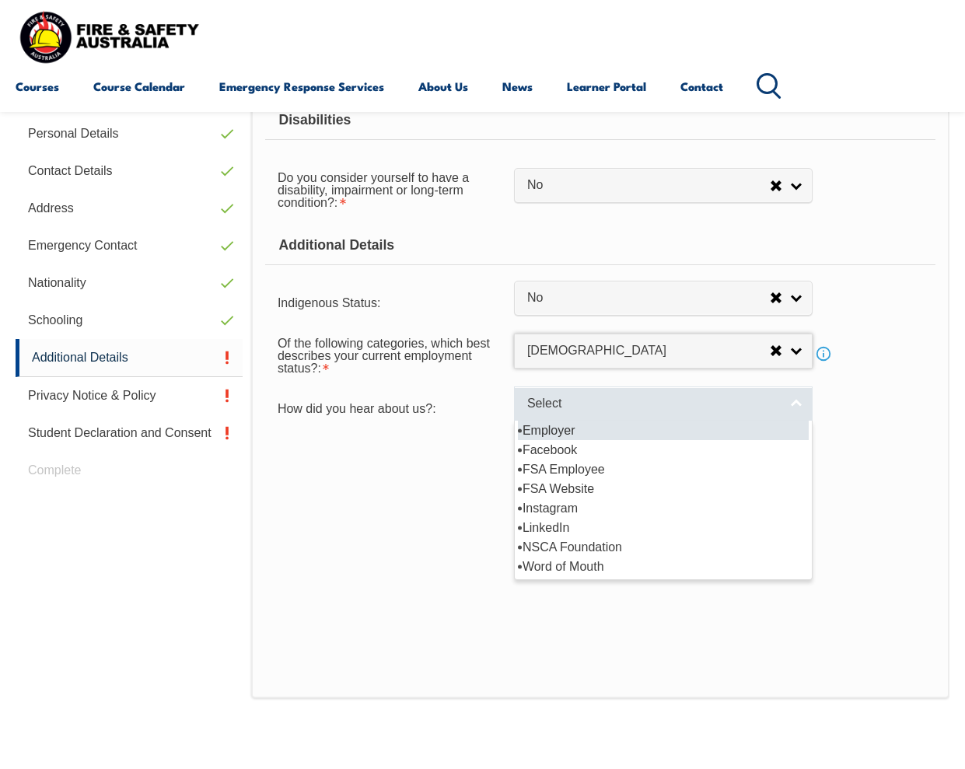
click at [656, 409] on span "Select" at bounding box center [653, 404] width 252 height 16
click at [573, 435] on li "Employer" at bounding box center [663, 430] width 291 height 19
select select "8019"
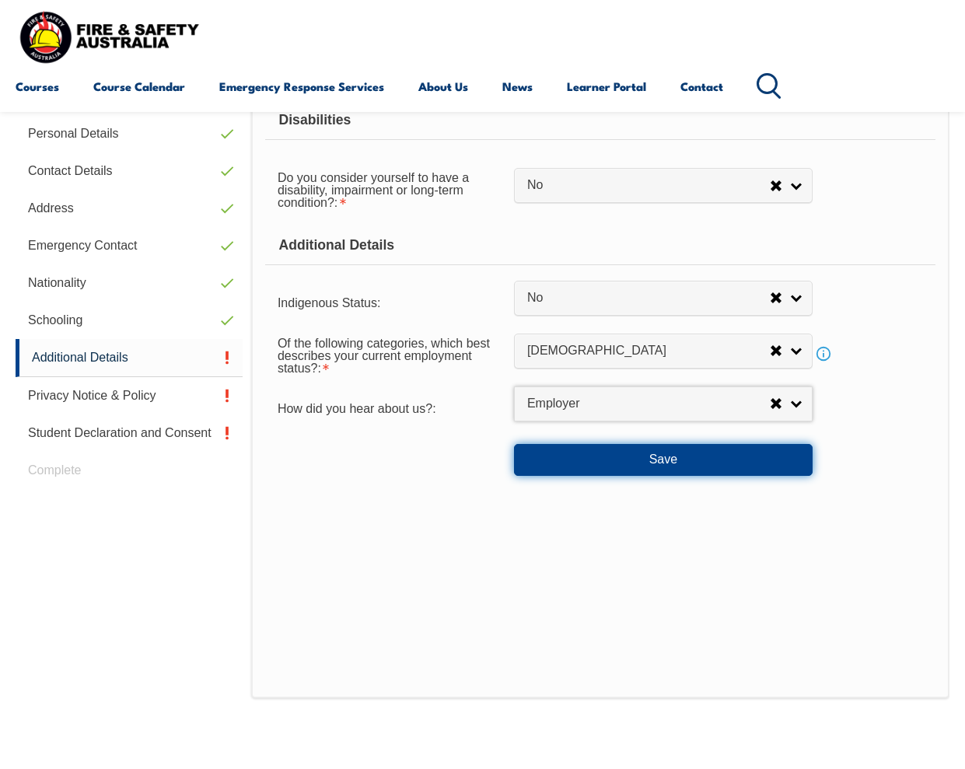
click at [612, 461] on button "Save" at bounding box center [663, 459] width 298 height 31
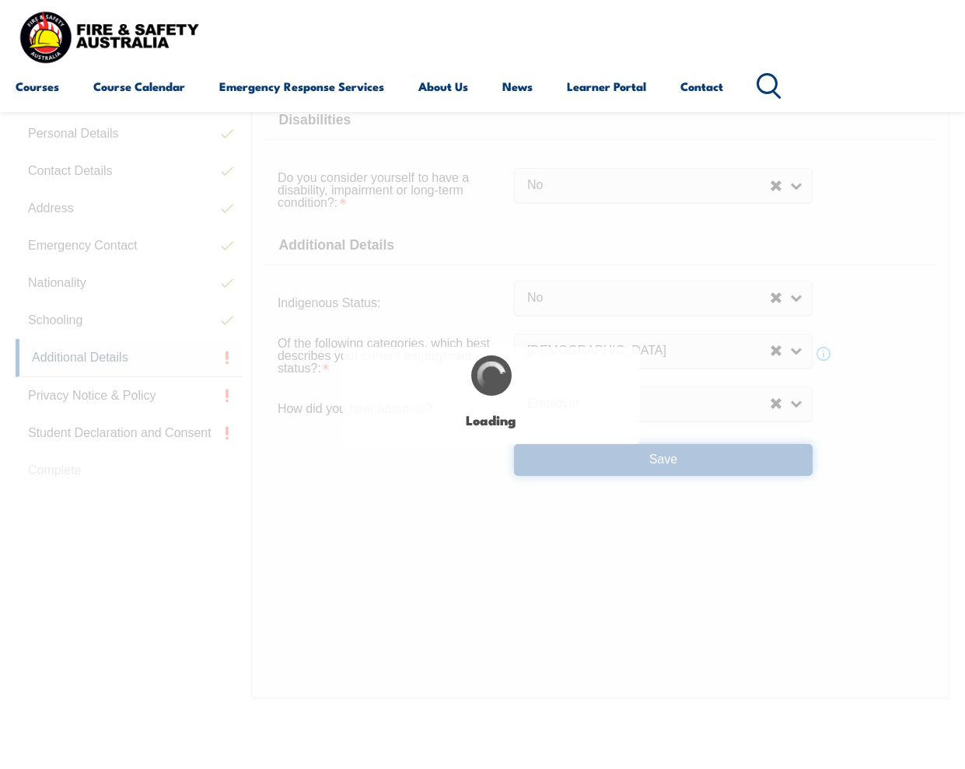
select select "false"
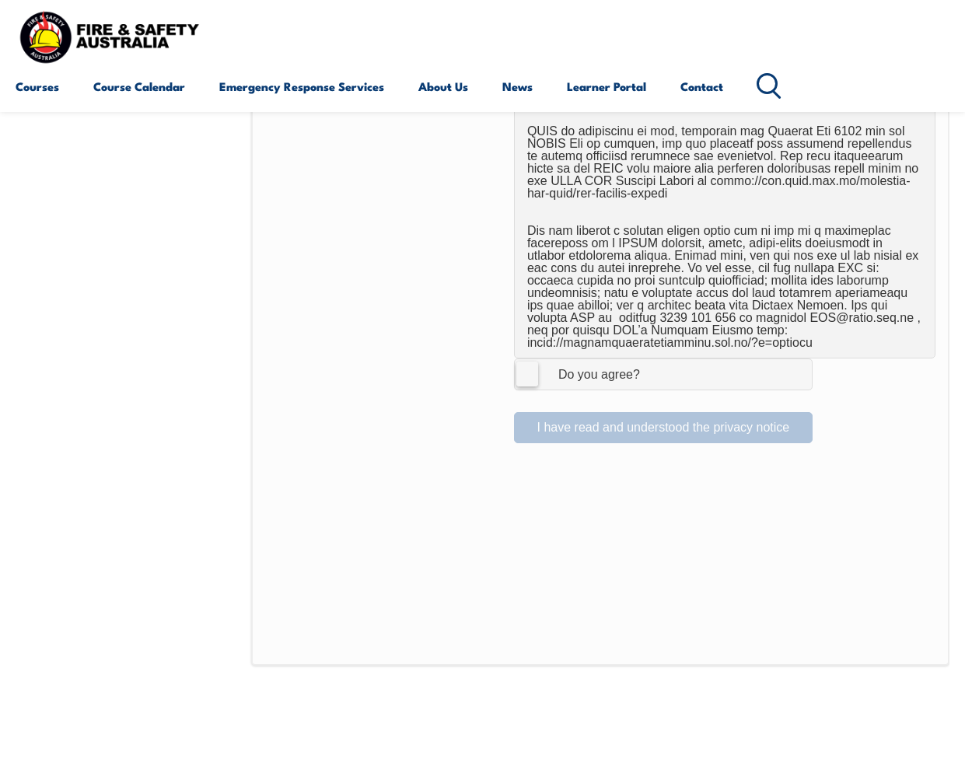
scroll to position [956, 0]
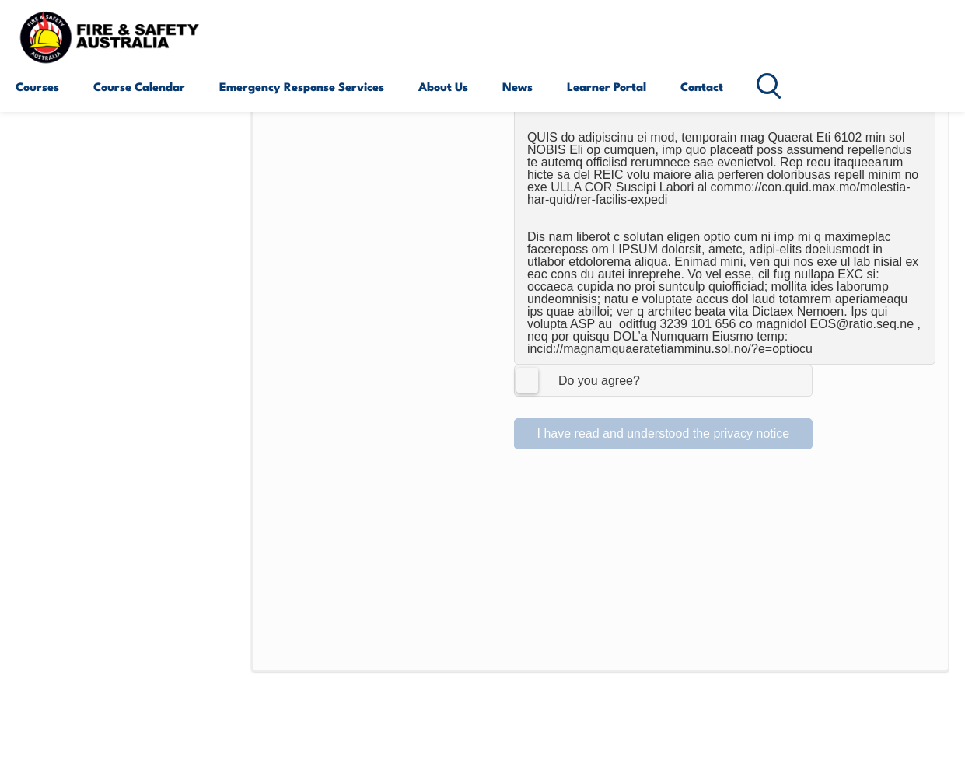
click at [518, 377] on label "I Agree Do you agree?" at bounding box center [663, 380] width 298 height 31
click at [652, 377] on input "I Agree Do you agree?" at bounding box center [665, 380] width 26 height 30
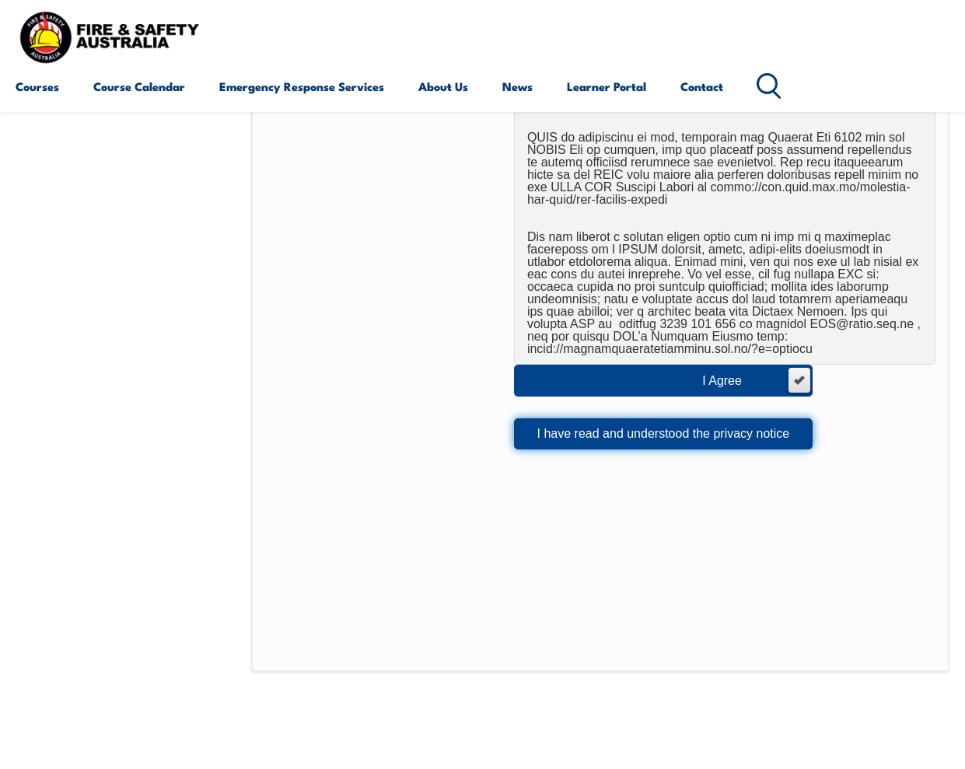
click at [703, 441] on button "I have read and understood the privacy notice" at bounding box center [663, 433] width 298 height 31
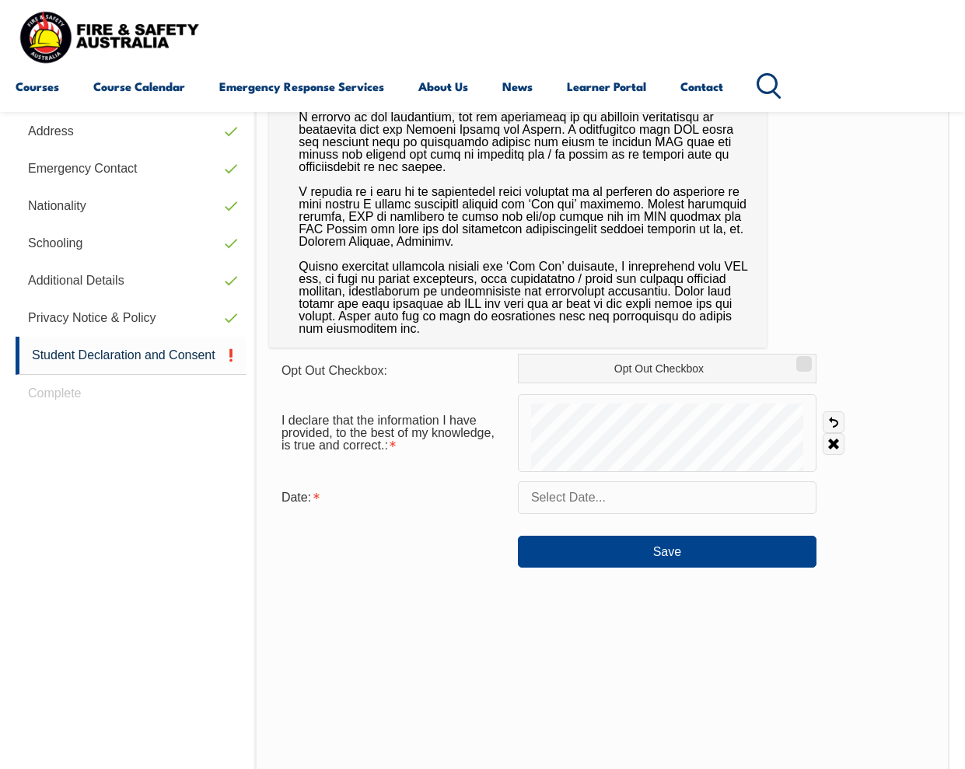
scroll to position [393, 0]
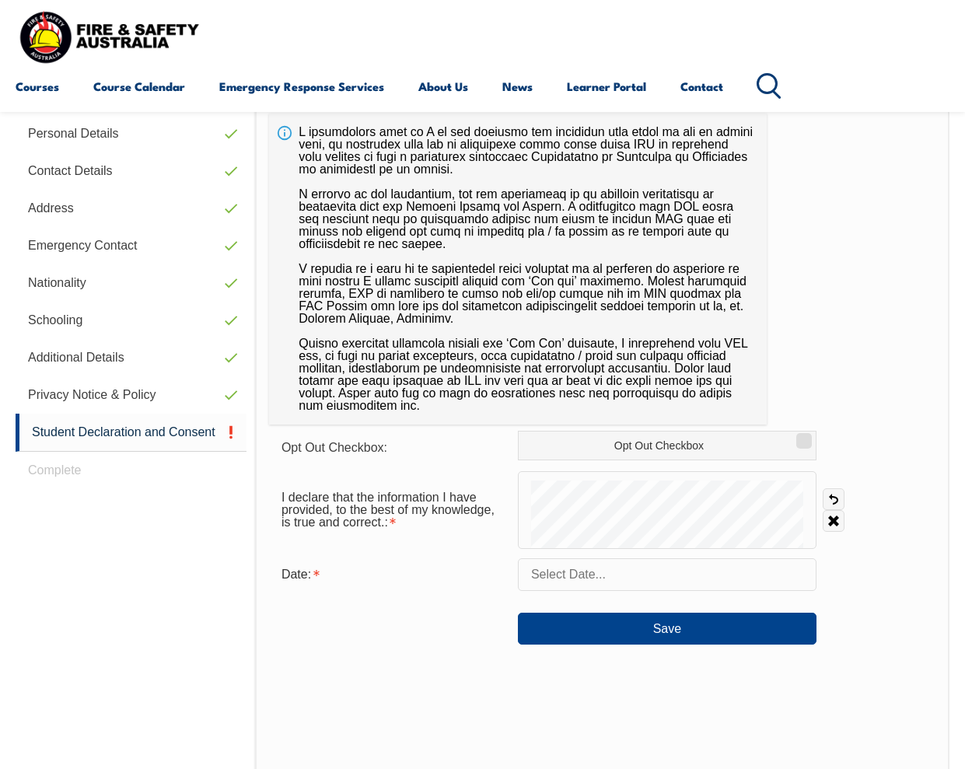
click at [620, 588] on input "text" at bounding box center [667, 574] width 298 height 33
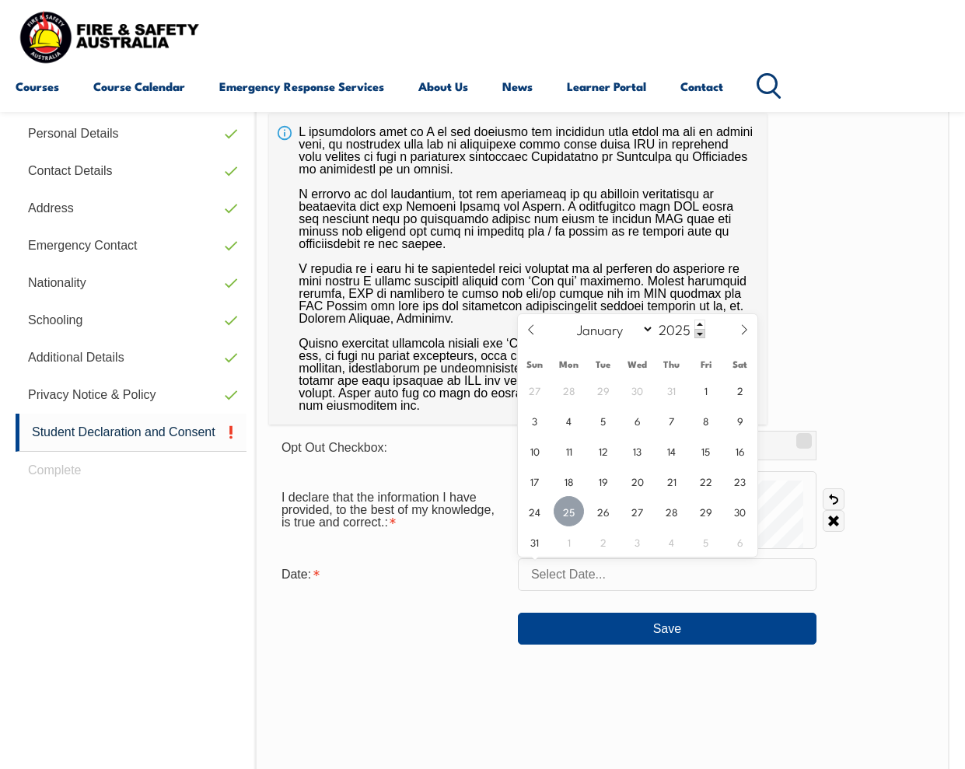
click at [561, 509] on span "25" at bounding box center [568, 511] width 30 height 30
type input "[DATE]"
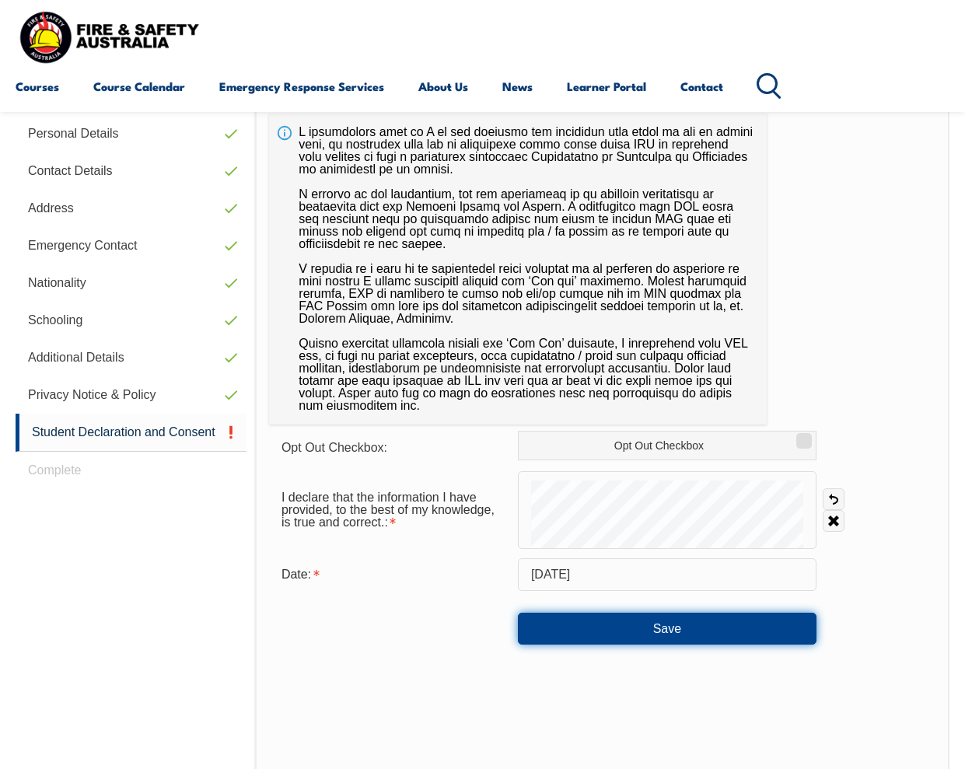
click at [640, 639] on button "Save" at bounding box center [667, 627] width 298 height 31
